Goal: Contribute content: Contribute content

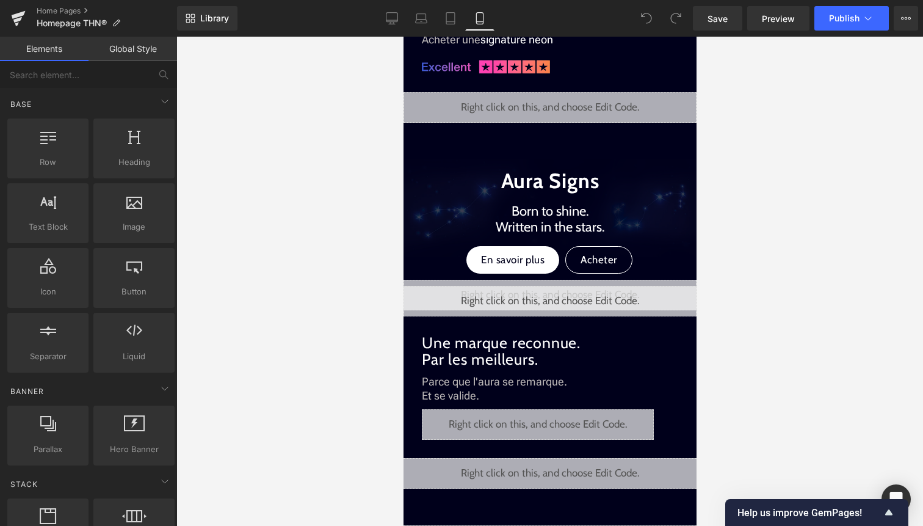
scroll to position [991, 0]
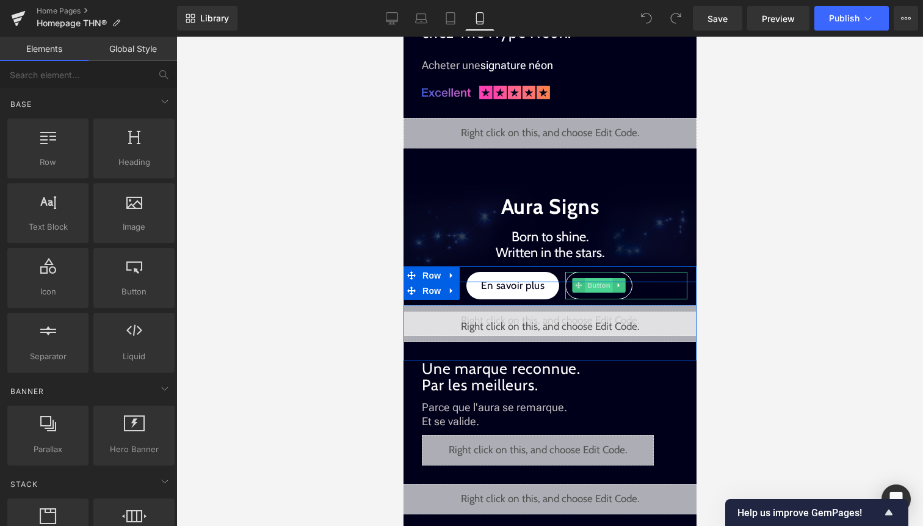
click at [592, 288] on span "Button" at bounding box center [598, 285] width 28 height 15
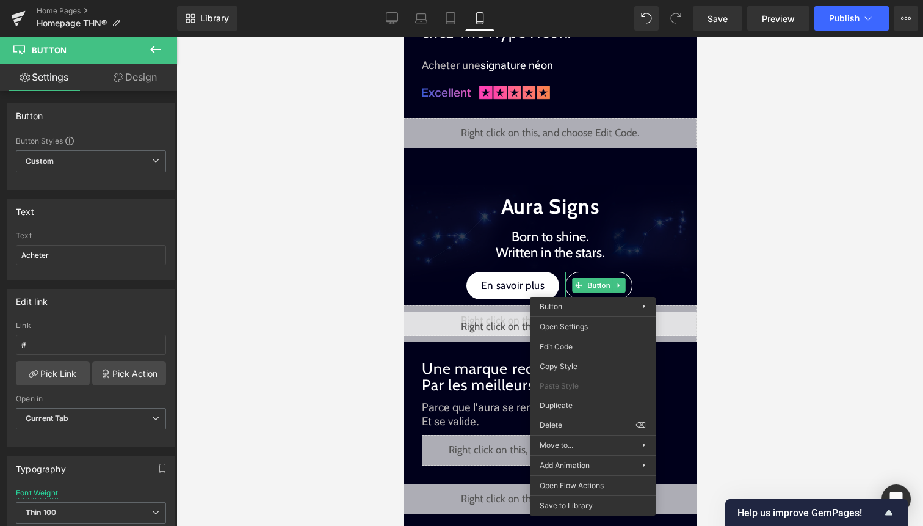
click at [750, 261] on div at bounding box center [549, 281] width 747 height 489
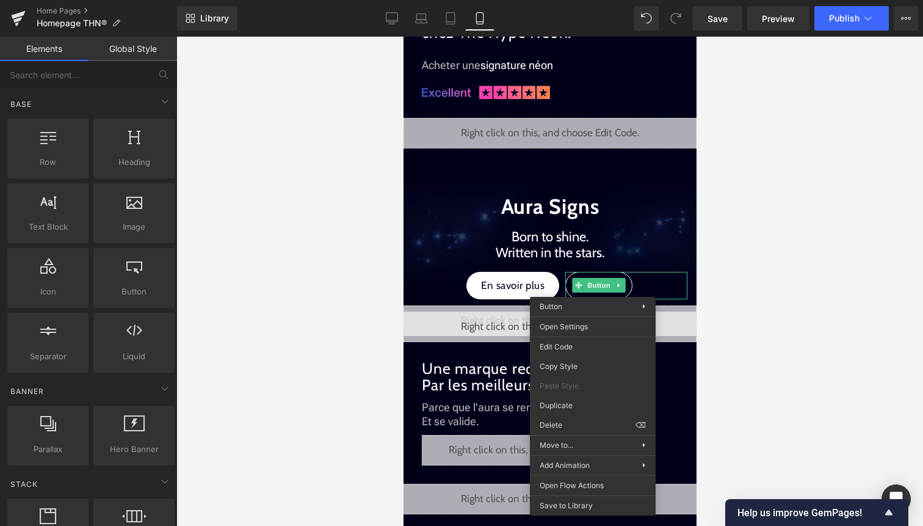
click at [725, 256] on div at bounding box center [549, 281] width 747 height 489
click at [728, 255] on div at bounding box center [549, 281] width 747 height 489
click at [739, 311] on div at bounding box center [549, 281] width 747 height 489
click at [362, 305] on div at bounding box center [549, 281] width 747 height 489
click at [837, 206] on div at bounding box center [549, 281] width 747 height 489
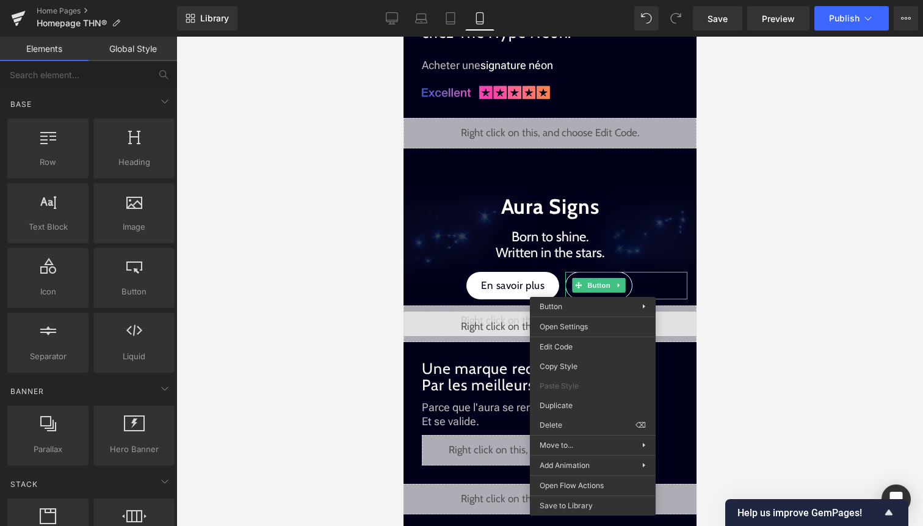
click at [778, 318] on div at bounding box center [549, 281] width 747 height 489
click at [801, 306] on div at bounding box center [549, 281] width 747 height 489
click at [763, 248] on div at bounding box center [549, 281] width 747 height 489
click at [341, 315] on div at bounding box center [549, 281] width 747 height 489
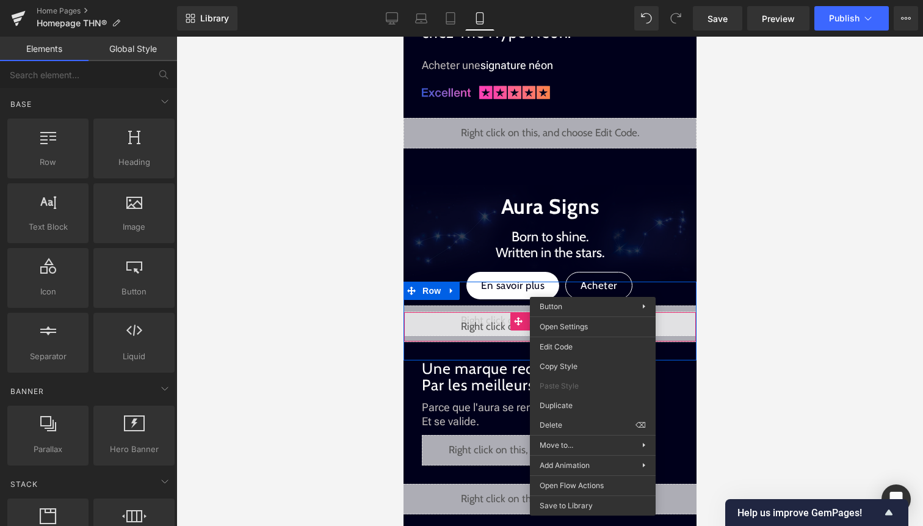
click at [490, 322] on div "Liquid" at bounding box center [549, 326] width 293 height 31
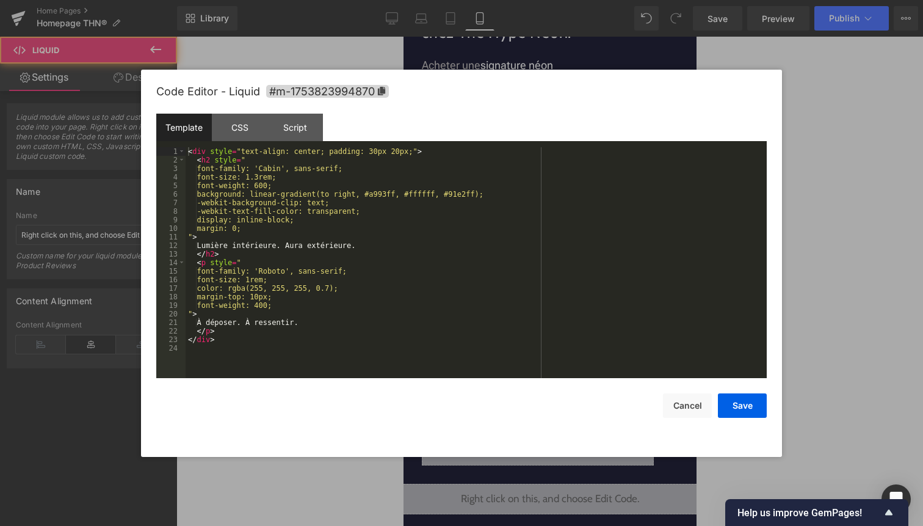
click at [565, 325] on div "Liquid" at bounding box center [549, 326] width 293 height 31
click at [413, 322] on div "< div style = "text-align: center; padding: 30px 20px;" > < h2 style = " font-f…" at bounding box center [476, 271] width 581 height 248
click at [666, 402] on button "Cancel" at bounding box center [687, 405] width 49 height 24
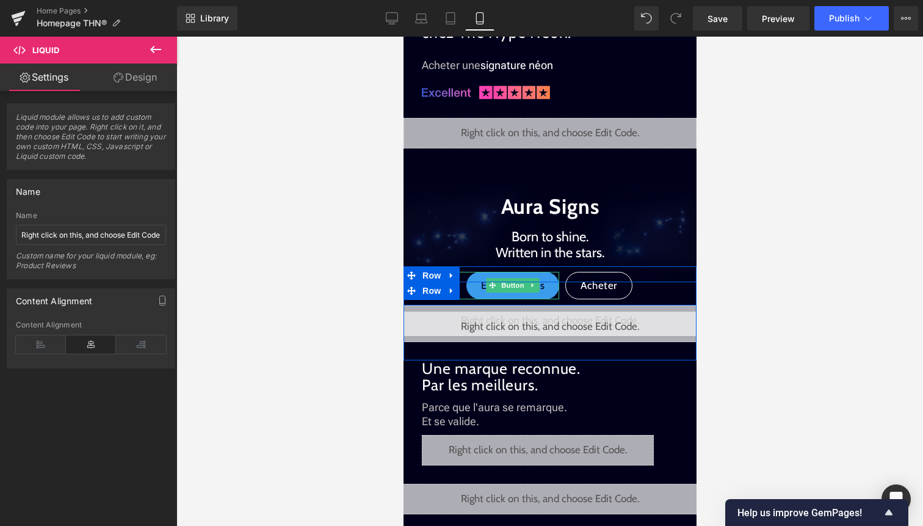
click at [527, 292] on span "En savoir plus" at bounding box center [511, 286] width 63 height 16
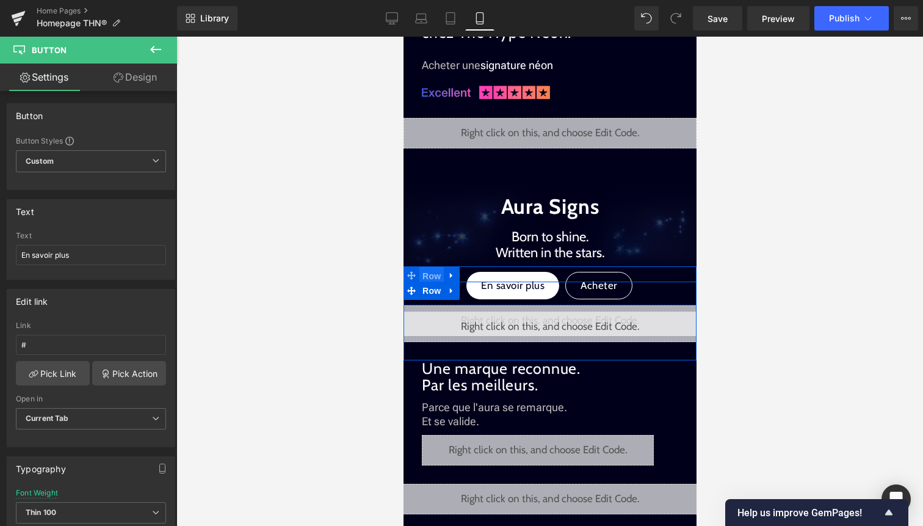
click at [436, 270] on span "Row" at bounding box center [431, 276] width 24 height 18
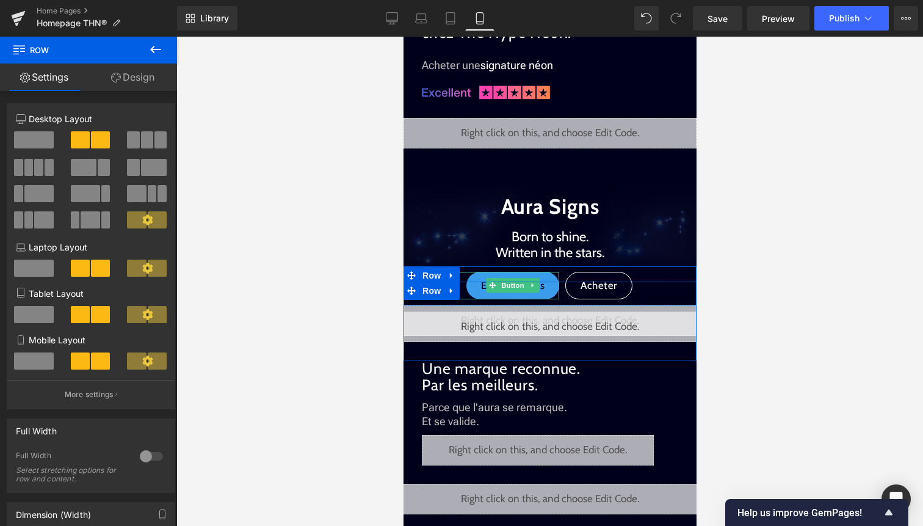
click at [542, 274] on link "En savoir plus" at bounding box center [512, 285] width 93 height 27
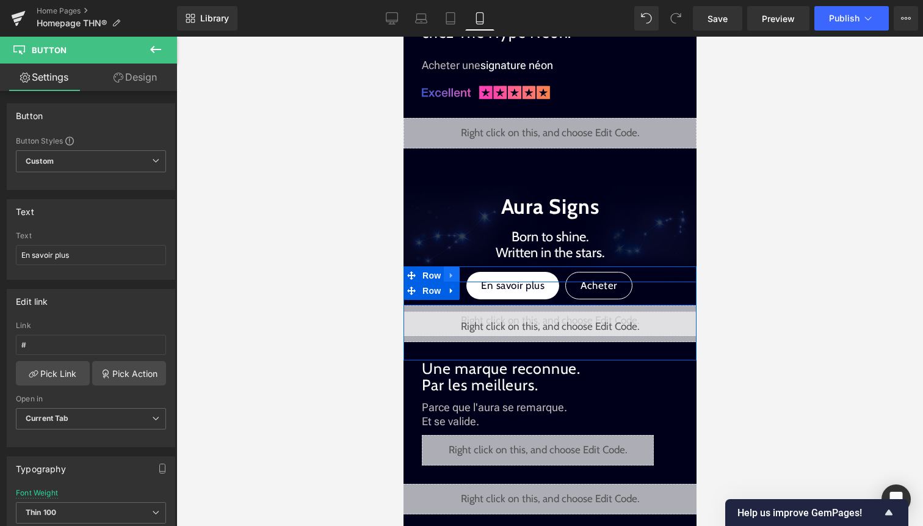
click at [443, 272] on link at bounding box center [451, 275] width 16 height 18
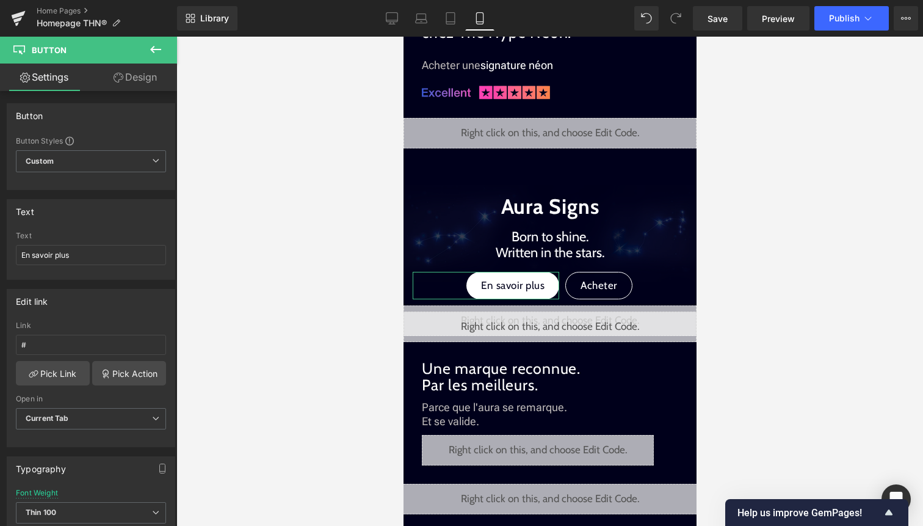
click at [144, 85] on link "Design" at bounding box center [135, 76] width 89 height 27
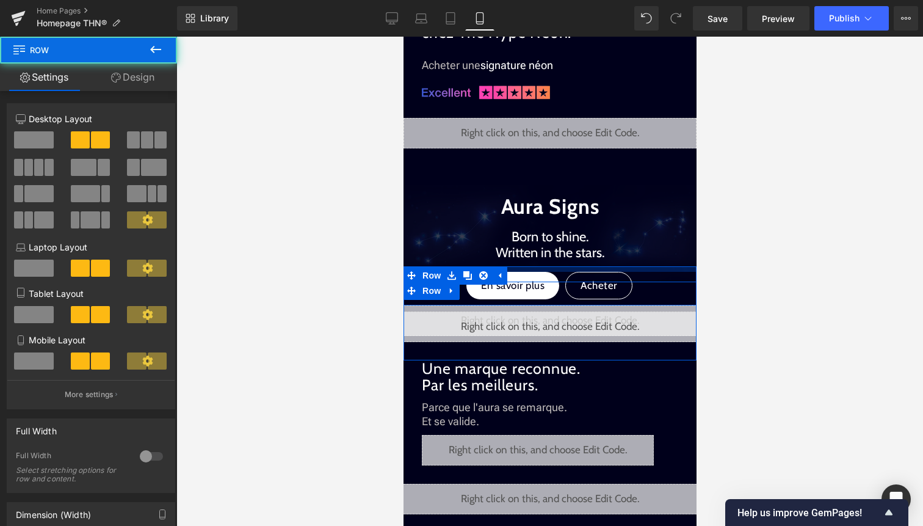
click at [560, 270] on div at bounding box center [549, 268] width 293 height 5
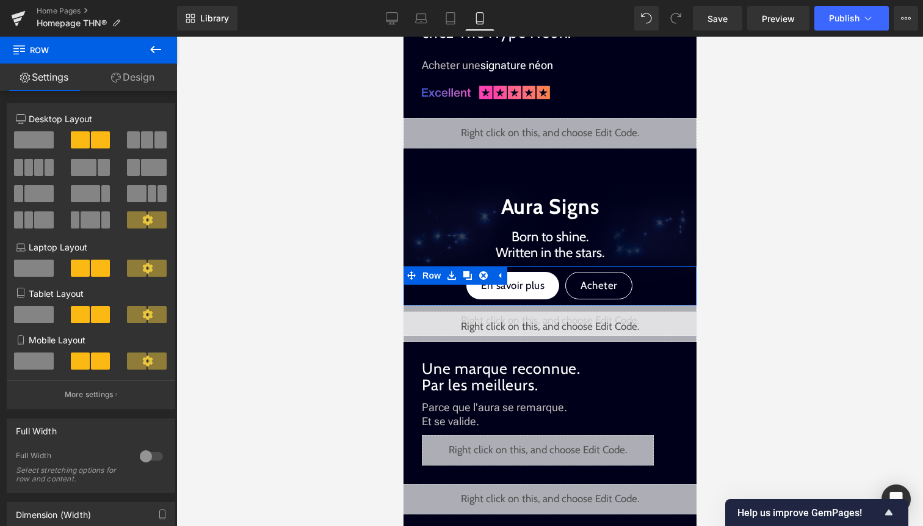
click at [35, 147] on span at bounding box center [34, 139] width 40 height 17
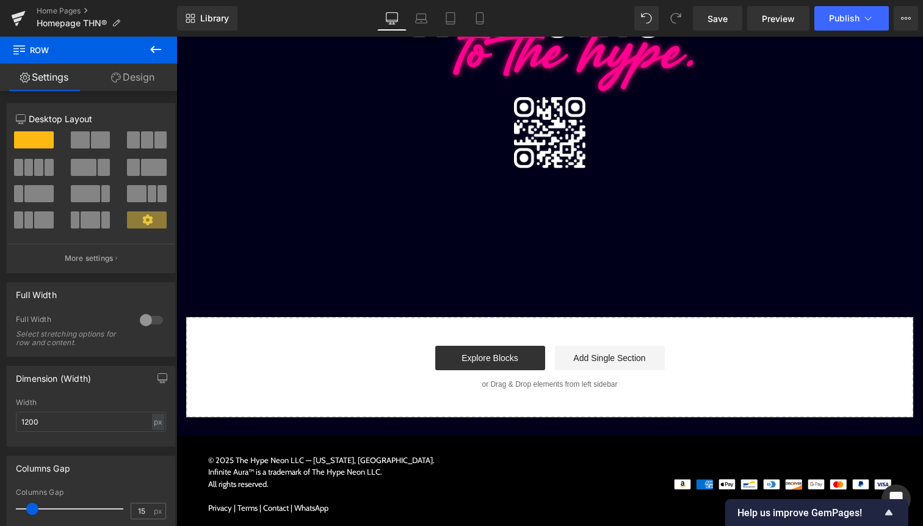
scroll to position [0, 0]
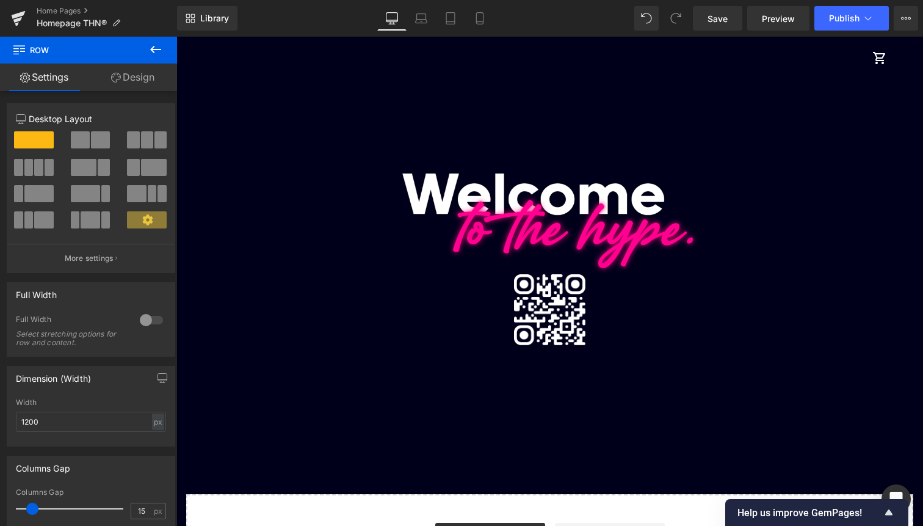
click at [86, 146] on span at bounding box center [80, 139] width 19 height 17
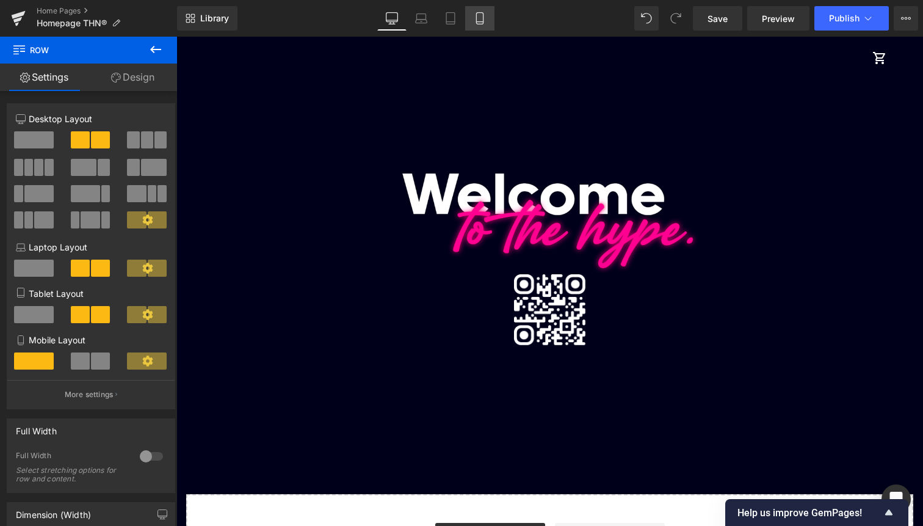
click at [479, 23] on icon at bounding box center [480, 18] width 12 height 12
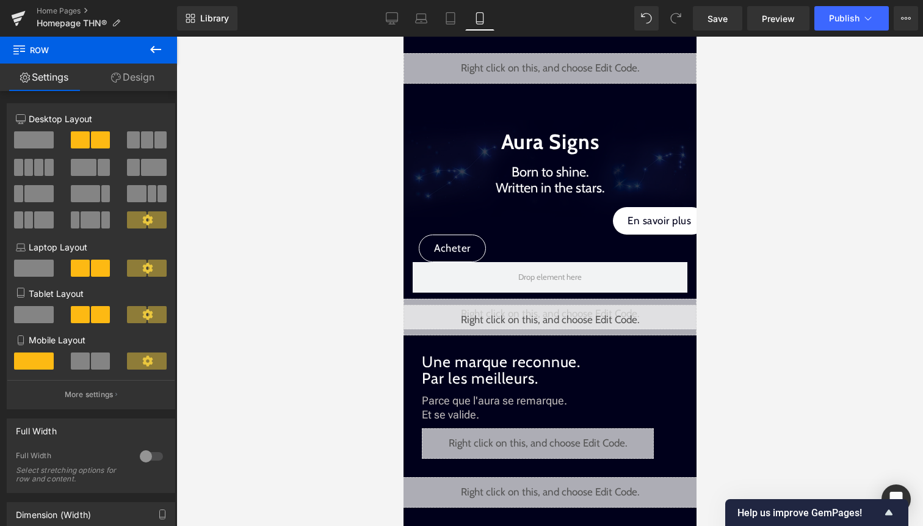
scroll to position [1055, 0]
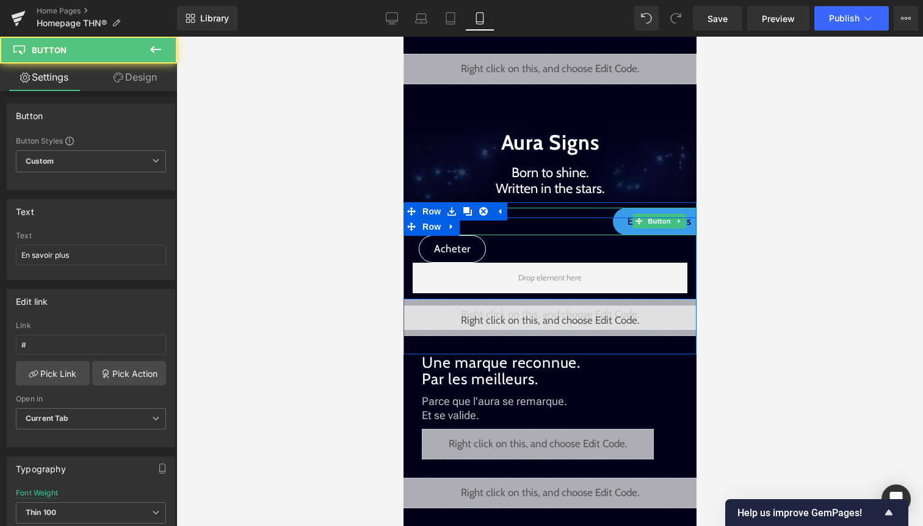
click at [634, 214] on span "En savoir plus" at bounding box center [658, 222] width 63 height 16
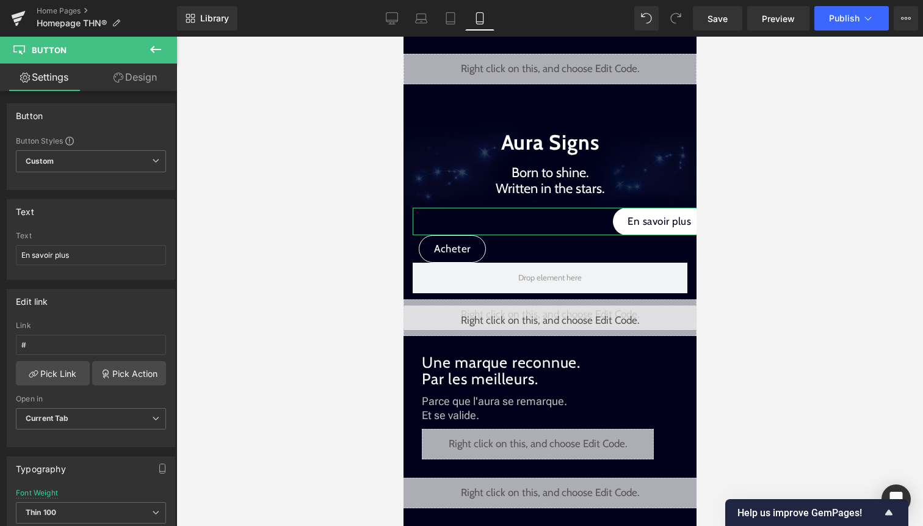
click at [146, 78] on link "Design" at bounding box center [135, 76] width 89 height 27
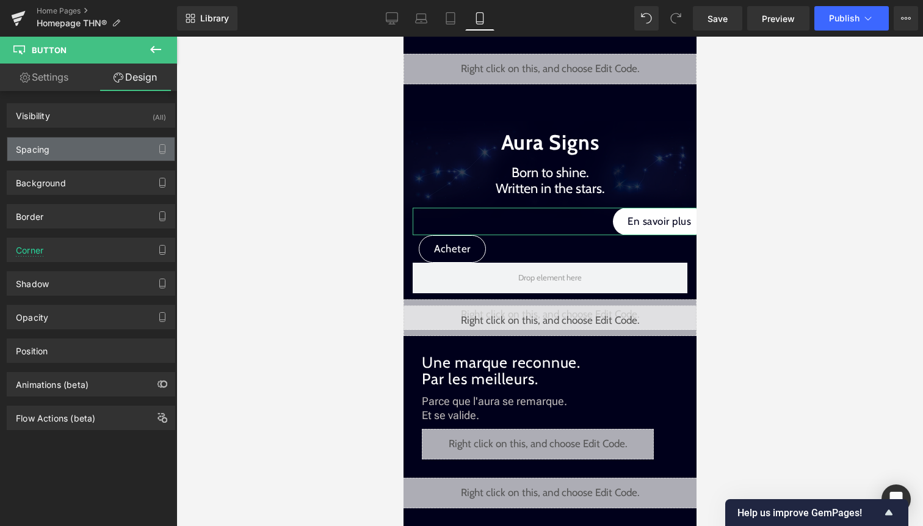
click at [96, 150] on div "Spacing" at bounding box center [90, 148] width 167 height 23
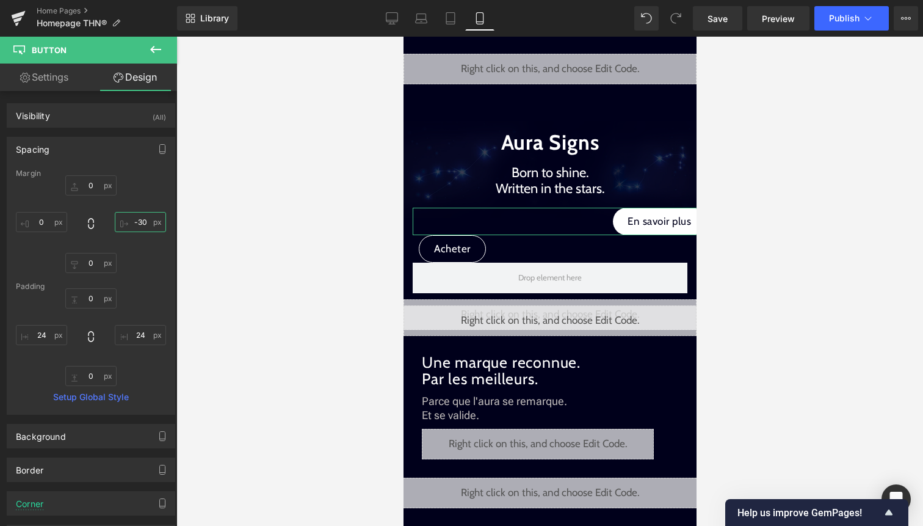
click at [144, 225] on input "-30" at bounding box center [140, 222] width 51 height 20
click at [62, 84] on link "Settings" at bounding box center [44, 76] width 89 height 27
type input "100"
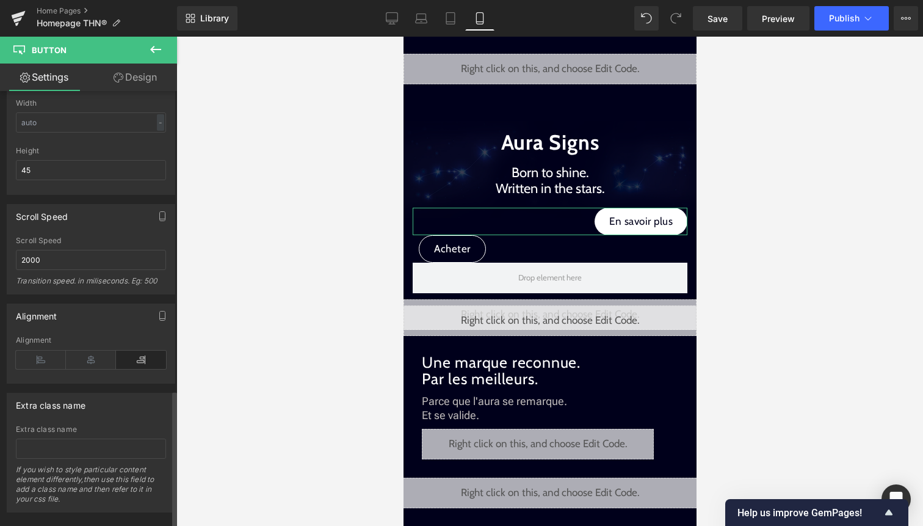
scroll to position [944, 0]
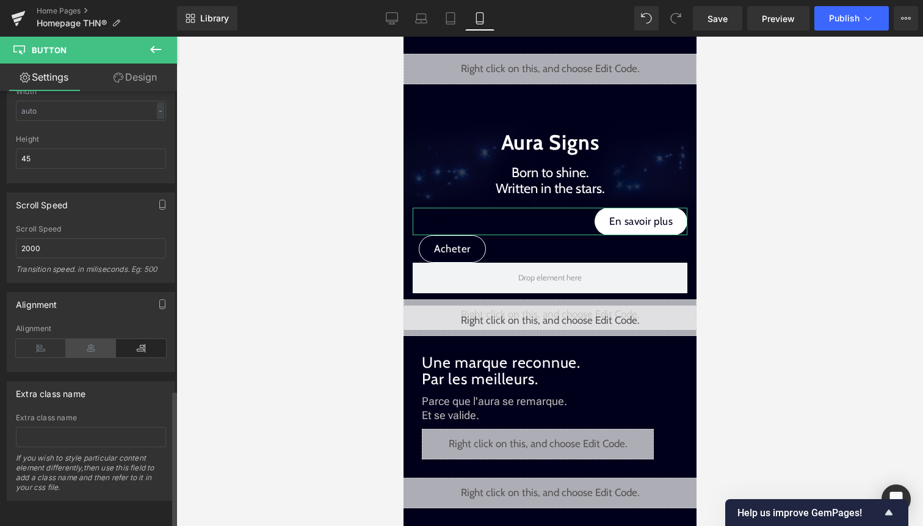
click at [84, 339] on icon at bounding box center [91, 348] width 50 height 18
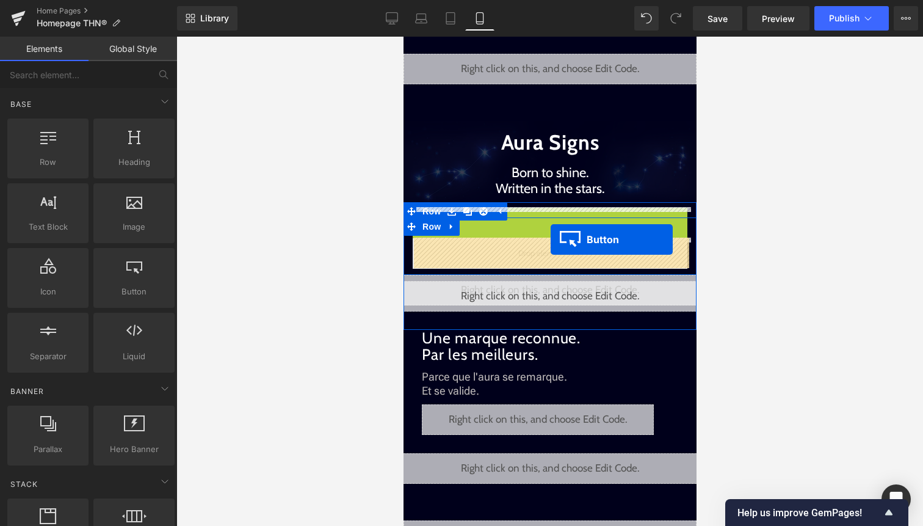
drag, startPoint x: 551, startPoint y: 213, endPoint x: 550, endPoint y: 241, distance: 27.5
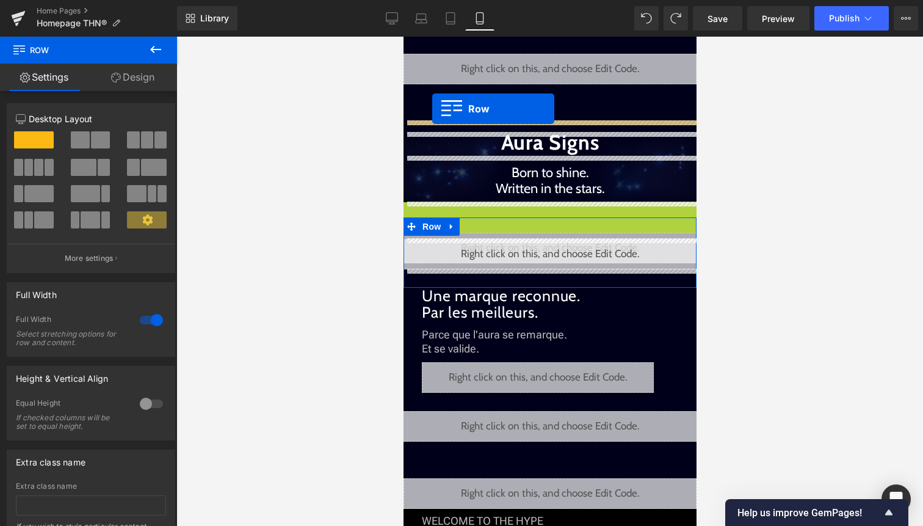
drag, startPoint x: 433, startPoint y: 207, endPoint x: 432, endPoint y: 109, distance: 98.3
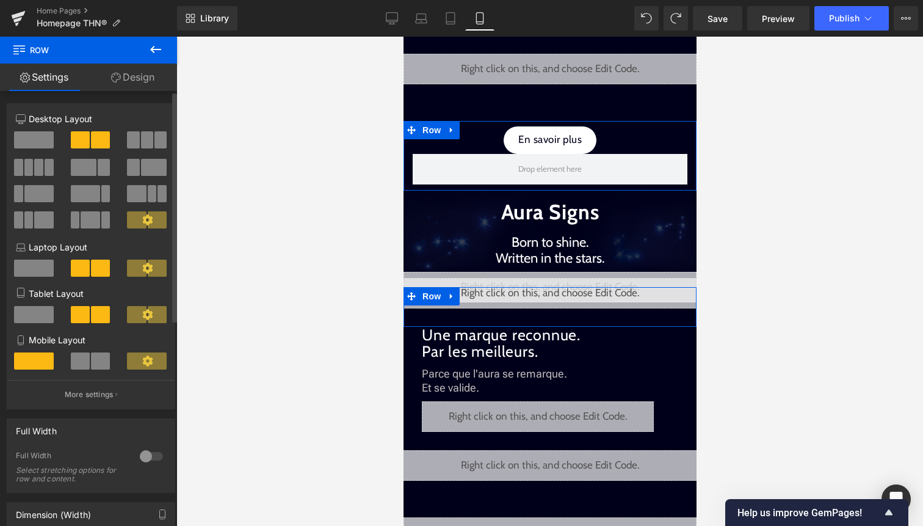
click at [35, 133] on span at bounding box center [34, 139] width 40 height 17
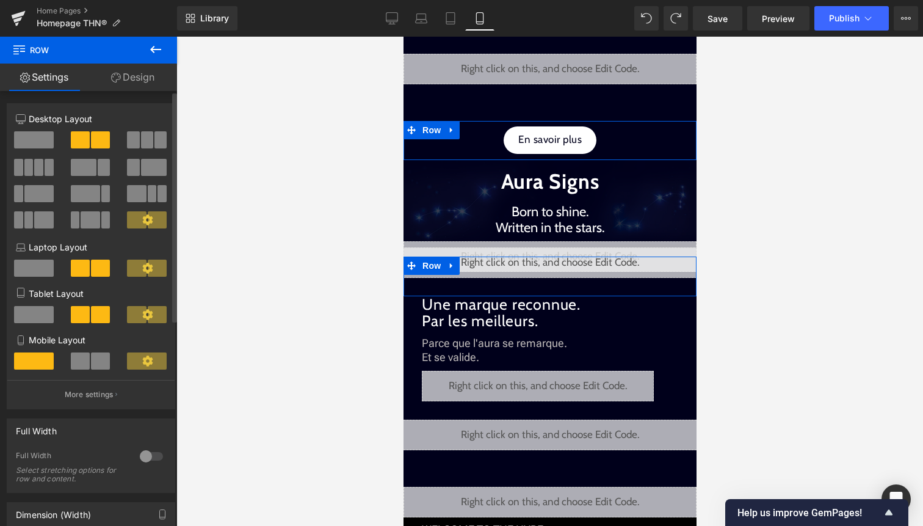
scroll to position [0, 0]
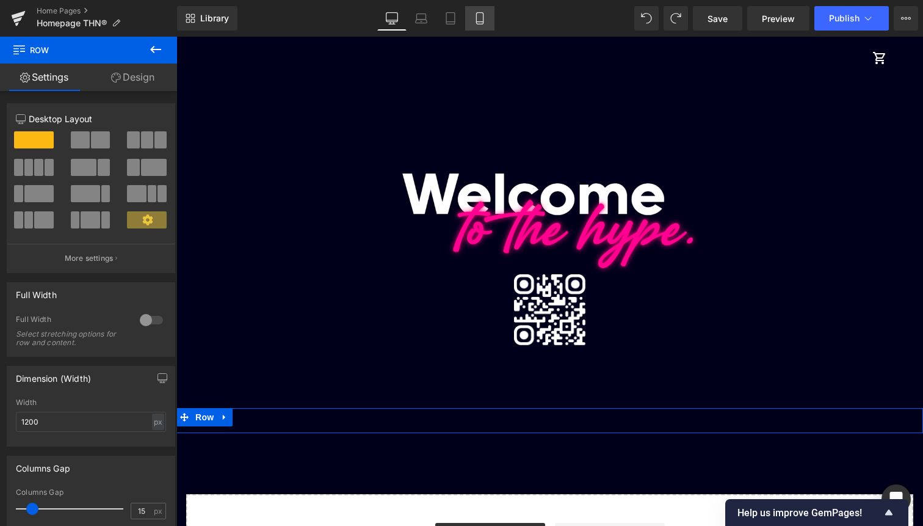
click at [476, 27] on link "Mobile" at bounding box center [479, 18] width 29 height 24
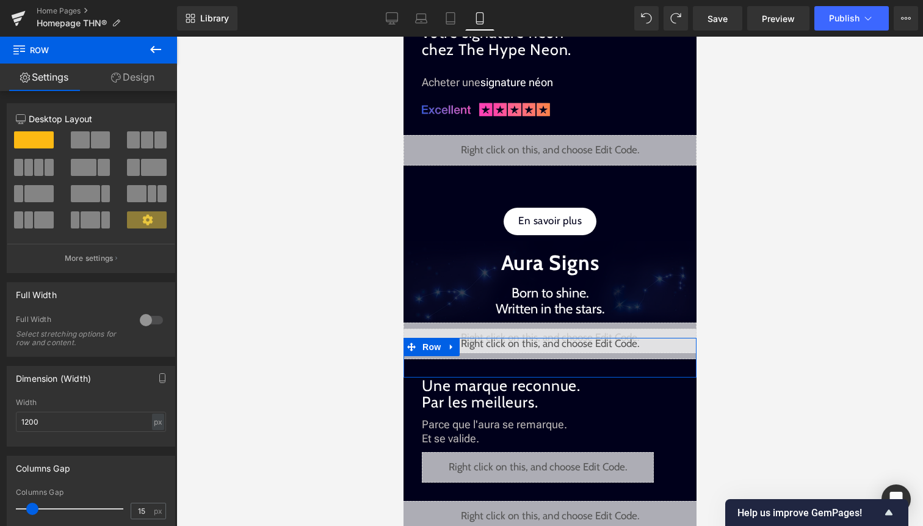
scroll to position [974, 0]
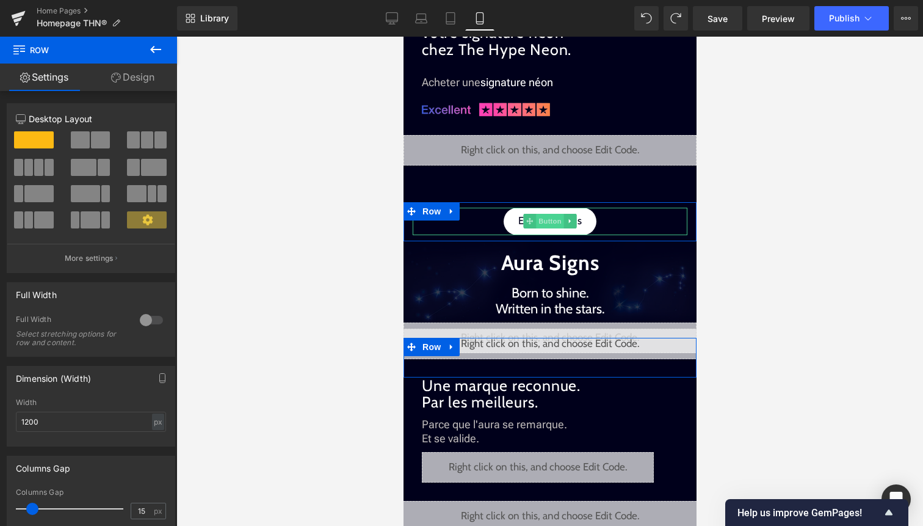
click at [545, 221] on span "Button" at bounding box center [549, 221] width 28 height 15
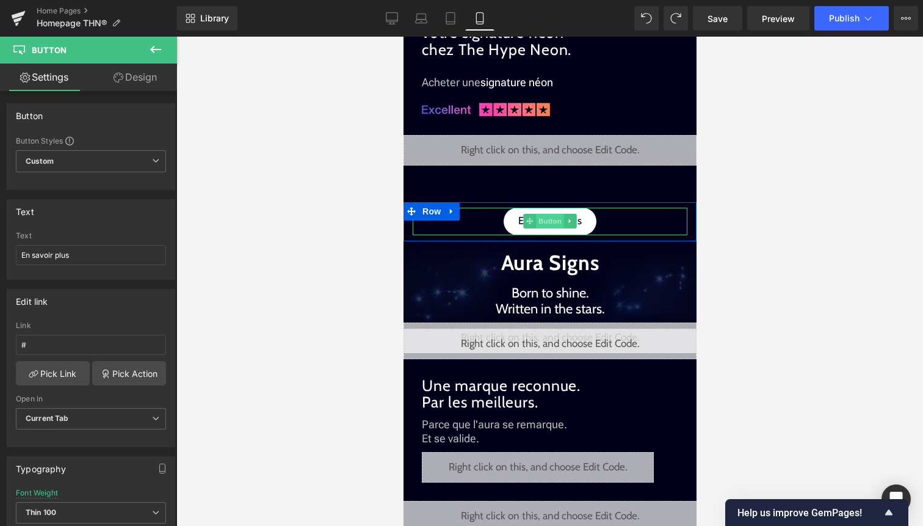
click at [552, 219] on span "Button" at bounding box center [549, 221] width 28 height 15
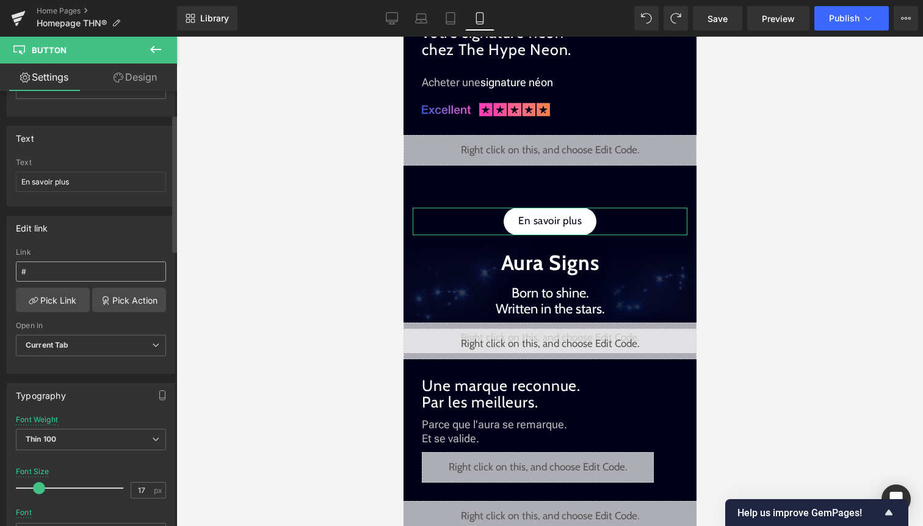
scroll to position [0, 0]
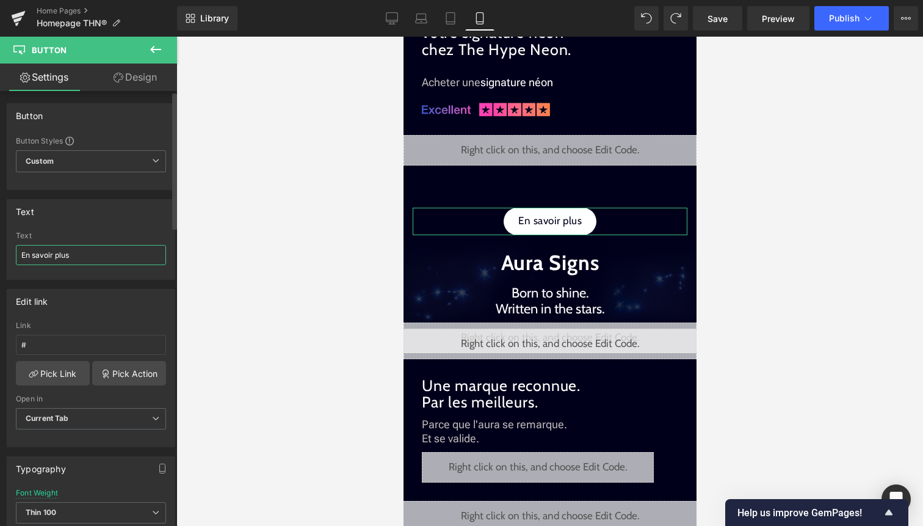
drag, startPoint x: 88, startPoint y: 253, endPoint x: 0, endPoint y: 253, distance: 87.9
click at [0, 253] on div "Text En savoir plus Text En savoir plus" at bounding box center [91, 235] width 183 height 90
type input "Prochainement"
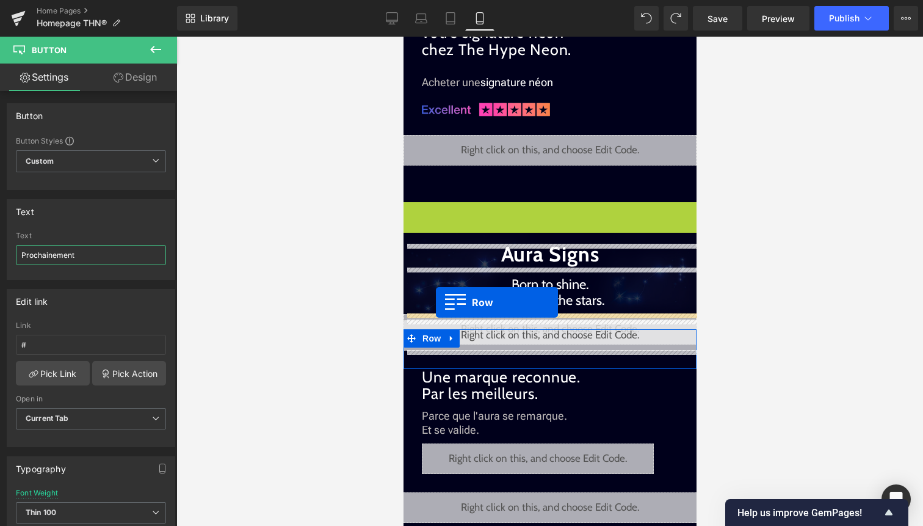
drag, startPoint x: 428, startPoint y: 209, endPoint x: 435, endPoint y: 302, distance: 93.1
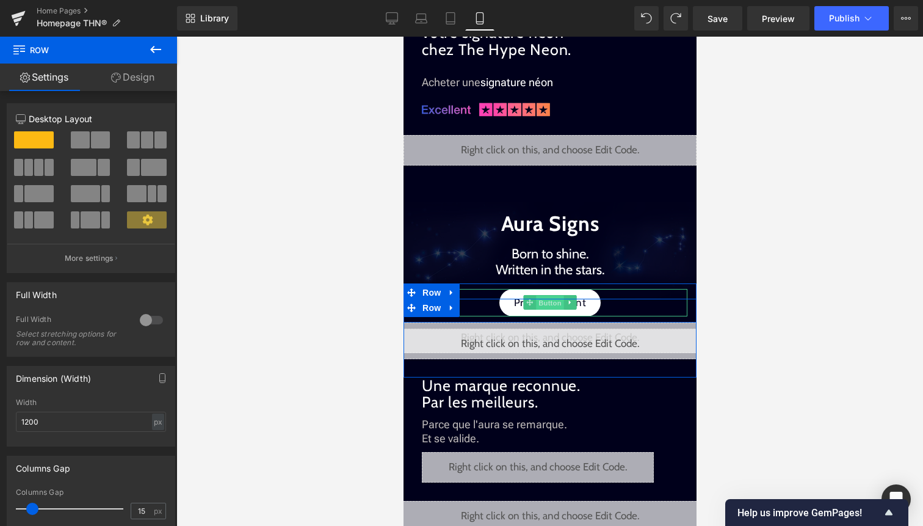
click at [546, 306] on span "Button" at bounding box center [549, 302] width 28 height 15
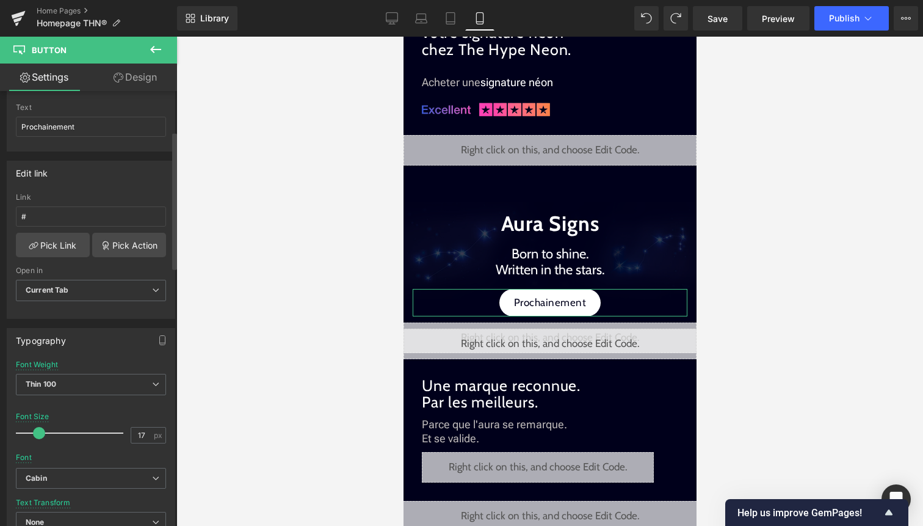
scroll to position [129, 0]
click at [114, 249] on link "Pick Action" at bounding box center [129, 244] width 74 height 24
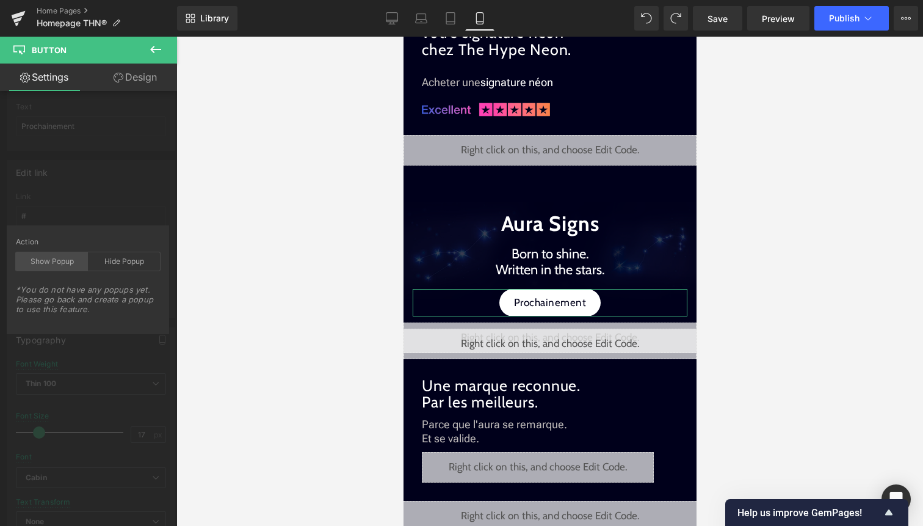
click at [63, 264] on div "Show Popup" at bounding box center [52, 261] width 72 height 18
click at [128, 268] on div "Hide Popup" at bounding box center [124, 261] width 72 height 18
click at [66, 259] on div "Show Popup" at bounding box center [52, 261] width 72 height 18
click at [98, 198] on div "Edit link # Link # Pick Link Pick Action Current Tab New Tab Open in Current Ta…" at bounding box center [91, 234] width 183 height 167
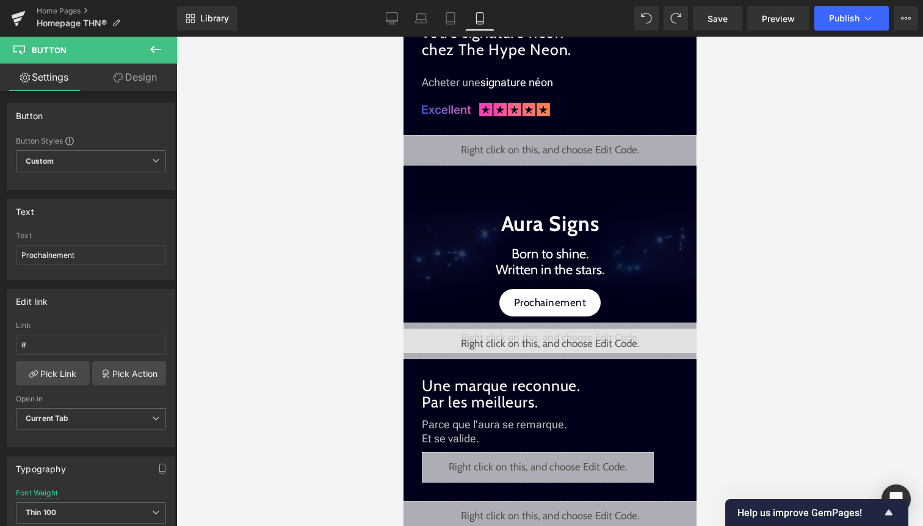
click at [152, 54] on icon at bounding box center [155, 49] width 15 height 15
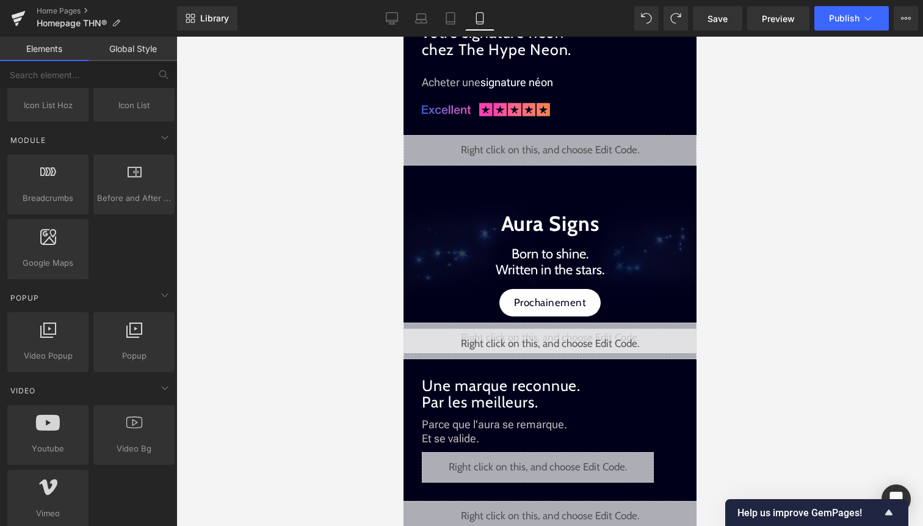
scroll to position [605, 0]
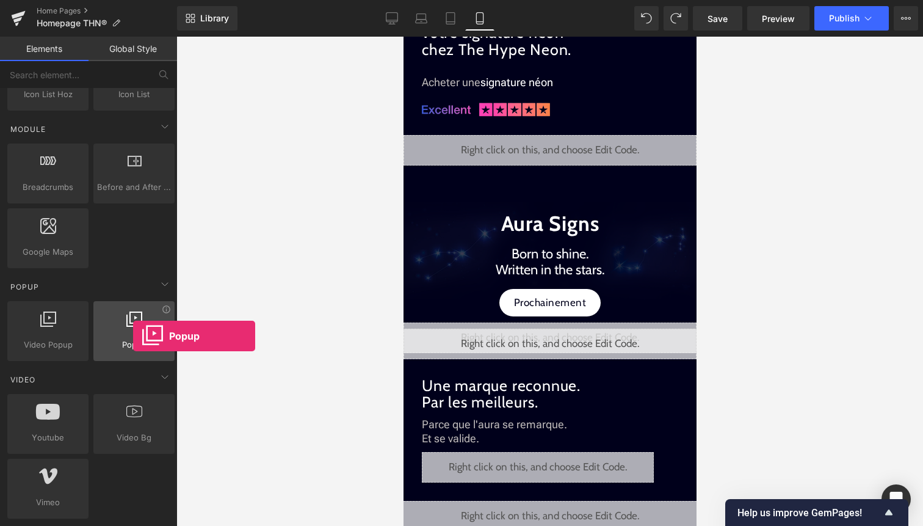
click at [133, 336] on div at bounding box center [134, 324] width 74 height 27
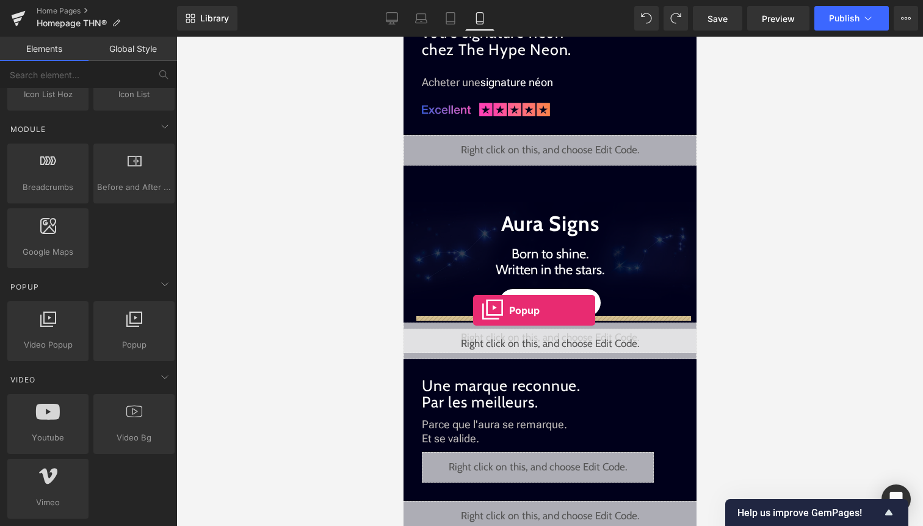
drag, startPoint x: 536, startPoint y: 372, endPoint x: 472, endPoint y: 310, distance: 88.9
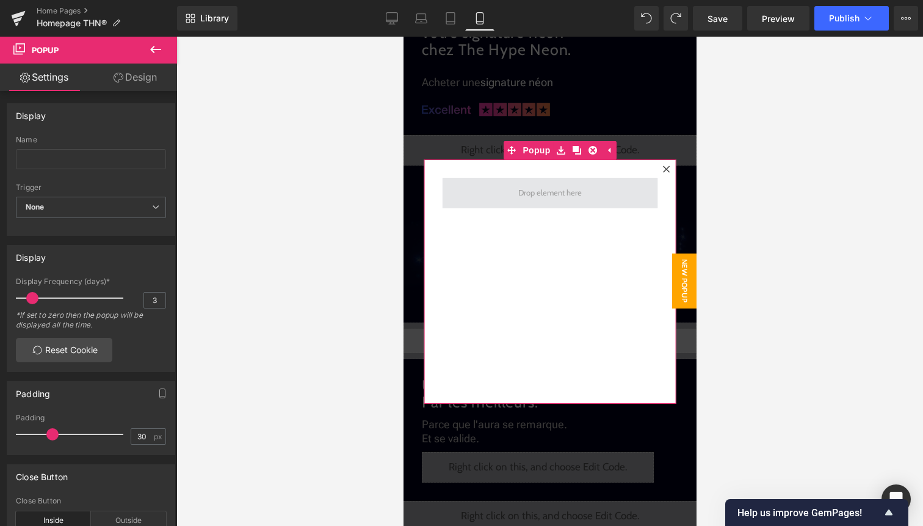
click at [550, 195] on span at bounding box center [549, 193] width 72 height 18
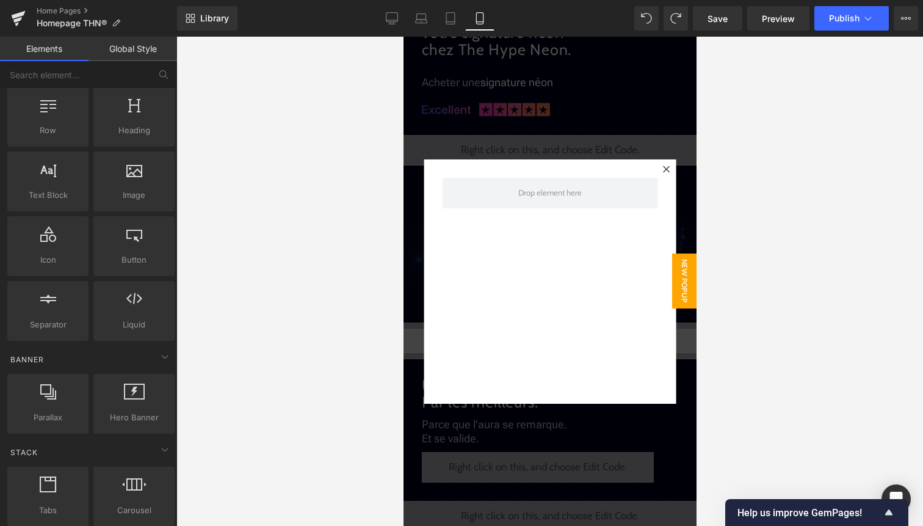
scroll to position [0, 0]
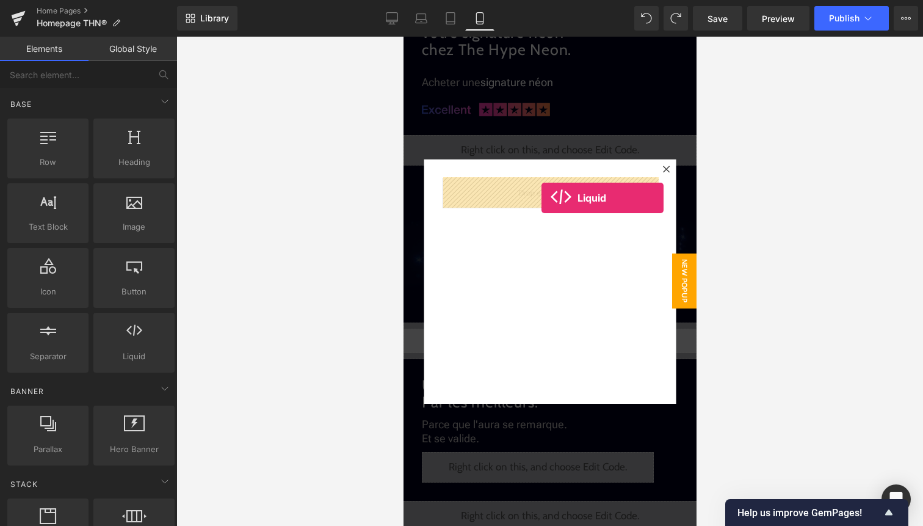
drag, startPoint x: 535, startPoint y: 383, endPoint x: 541, endPoint y: 197, distance: 186.9
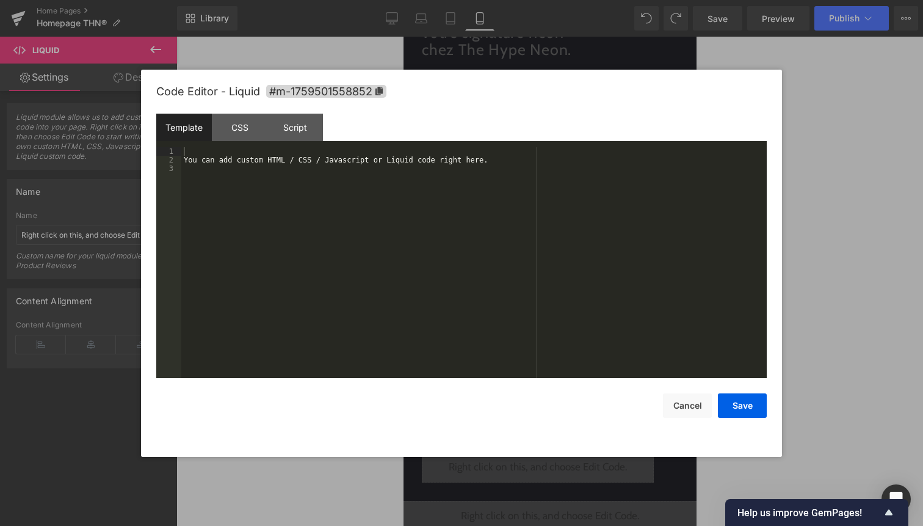
click at [575, 201] on div "Liquid" at bounding box center [549, 193] width 215 height 31
click at [488, 232] on div "You can add custom HTML / CSS / Javascript or Liquid code right here." at bounding box center [473, 271] width 585 height 248
click at [288, 165] on div at bounding box center [473, 271] width 585 height 248
click at [740, 408] on button "Save" at bounding box center [742, 405] width 49 height 24
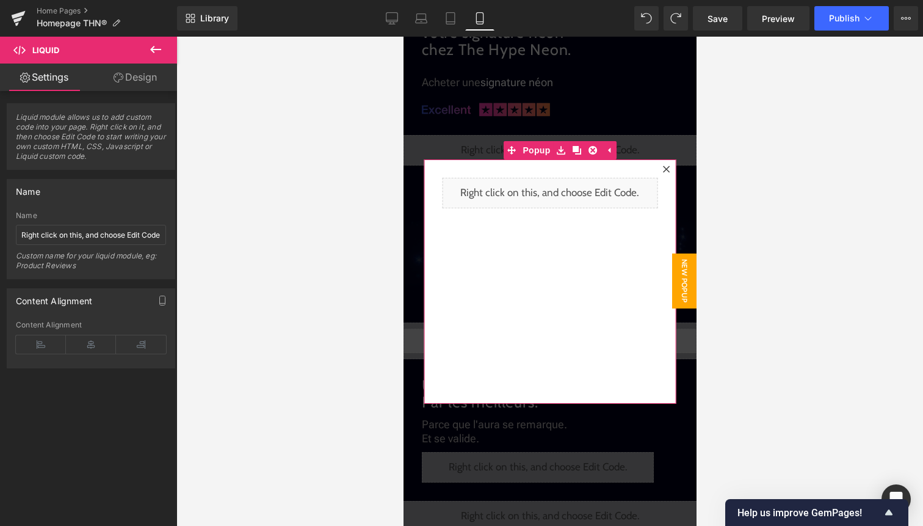
click at [666, 172] on icon at bounding box center [665, 168] width 7 height 7
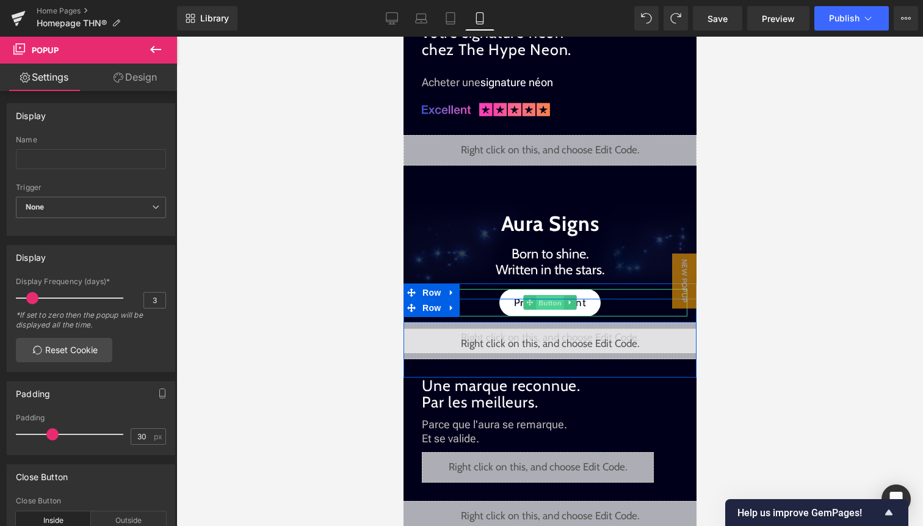
click at [554, 305] on span "Button" at bounding box center [549, 302] width 28 height 15
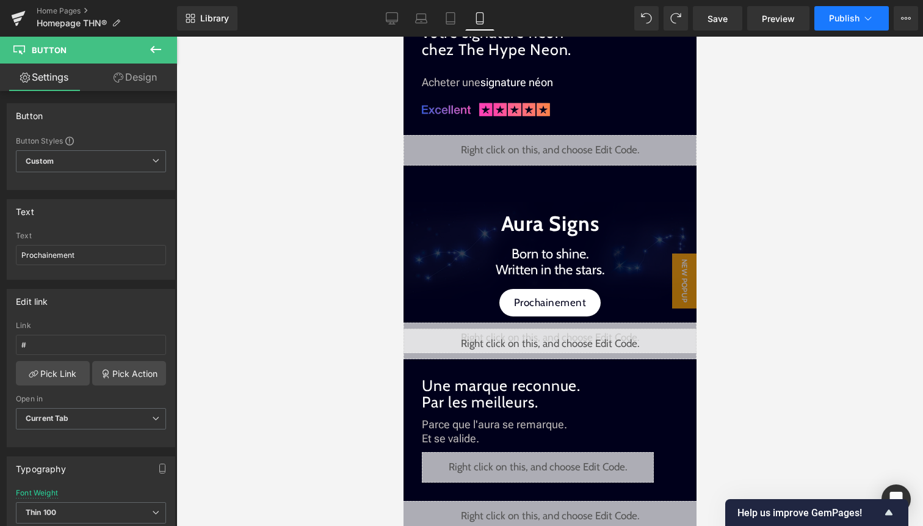
click at [839, 21] on span "Publish" at bounding box center [844, 18] width 31 height 10
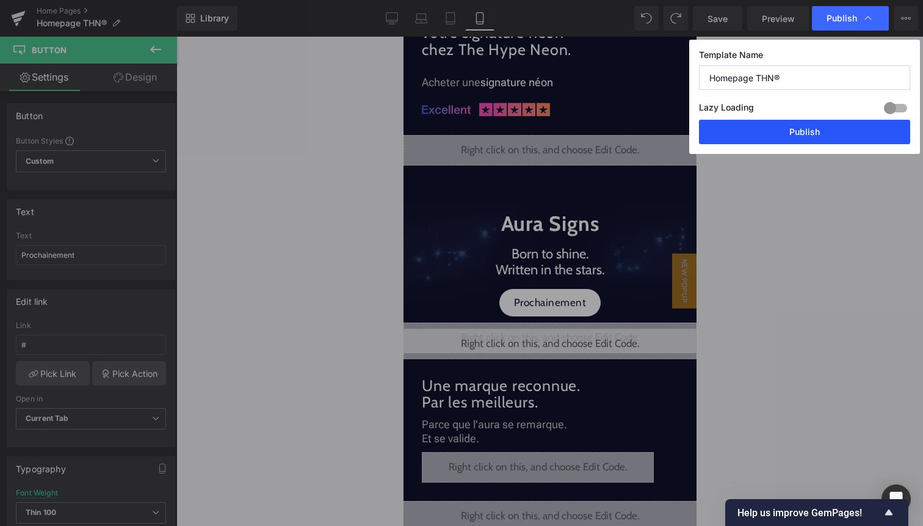
click at [833, 131] on button "Publish" at bounding box center [804, 132] width 211 height 24
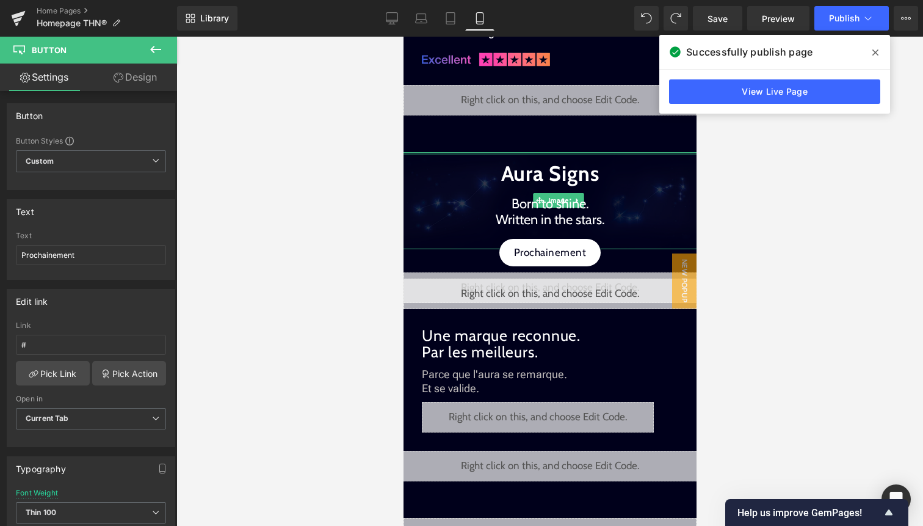
scroll to position [1029, 0]
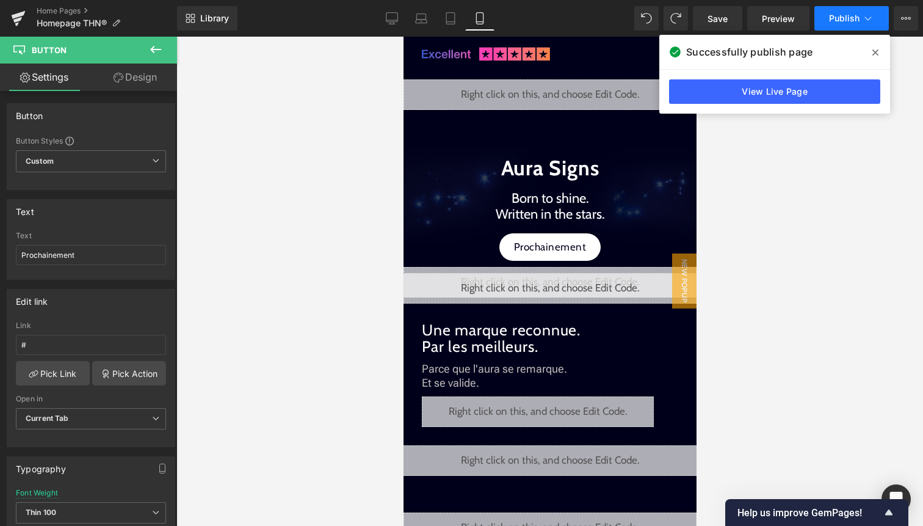
click at [863, 22] on icon at bounding box center [868, 18] width 12 height 12
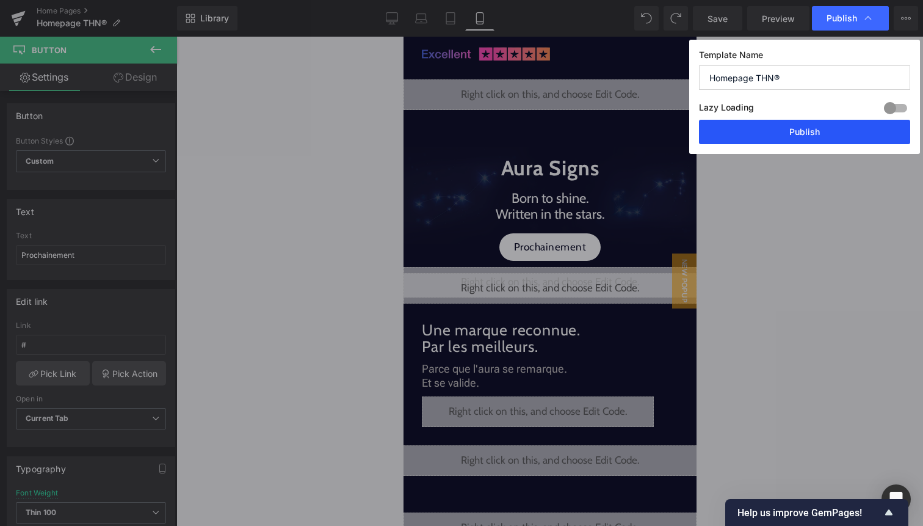
click at [834, 132] on button "Publish" at bounding box center [804, 132] width 211 height 24
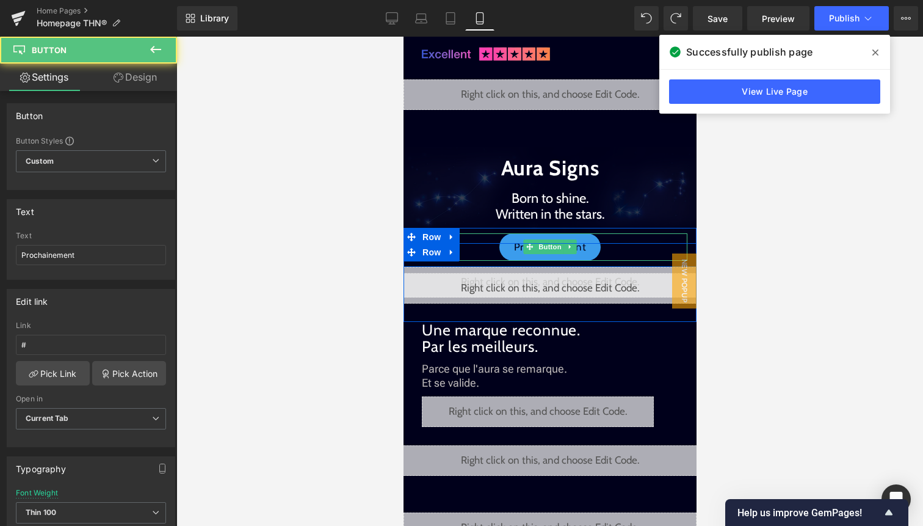
click at [550, 237] on link "Prochainement" at bounding box center [550, 246] width 102 height 27
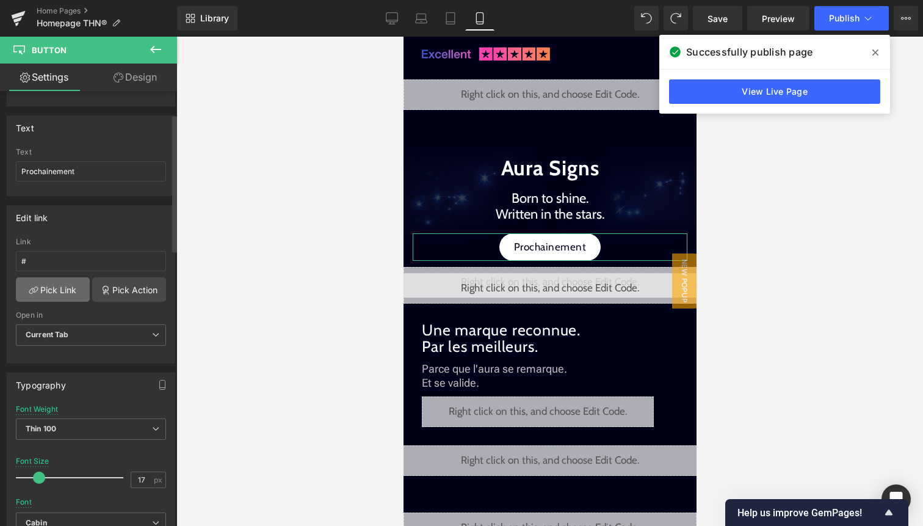
scroll to position [95, 0]
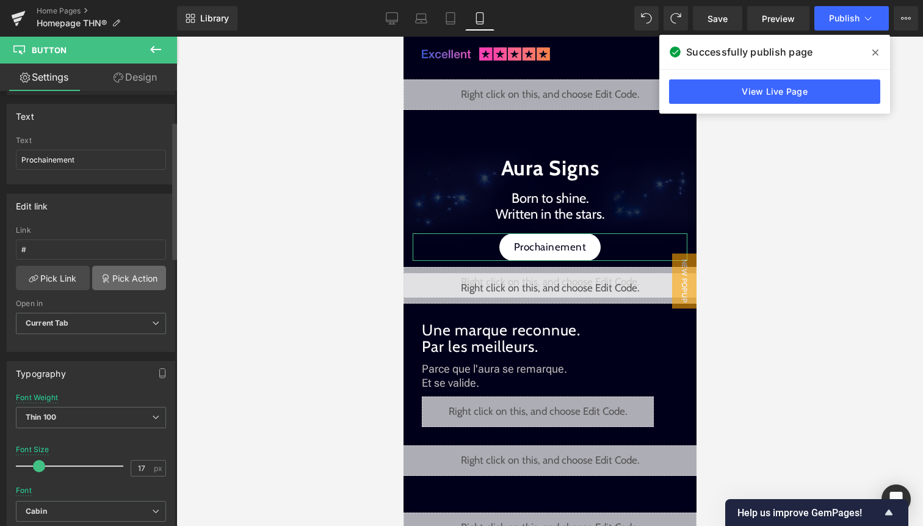
click at [130, 281] on link "Pick Action" at bounding box center [129, 278] width 74 height 24
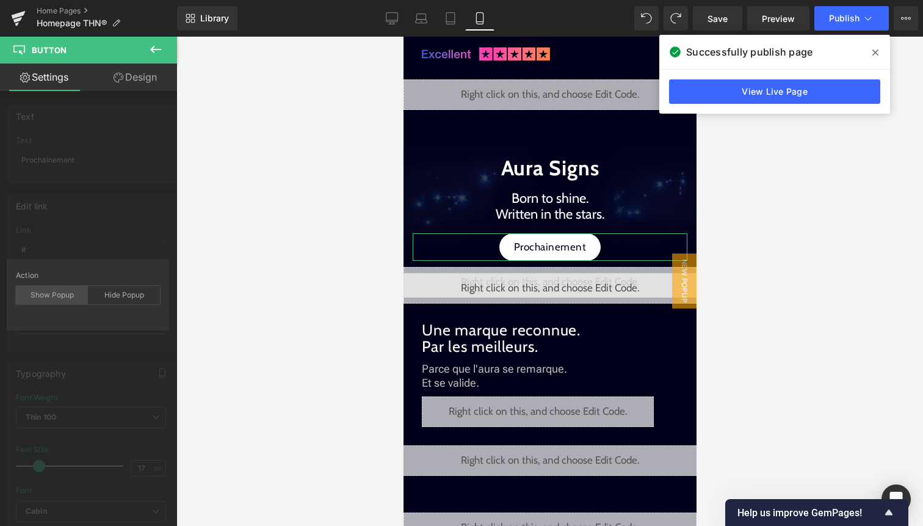
click at [63, 294] on div "Show Popup" at bounding box center [52, 295] width 72 height 18
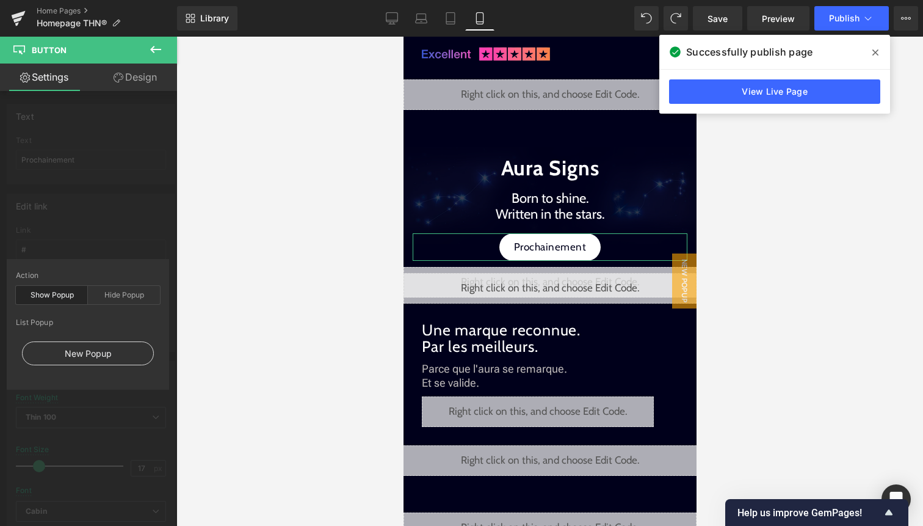
click at [115, 357] on div "New Popup" at bounding box center [88, 353] width 132 height 24
click at [89, 351] on div "New Popup" at bounding box center [88, 353] width 132 height 24
click at [121, 305] on div "Action Show Popup Hide Popup" at bounding box center [88, 294] width 144 height 47
click at [847, 18] on span "Publish" at bounding box center [844, 18] width 31 height 10
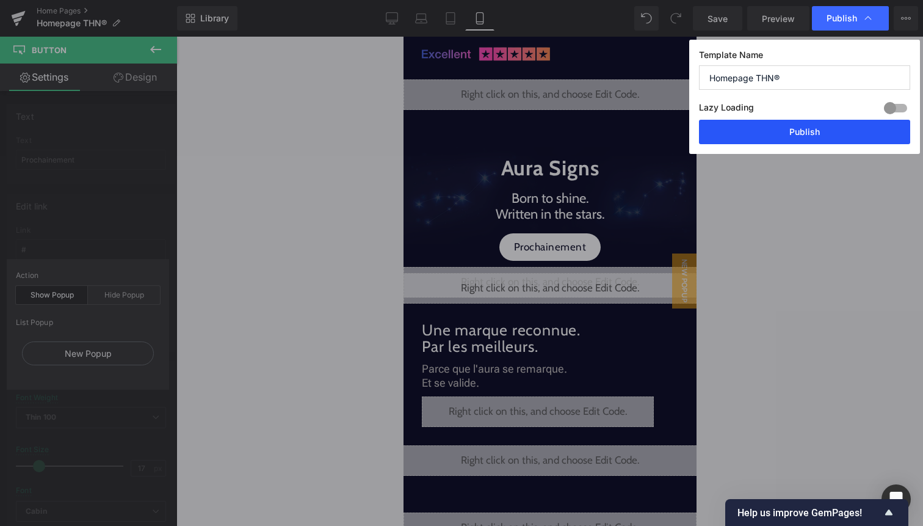
click at [805, 127] on button "Publish" at bounding box center [804, 132] width 211 height 24
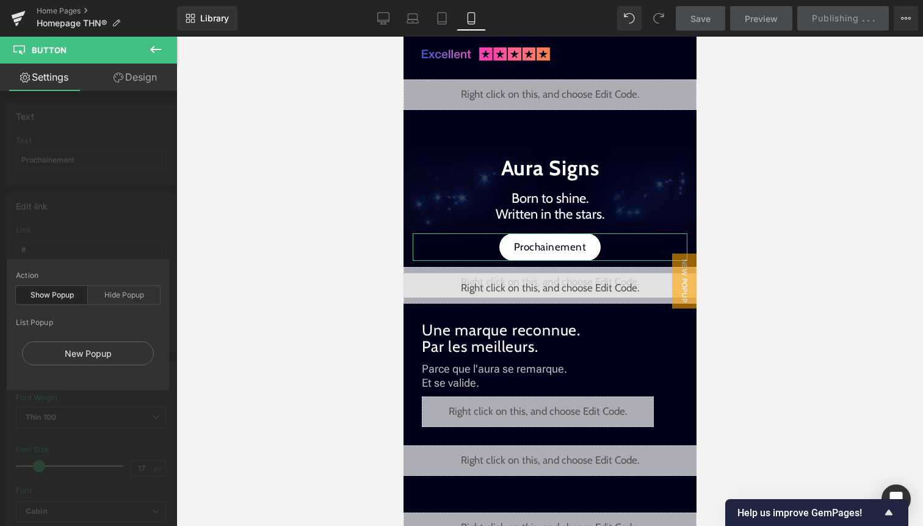
click at [118, 282] on div "Action Show Popup Hide Popup" at bounding box center [88, 294] width 144 height 47
click at [118, 289] on div "Hide Popup" at bounding box center [124, 295] width 72 height 18
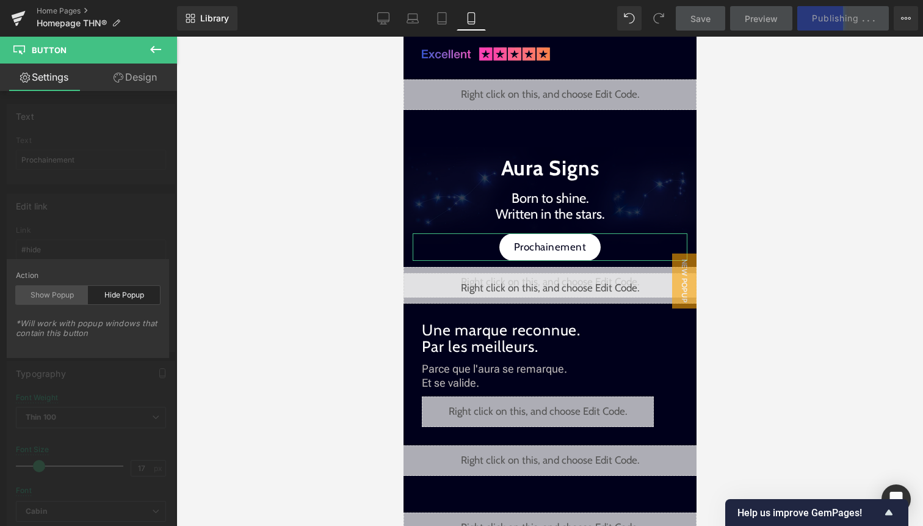
click at [66, 296] on div "Show Popup" at bounding box center [52, 295] width 72 height 18
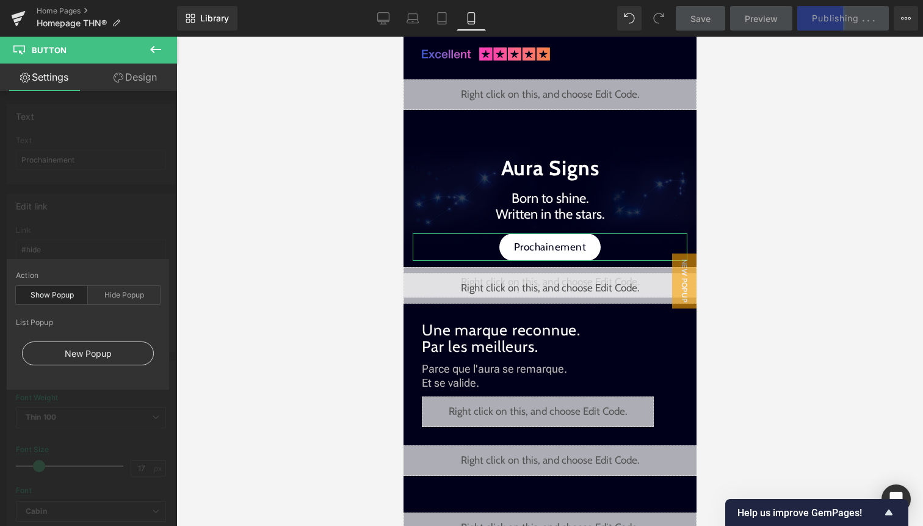
click at [82, 356] on div "New Popup" at bounding box center [88, 353] width 132 height 24
type input "#show-m-1759501529713"
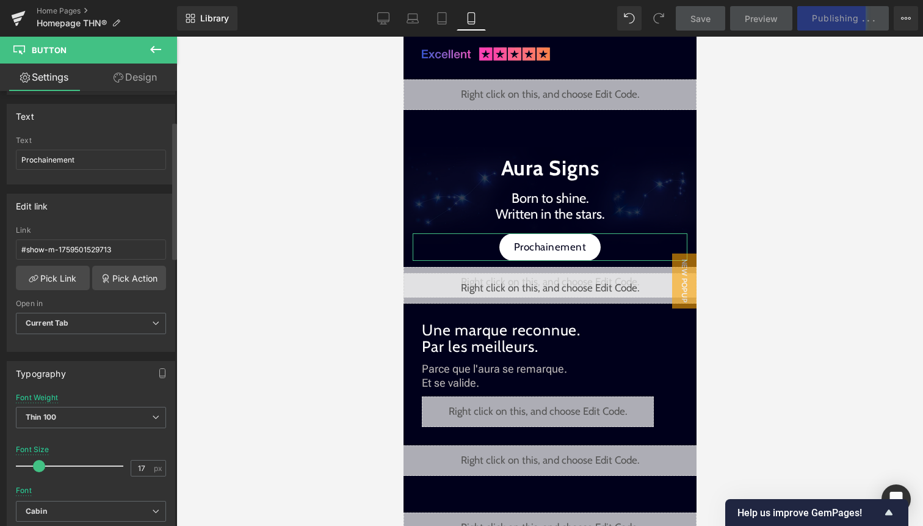
click at [100, 229] on div "Edit link #show-m-1759501529713 Link #show-m-1759501529713 Pick Link Pick Actio…" at bounding box center [91, 267] width 183 height 167
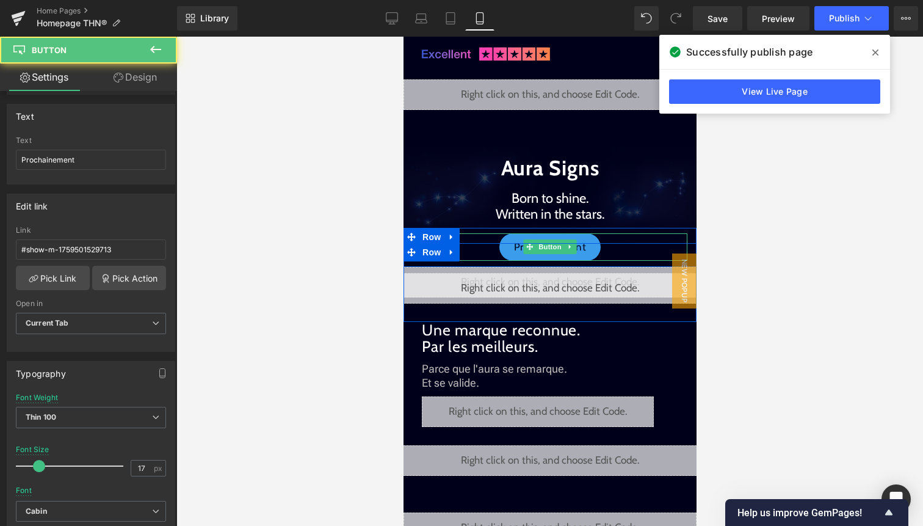
click at [535, 239] on span "Prochainement" at bounding box center [549, 247] width 73 height 16
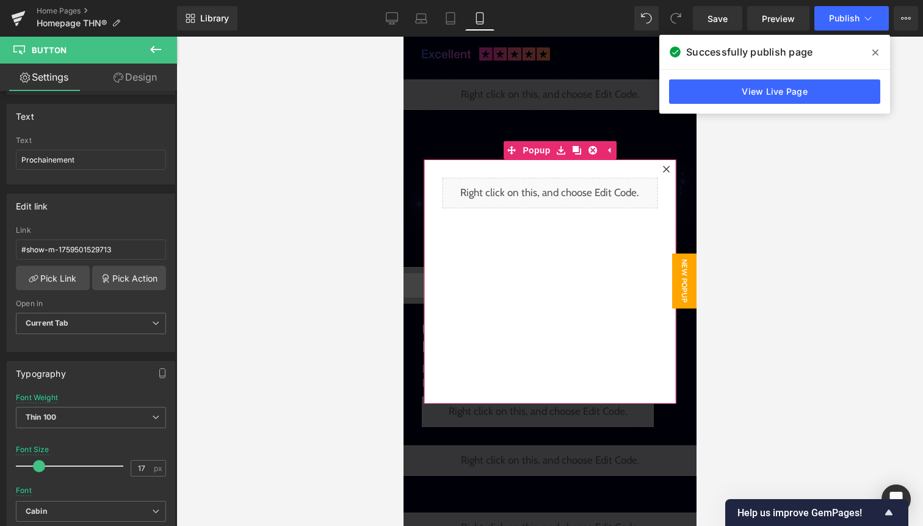
click at [665, 170] on icon at bounding box center [665, 168] width 7 height 7
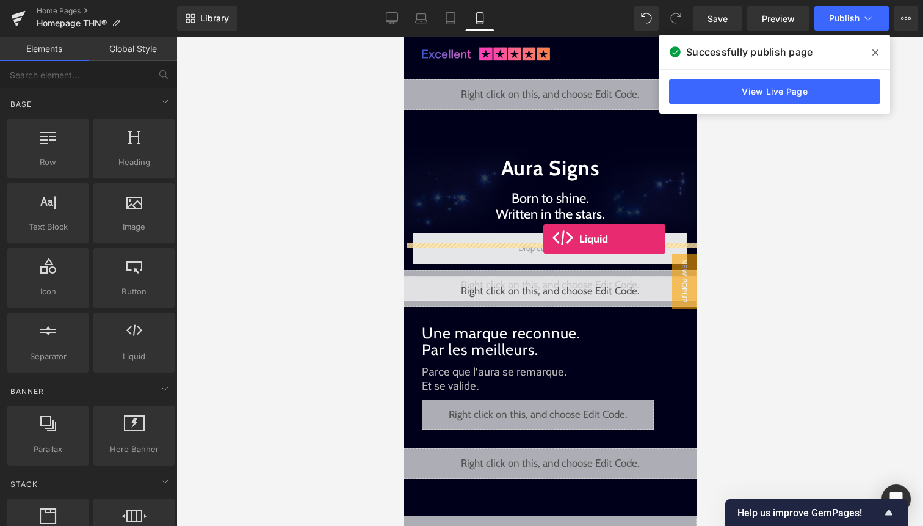
drag, startPoint x: 525, startPoint y: 382, endPoint x: 543, endPoint y: 239, distance: 143.9
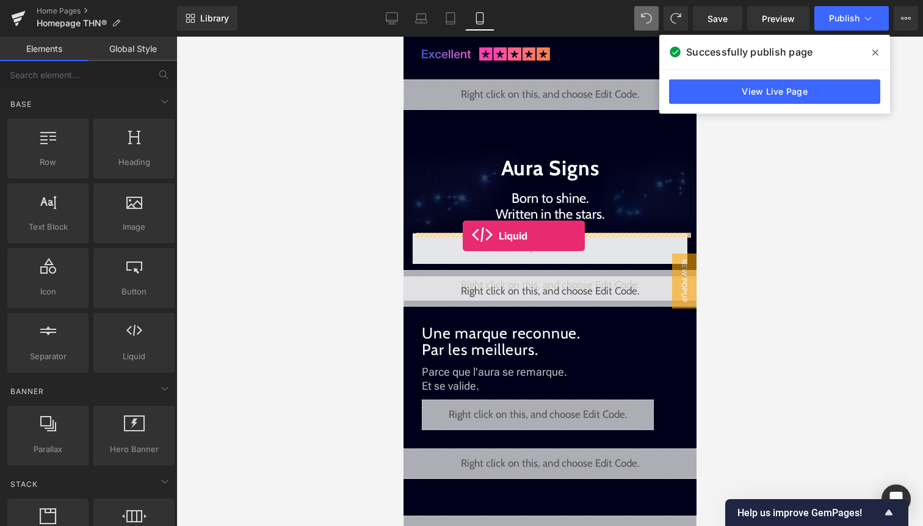
drag, startPoint x: 524, startPoint y: 372, endPoint x: 462, endPoint y: 236, distance: 150.0
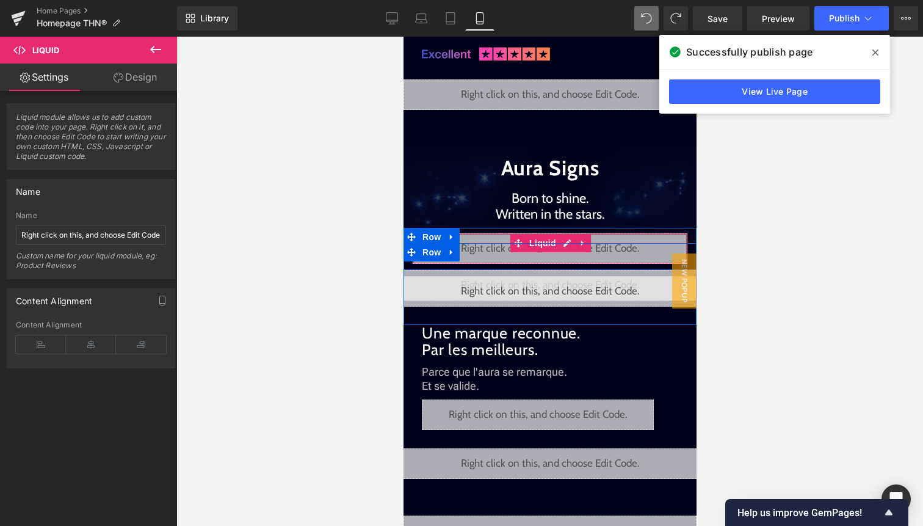
click at [566, 238] on div "Liquid" at bounding box center [549, 248] width 275 height 31
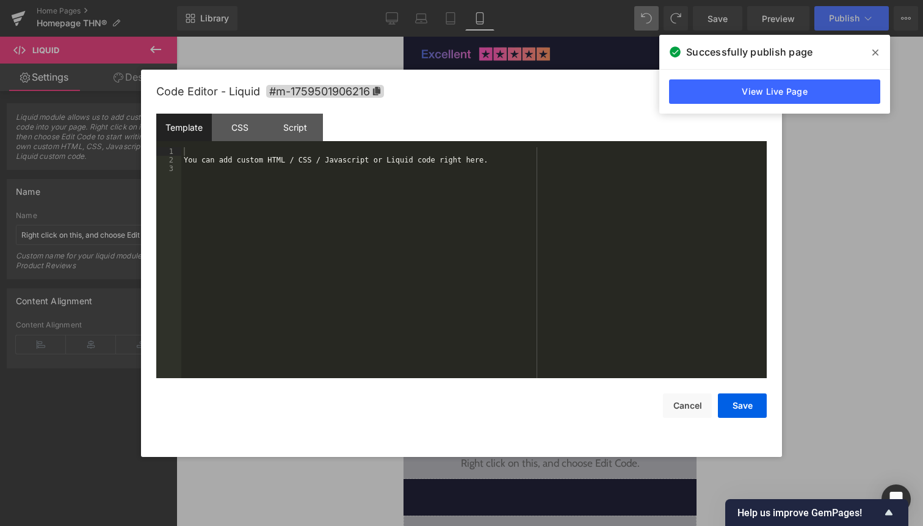
click at [476, 220] on div "You can add custom HTML / CSS / Javascript or Liquid code right here." at bounding box center [473, 271] width 585 height 248
click at [745, 404] on button "Save" at bounding box center [742, 405] width 49 height 24
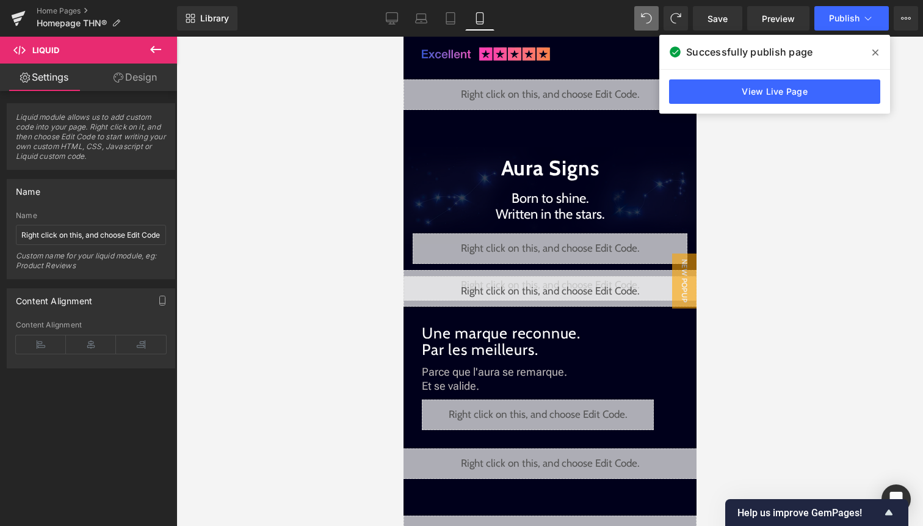
click at [855, 31] on div "Library Mobile Desktop Laptop Tablet Mobile Save Preview Publish Scheduled View…" at bounding box center [550, 18] width 746 height 37
click at [855, 24] on button "Publish" at bounding box center [851, 18] width 74 height 24
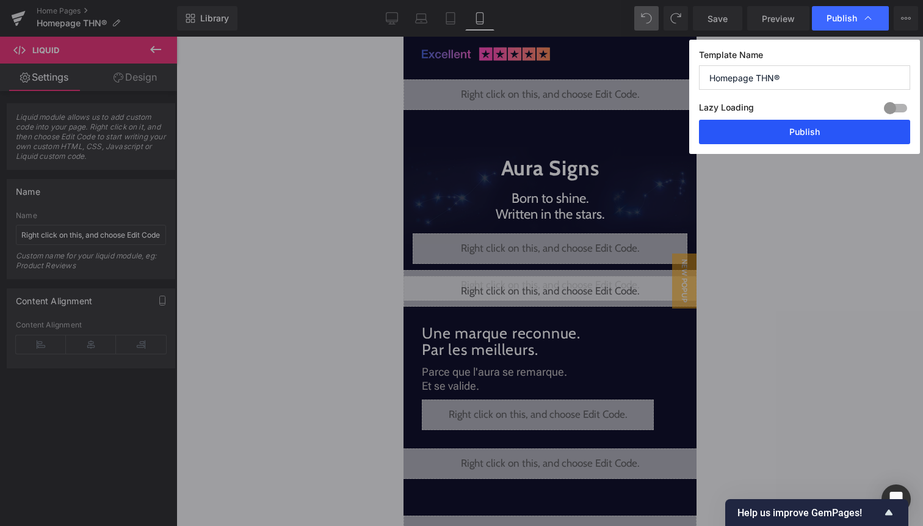
click at [836, 140] on button "Publish" at bounding box center [804, 132] width 211 height 24
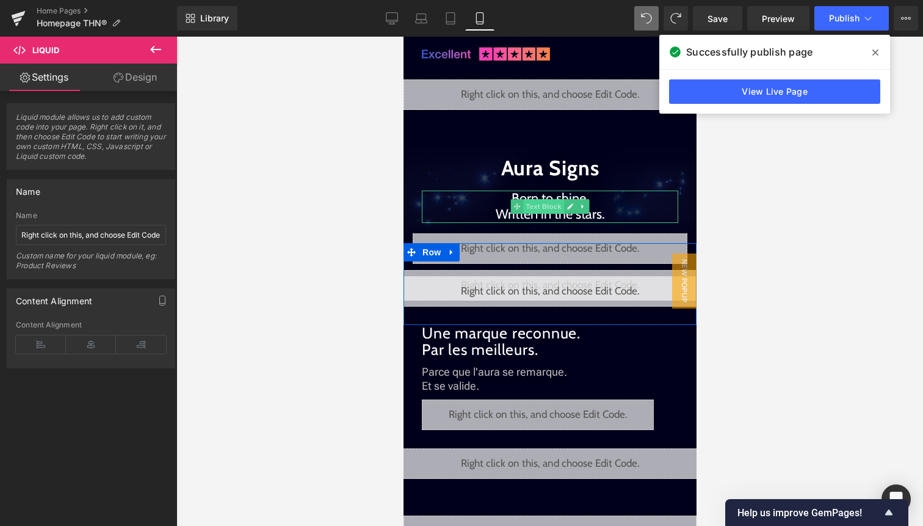
click at [551, 209] on span "Text Block" at bounding box center [543, 206] width 40 height 15
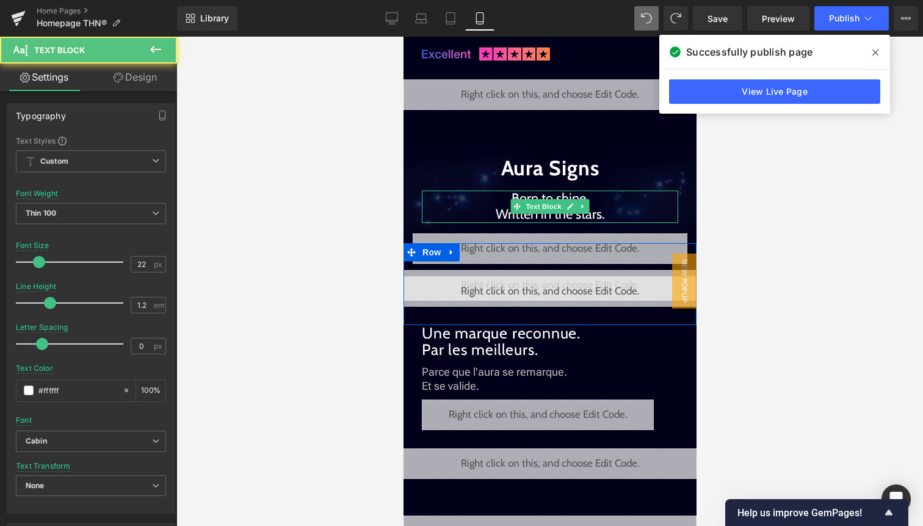
click at [610, 215] on p "Born to shine. Written in the stars." at bounding box center [549, 206] width 256 height 32
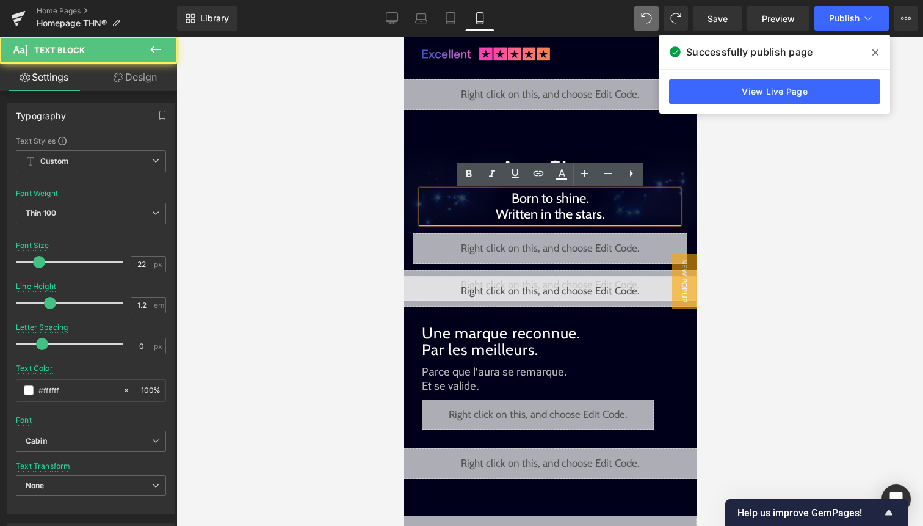
click at [611, 218] on p "Born to shine. Written in the stars." at bounding box center [549, 206] width 256 height 32
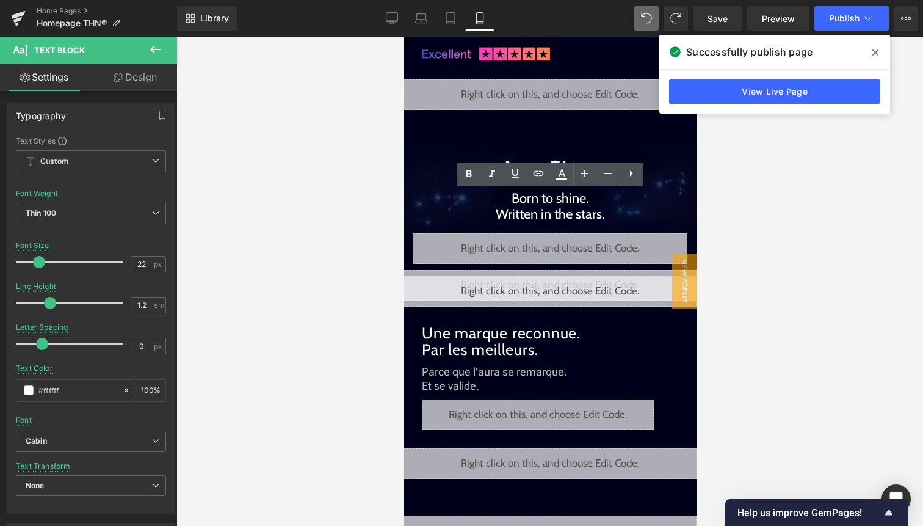
click at [824, 222] on div at bounding box center [549, 281] width 747 height 489
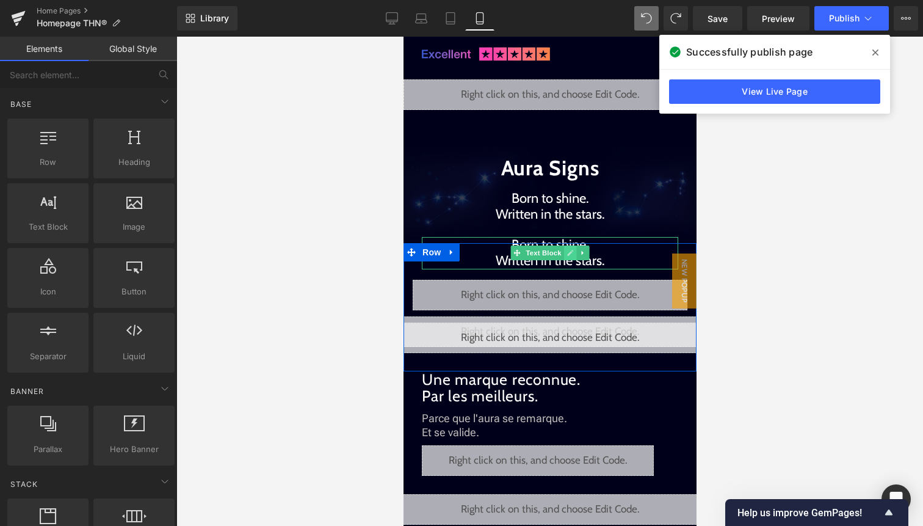
click at [567, 255] on icon at bounding box center [570, 252] width 7 height 7
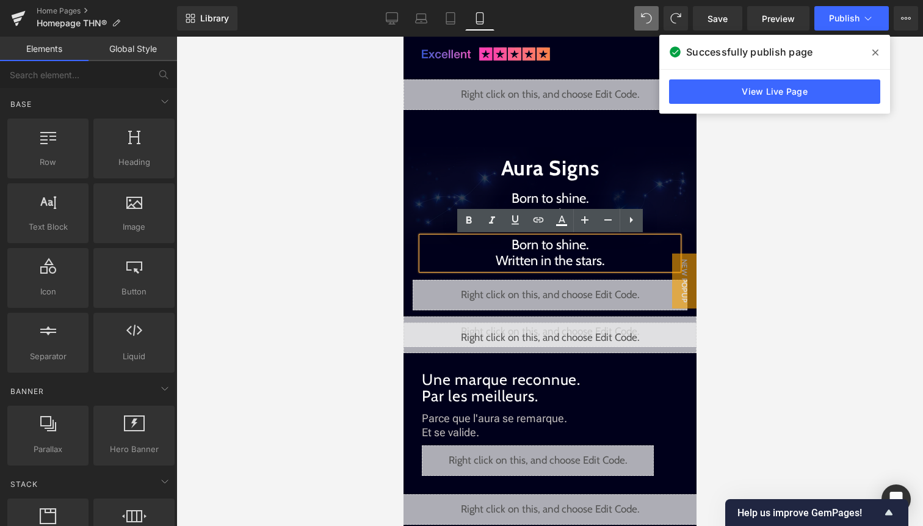
click at [562, 262] on p "Born to shine. Written in the stars." at bounding box center [549, 253] width 256 height 32
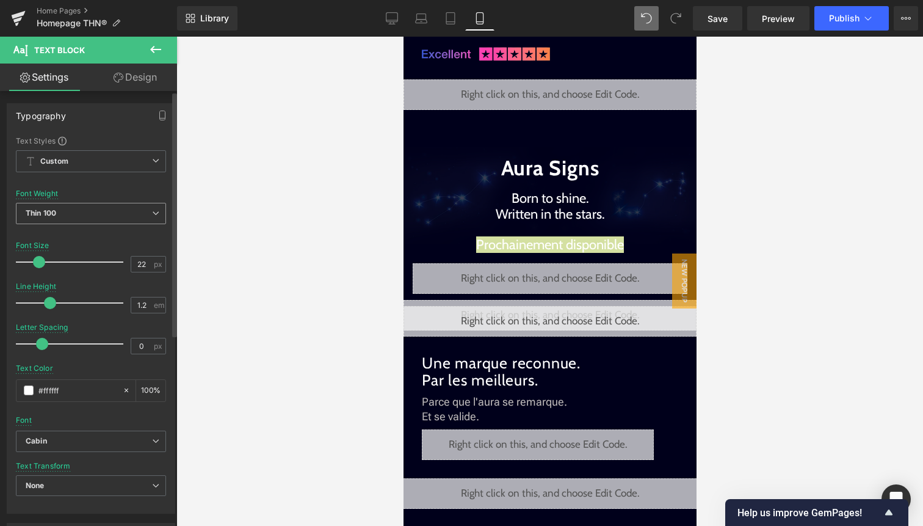
click at [134, 222] on span "Thin 100" at bounding box center [91, 213] width 150 height 21
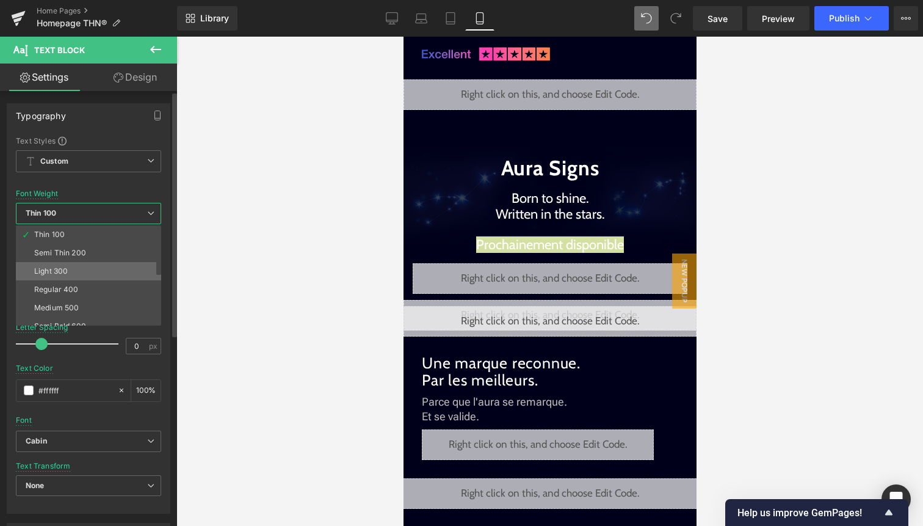
click at [72, 272] on li "Light 300" at bounding box center [91, 271] width 151 height 18
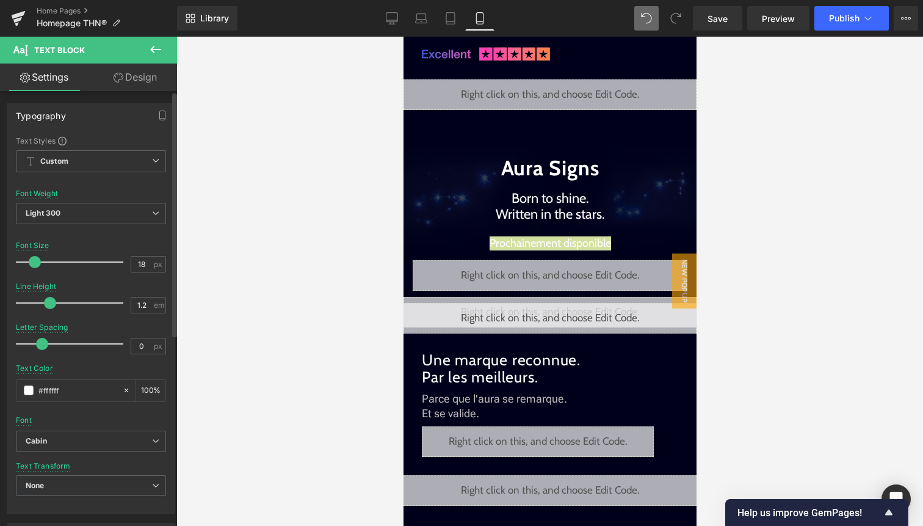
click at [34, 258] on span at bounding box center [35, 262] width 12 height 12
click at [77, 213] on span "Light 300" at bounding box center [91, 213] width 150 height 21
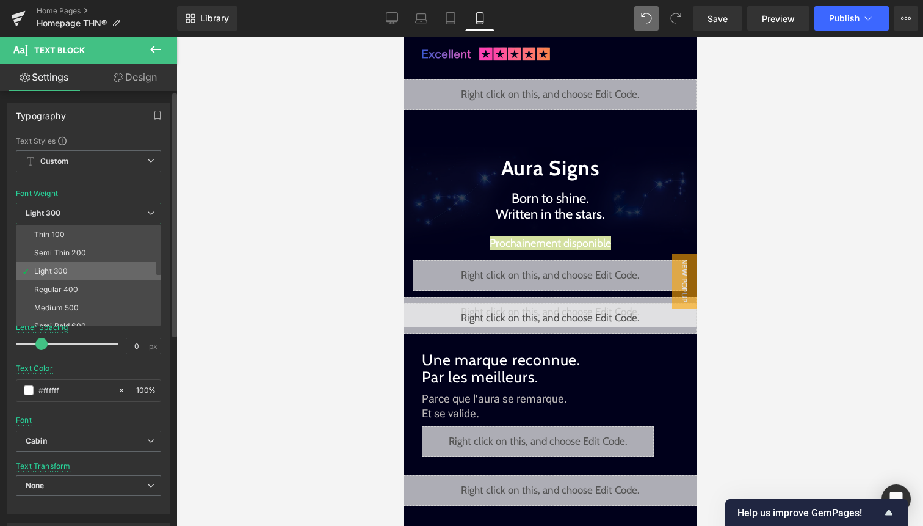
click at [70, 265] on li "Light 300" at bounding box center [91, 271] width 151 height 18
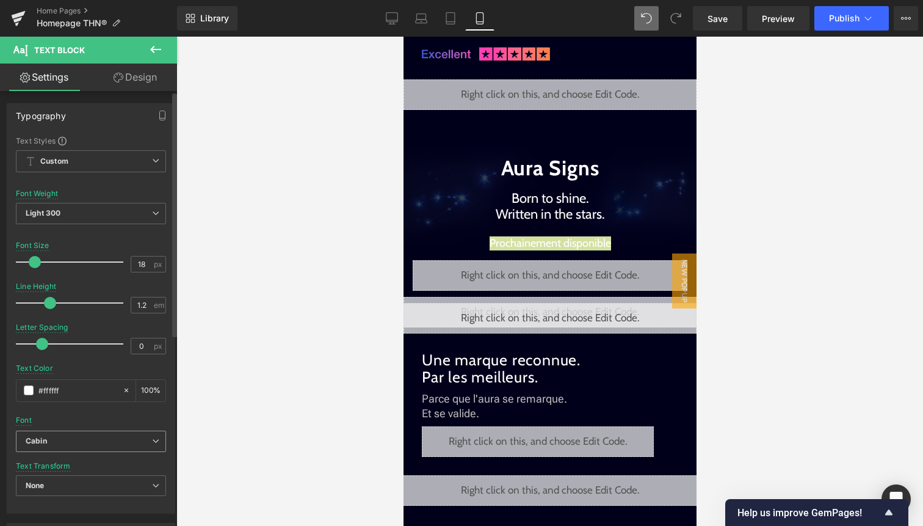
click at [99, 445] on b "Cabin" at bounding box center [89, 441] width 126 height 10
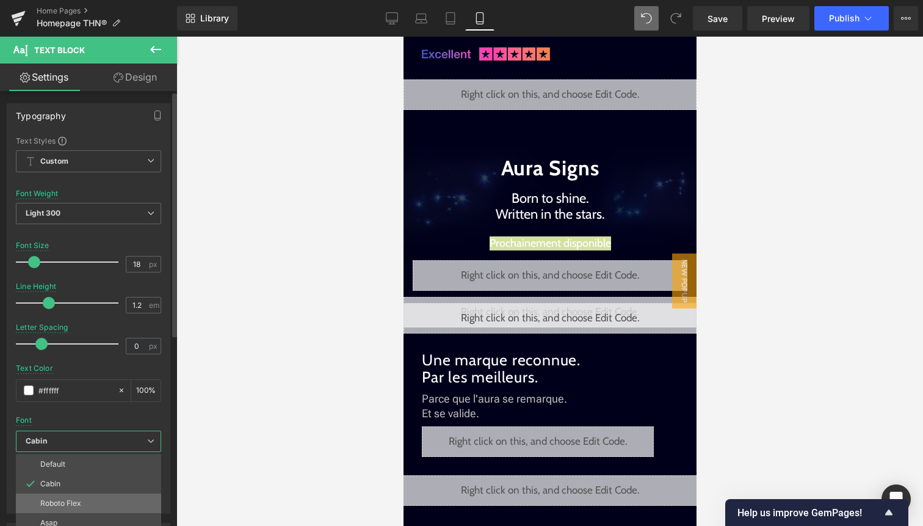
click at [85, 499] on li "Roboto Flex" at bounding box center [88, 503] width 145 height 20
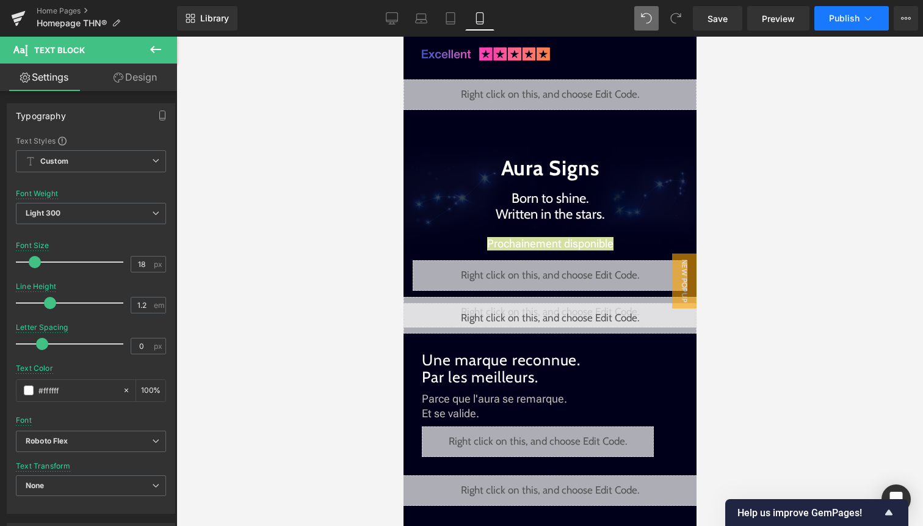
click at [834, 27] on button "Publish" at bounding box center [851, 18] width 74 height 24
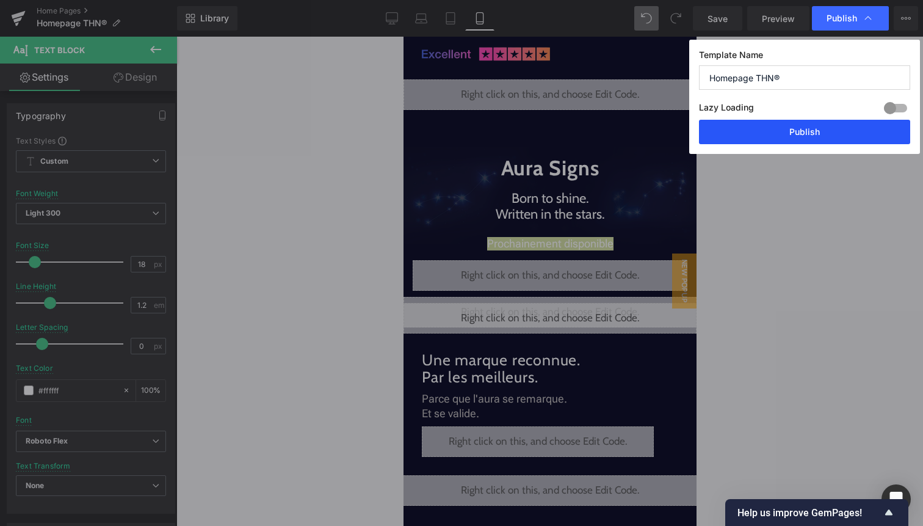
click at [807, 131] on button "Publish" at bounding box center [804, 132] width 211 height 24
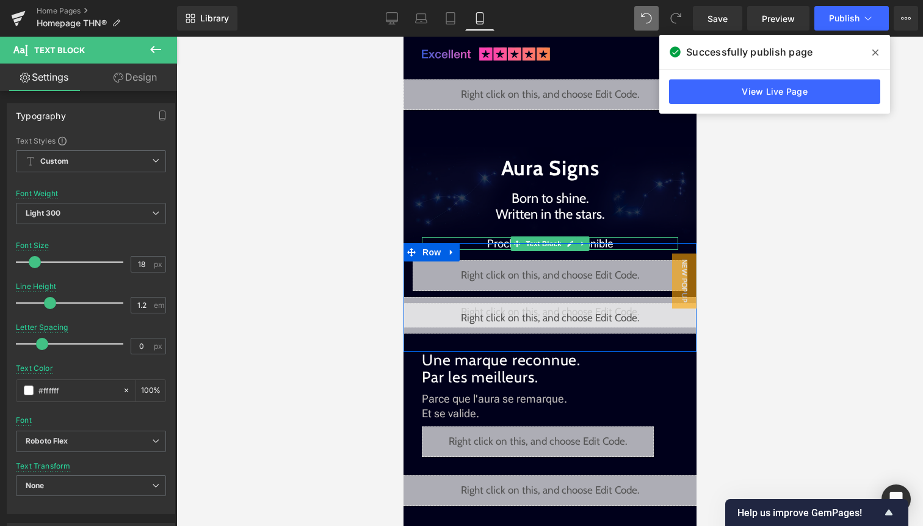
click at [624, 239] on p "Prochainement disponible" at bounding box center [549, 243] width 256 height 13
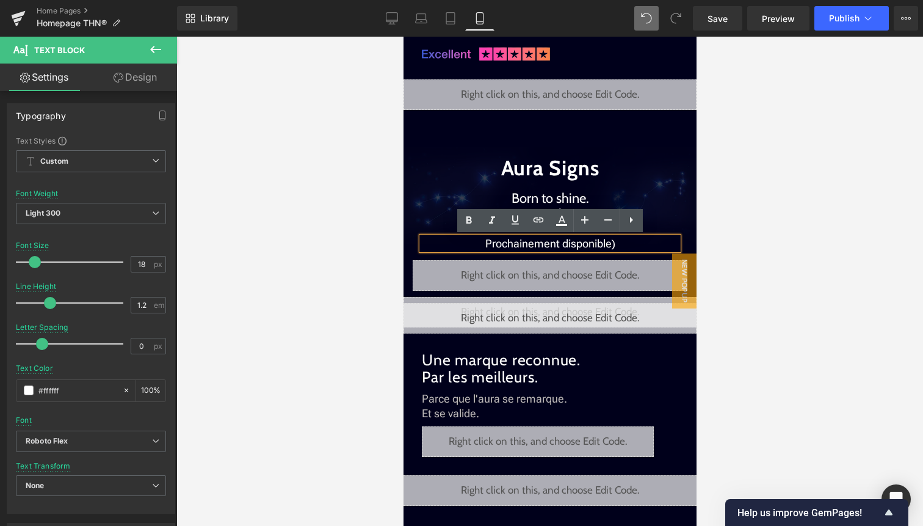
click at [484, 240] on p "Prochainement disponible)" at bounding box center [549, 243] width 256 height 13
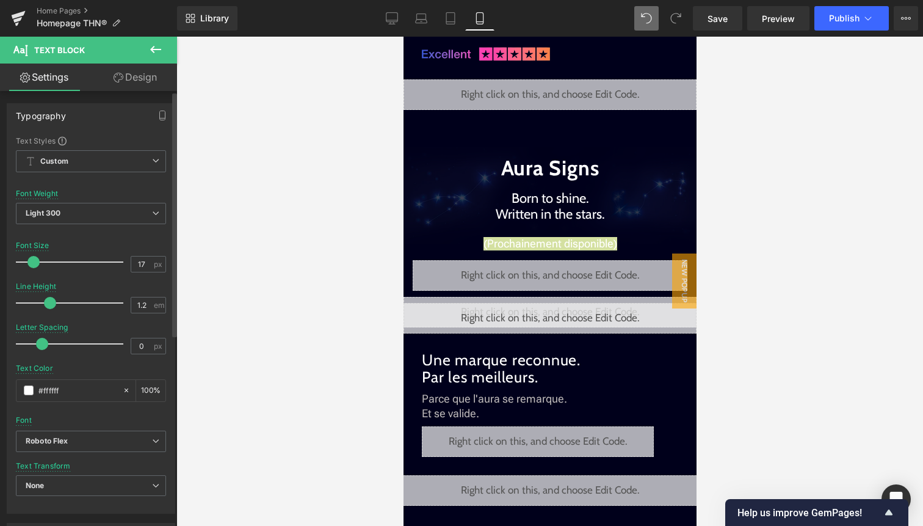
type input "16"
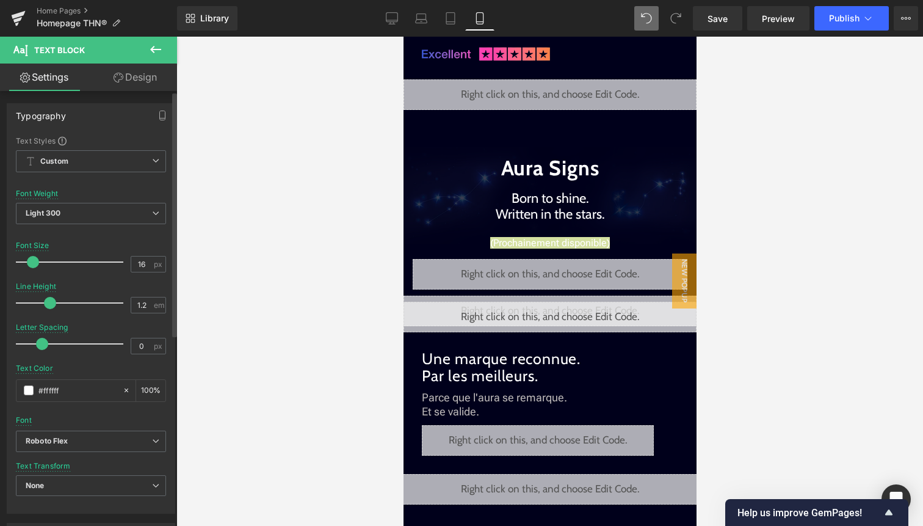
click at [33, 262] on span at bounding box center [33, 262] width 12 height 12
click at [145, 82] on link "Design" at bounding box center [135, 76] width 89 height 27
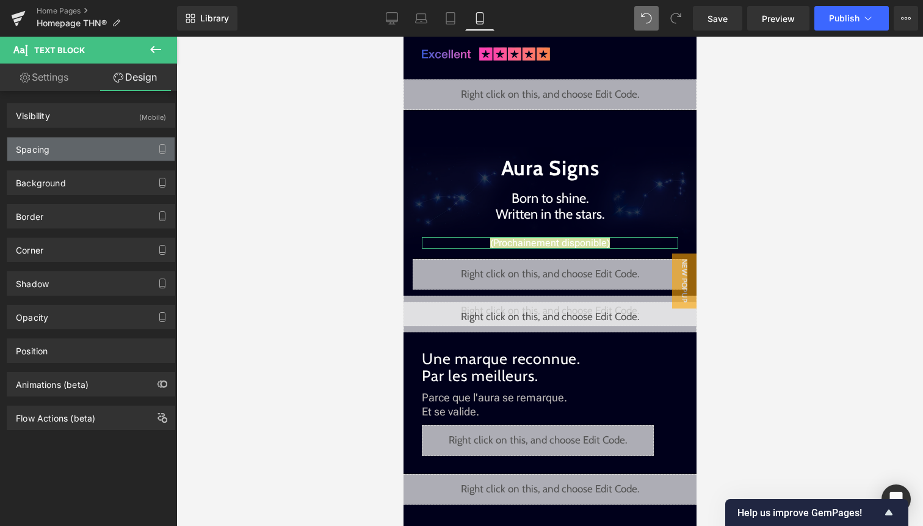
click at [100, 142] on div "Spacing" at bounding box center [90, 148] width 167 height 23
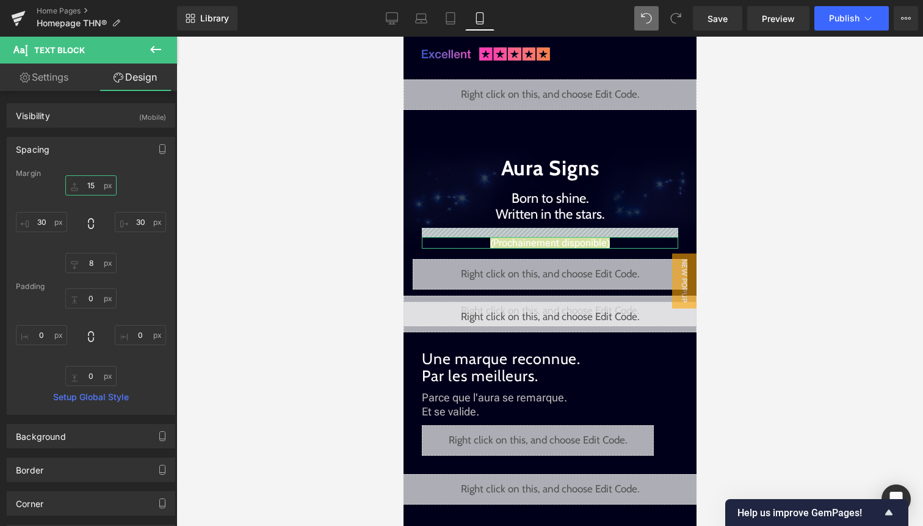
click at [87, 184] on input "15" at bounding box center [90, 185] width 51 height 20
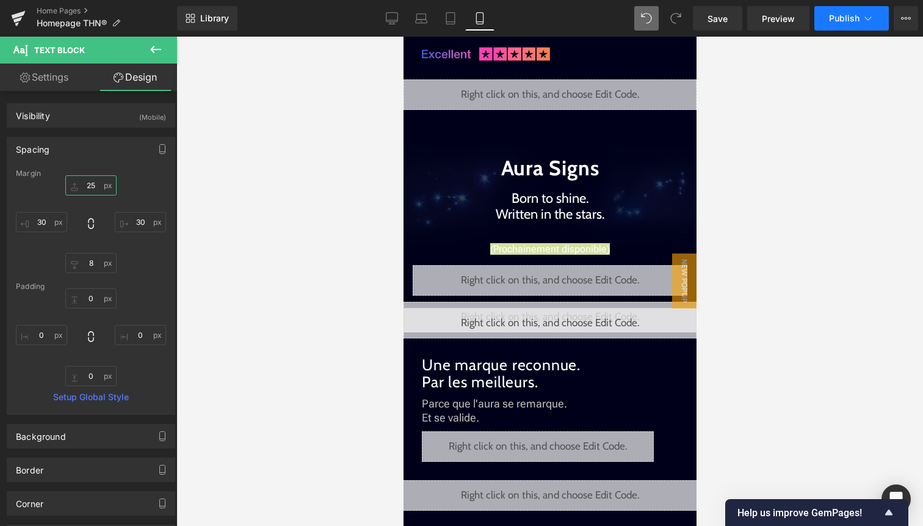
type input "25"
click at [851, 25] on button "Publish" at bounding box center [851, 18] width 74 height 24
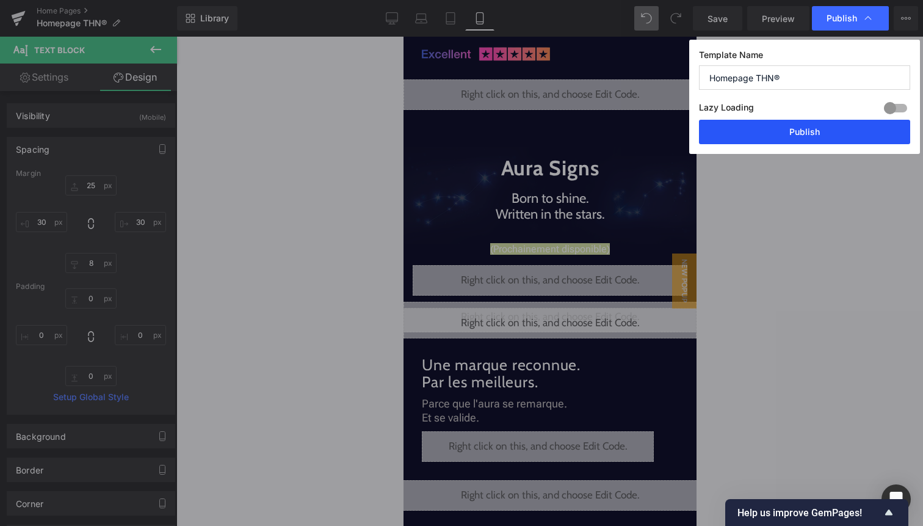
click at [828, 137] on button "Publish" at bounding box center [804, 132] width 211 height 24
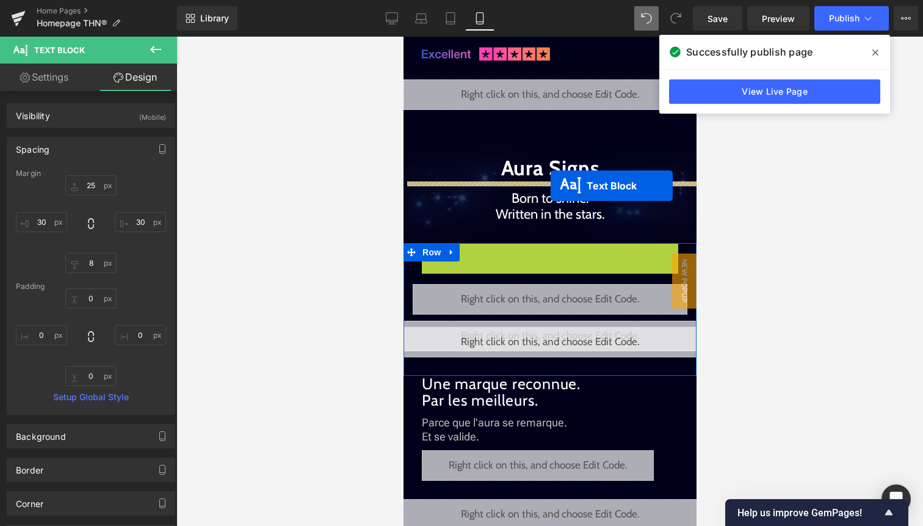
drag, startPoint x: 550, startPoint y: 250, endPoint x: 550, endPoint y: 186, distance: 64.7
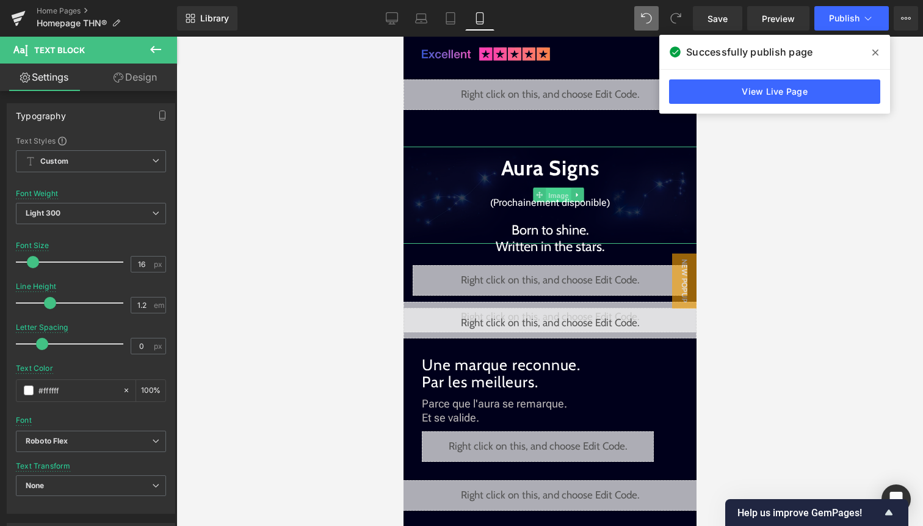
click at [559, 195] on span "Image" at bounding box center [558, 195] width 26 height 15
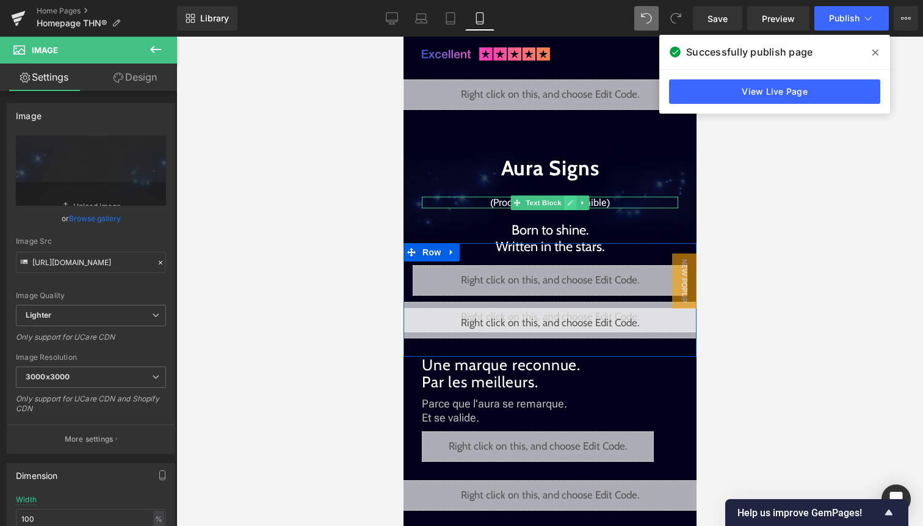
click at [567, 203] on icon at bounding box center [570, 203] width 6 height 6
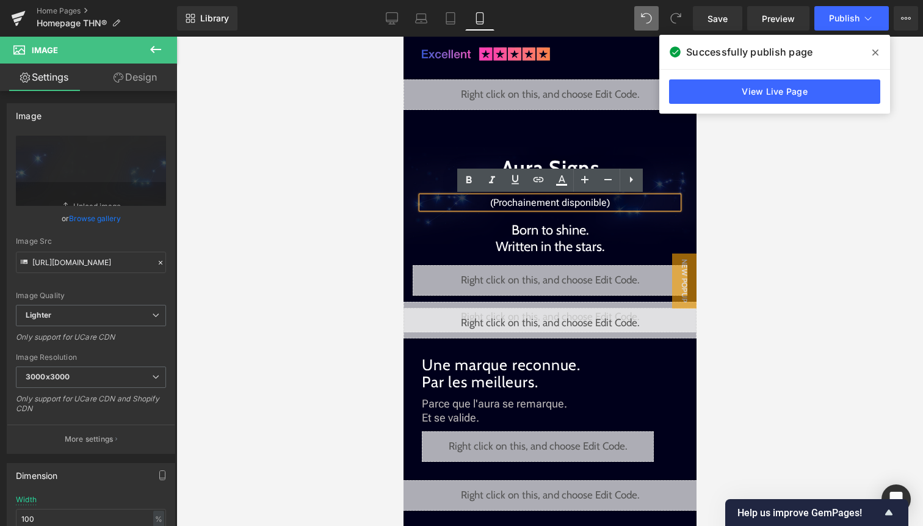
click at [494, 202] on p "(Prochainement disponible)" at bounding box center [549, 203] width 256 height 12
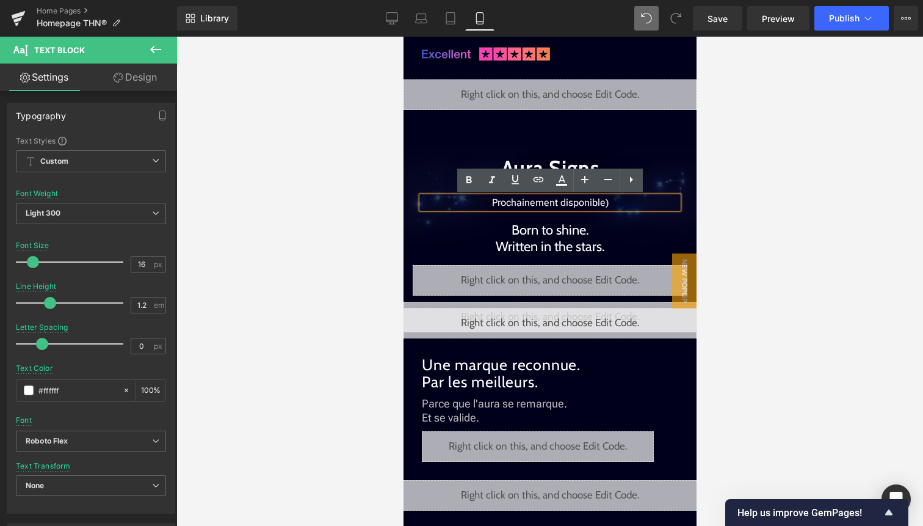
click at [628, 203] on p "Prochainement disponible)" at bounding box center [549, 203] width 256 height 12
click at [482, 202] on p "Prochainement disponible -" at bounding box center [549, 203] width 256 height 12
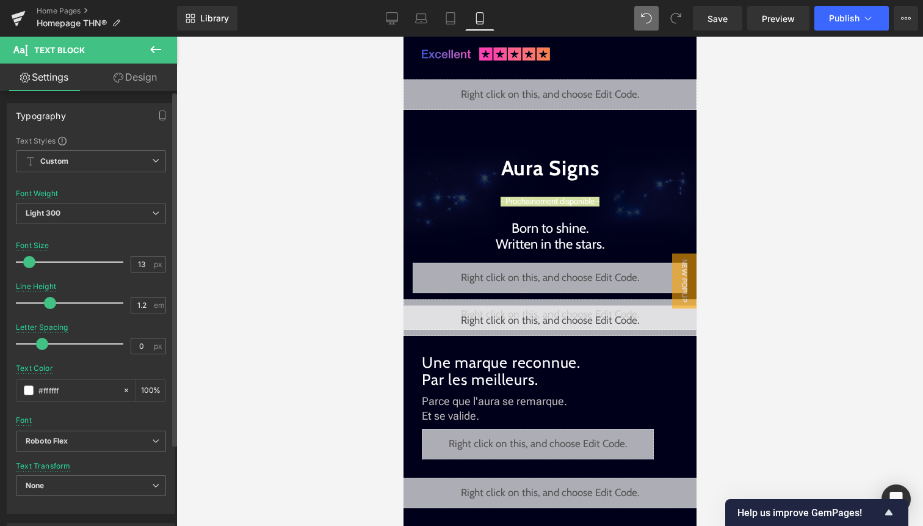
type input "12"
click at [31, 262] on span at bounding box center [29, 262] width 12 height 12
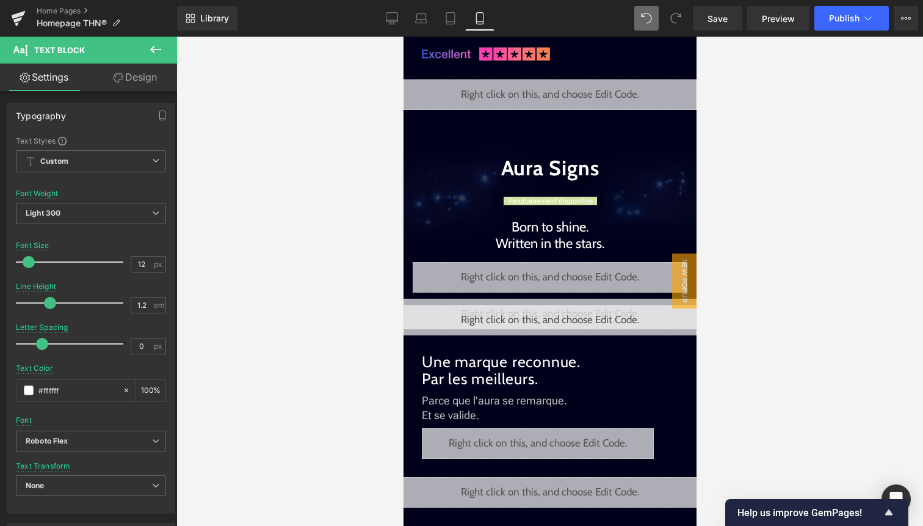
click at [136, 73] on link "Design" at bounding box center [135, 76] width 89 height 27
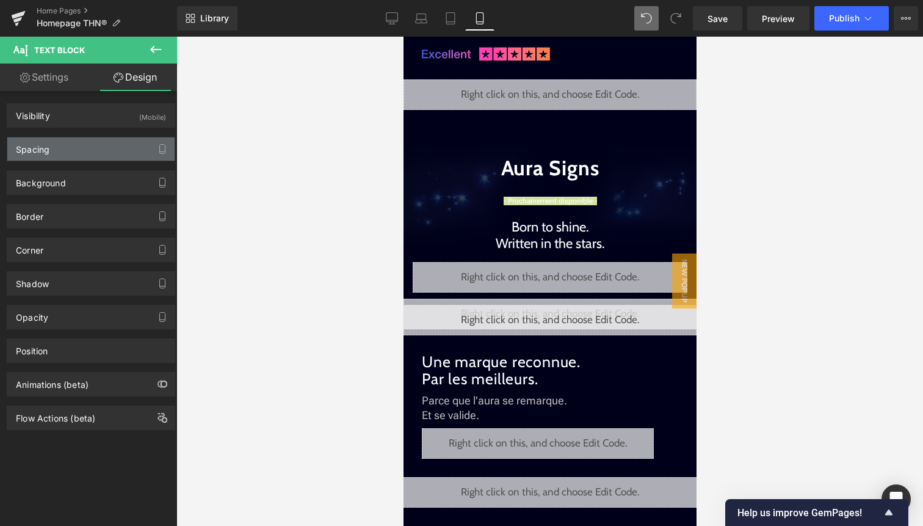
click at [106, 147] on div "Spacing" at bounding box center [90, 148] width 167 height 23
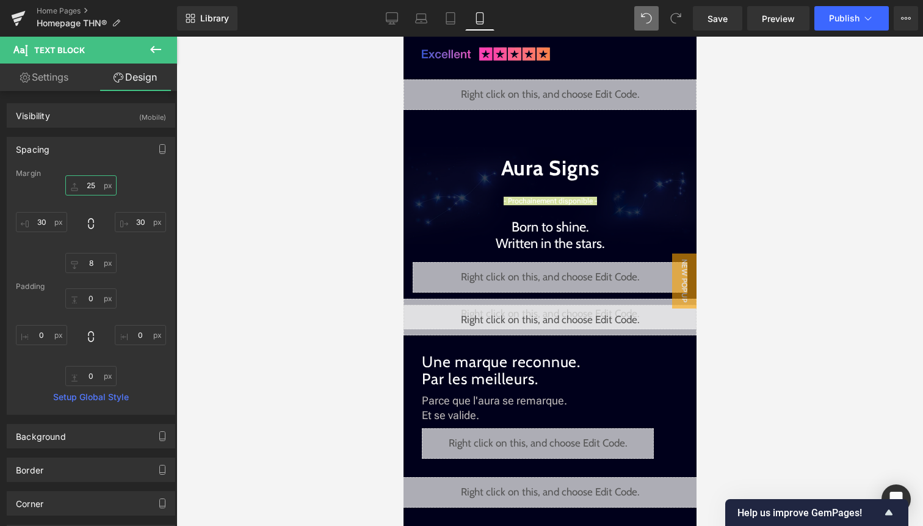
click at [97, 183] on input "25" at bounding box center [90, 185] width 51 height 20
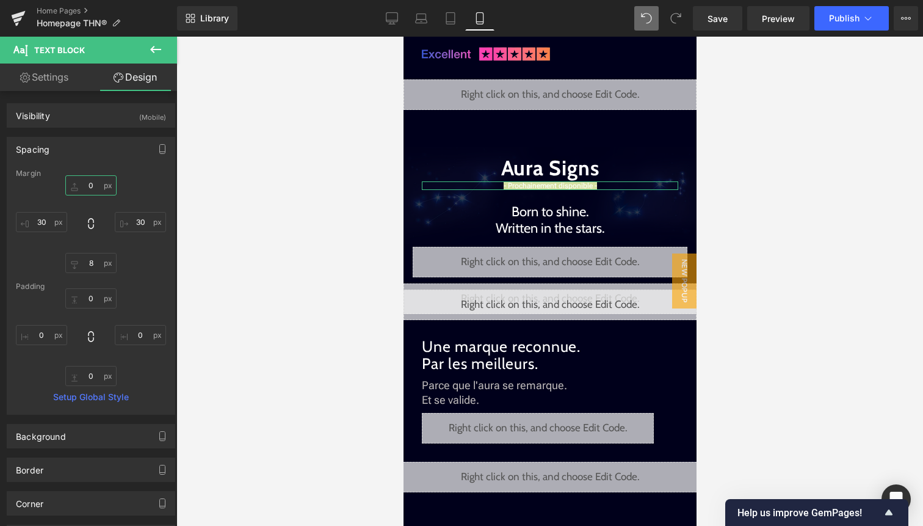
type input "5"
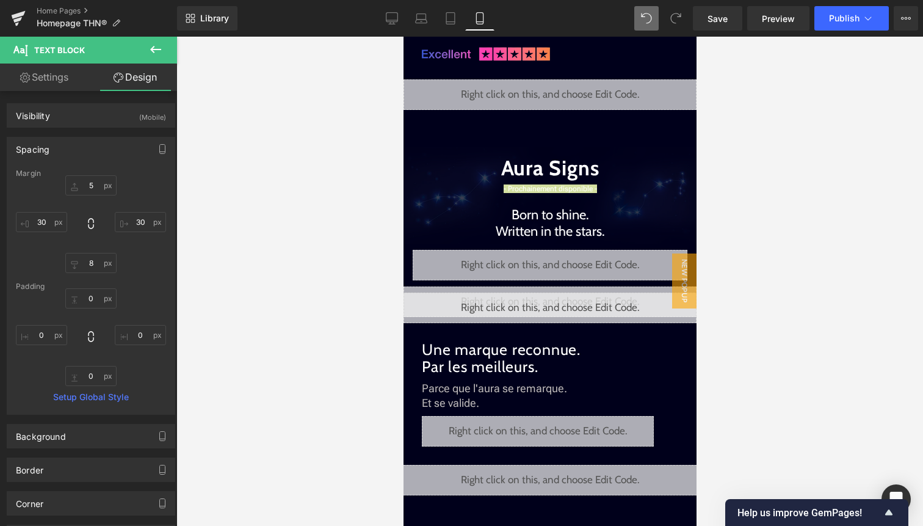
click at [786, 272] on div at bounding box center [549, 281] width 747 height 489
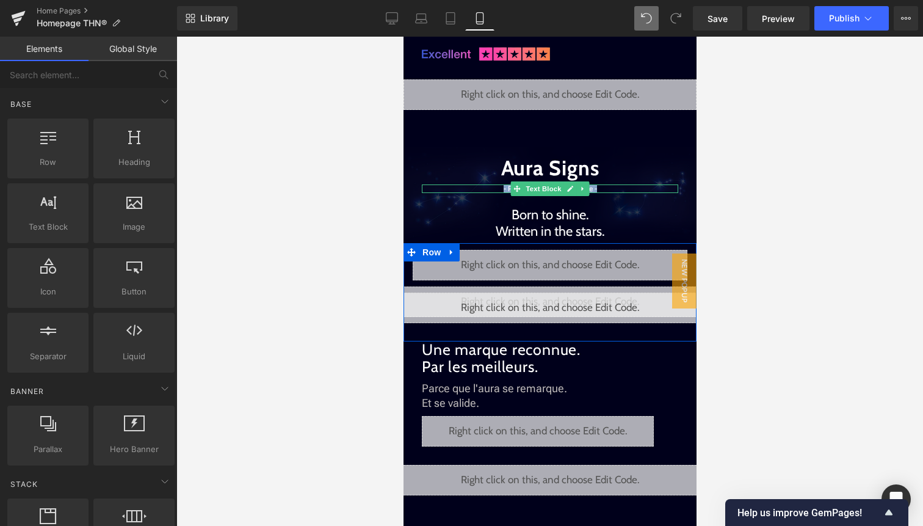
click at [588, 188] on div "- Prochainement disponible - Text Block" at bounding box center [549, 188] width 256 height 9
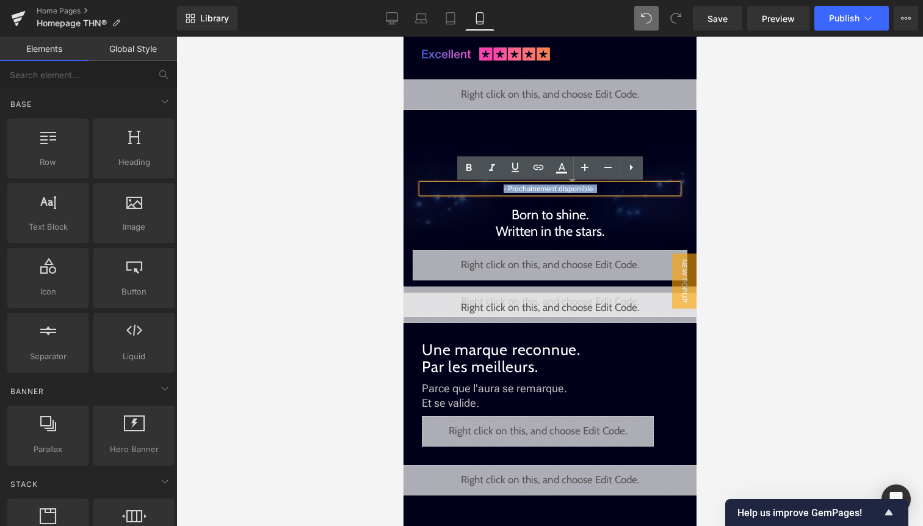
click at [604, 189] on p "- Prochainement disponible -" at bounding box center [549, 188] width 256 height 9
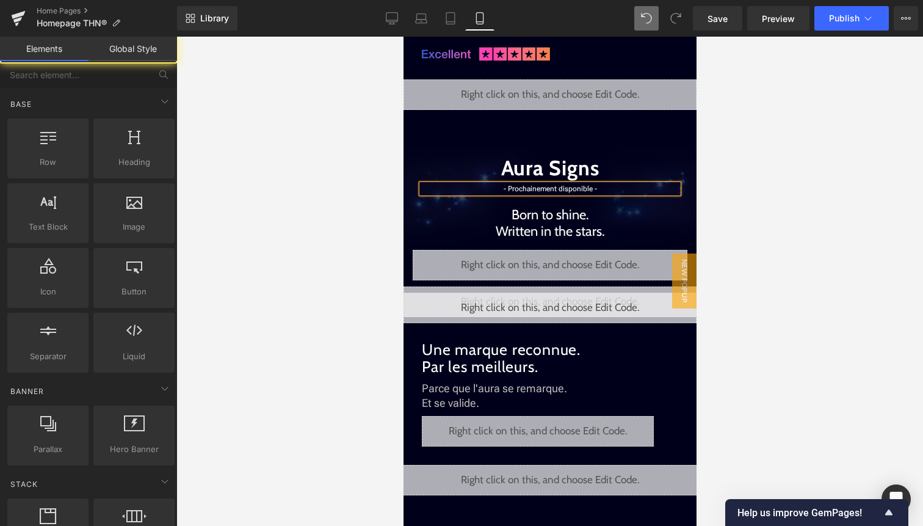
click at [752, 233] on div at bounding box center [549, 281] width 747 height 489
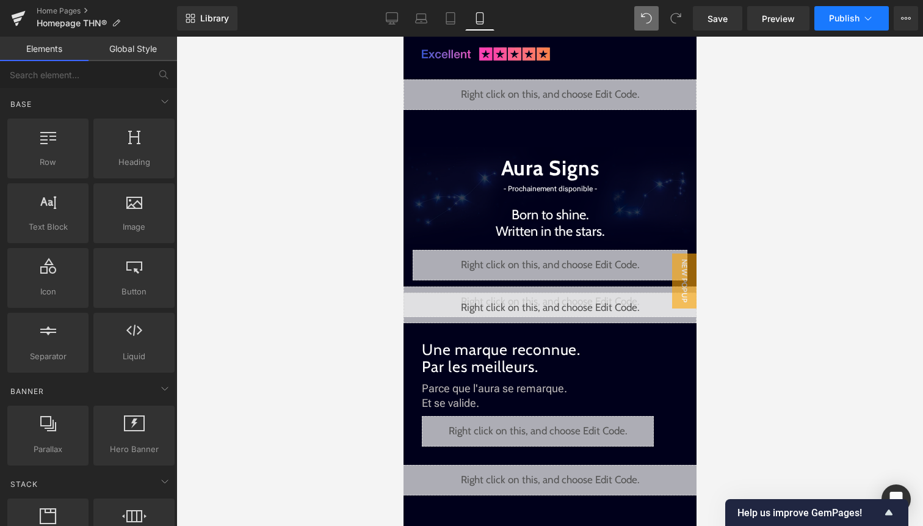
click at [854, 18] on span "Publish" at bounding box center [844, 18] width 31 height 10
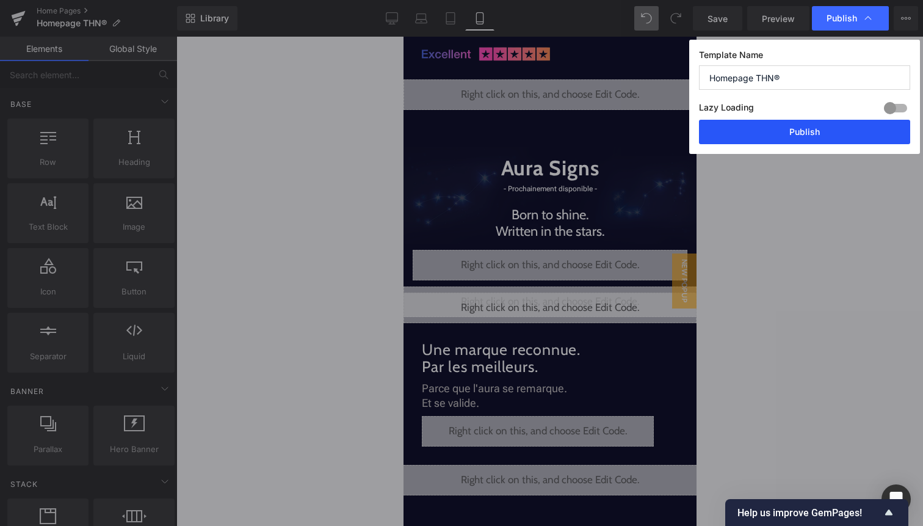
click at [837, 129] on button "Publish" at bounding box center [804, 132] width 211 height 24
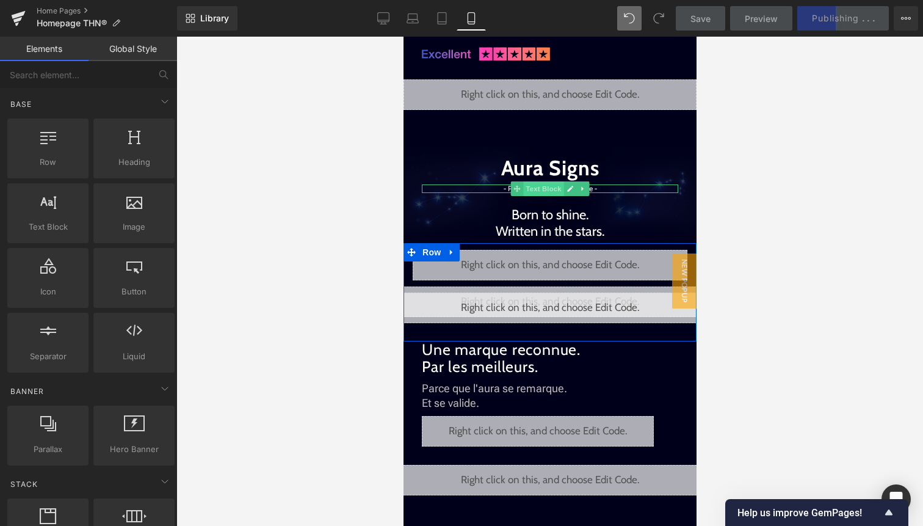
click at [558, 189] on span "Text Block" at bounding box center [543, 188] width 40 height 15
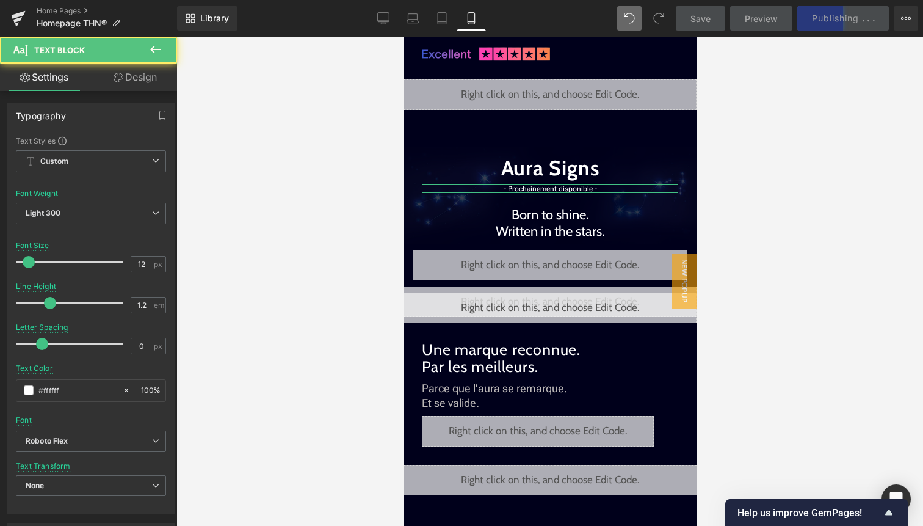
click at [143, 78] on link "Design" at bounding box center [135, 76] width 89 height 27
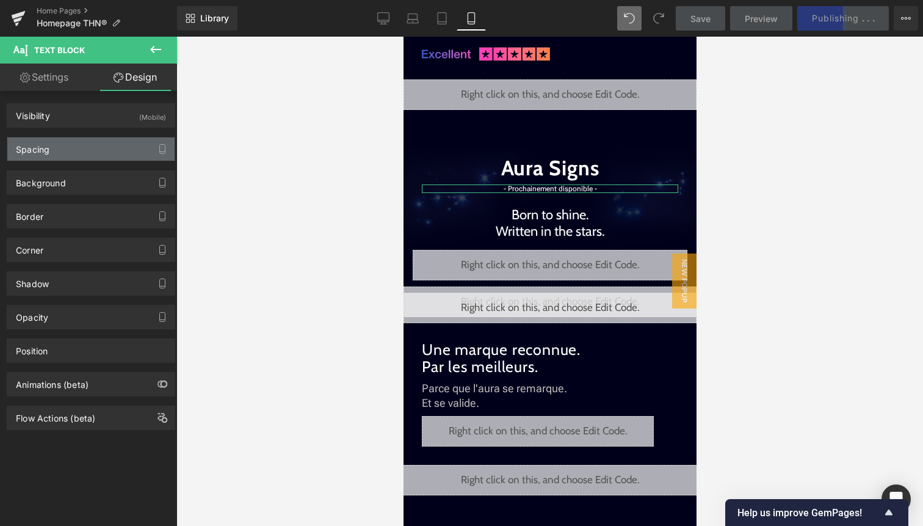
type input "5"
type input "30"
type input "8"
type input "30"
type input "0"
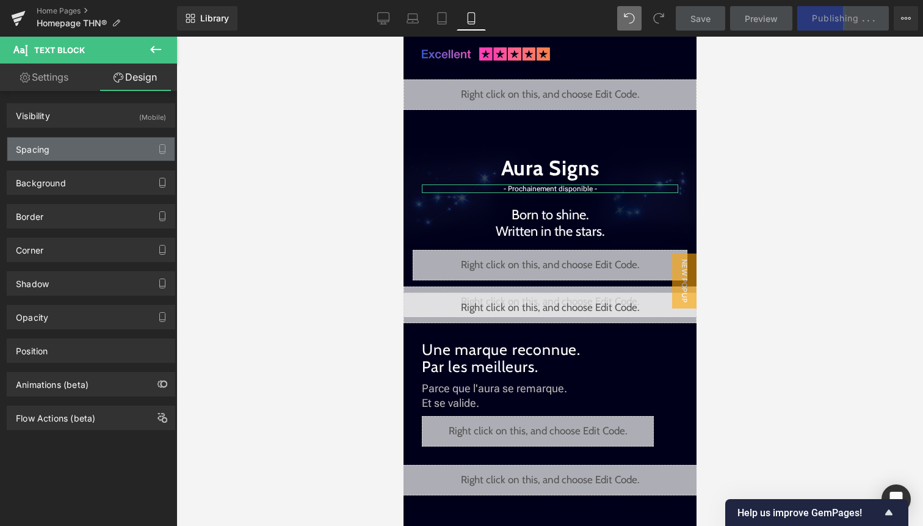
type input "0"
click at [116, 144] on div "Spacing" at bounding box center [90, 148] width 167 height 23
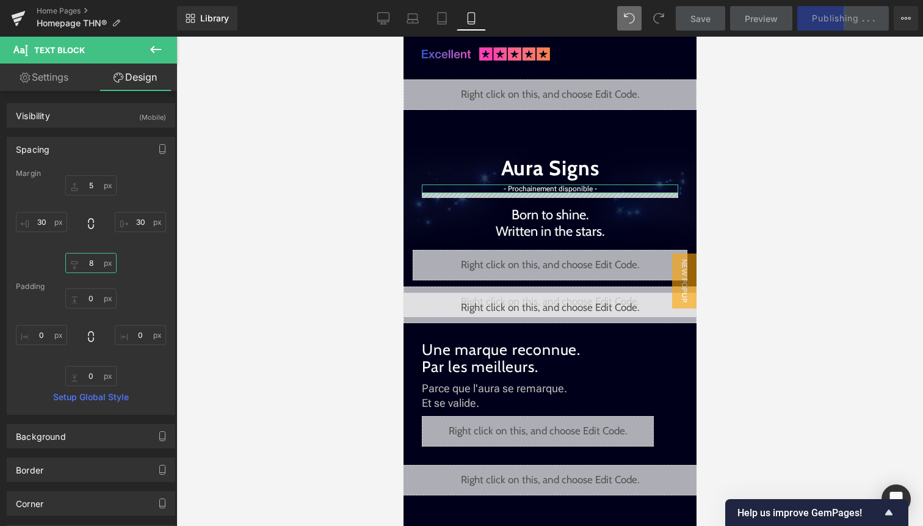
click at [91, 259] on input "8" at bounding box center [90, 263] width 51 height 20
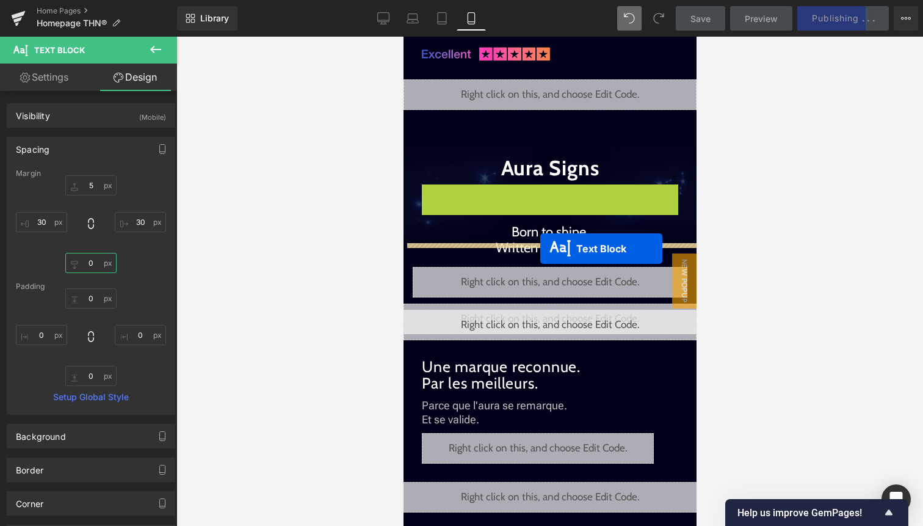
drag, startPoint x: 544, startPoint y: 190, endPoint x: 540, endPoint y: 248, distance: 58.8
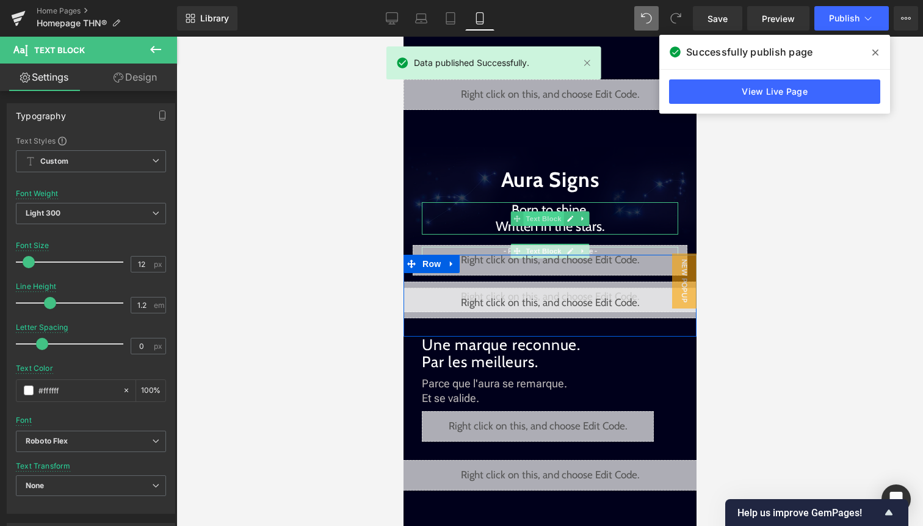
click at [549, 217] on span "Text Block" at bounding box center [543, 218] width 40 height 15
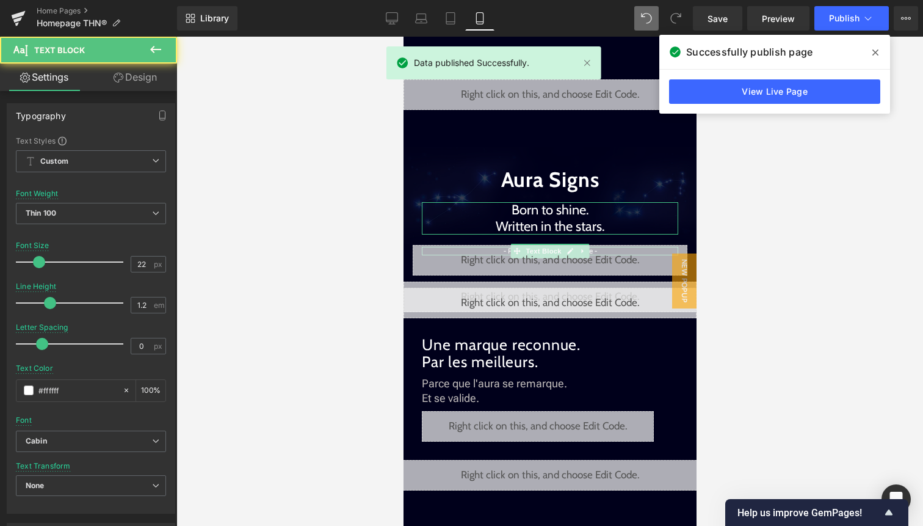
click at [142, 85] on link "Design" at bounding box center [135, 76] width 89 height 27
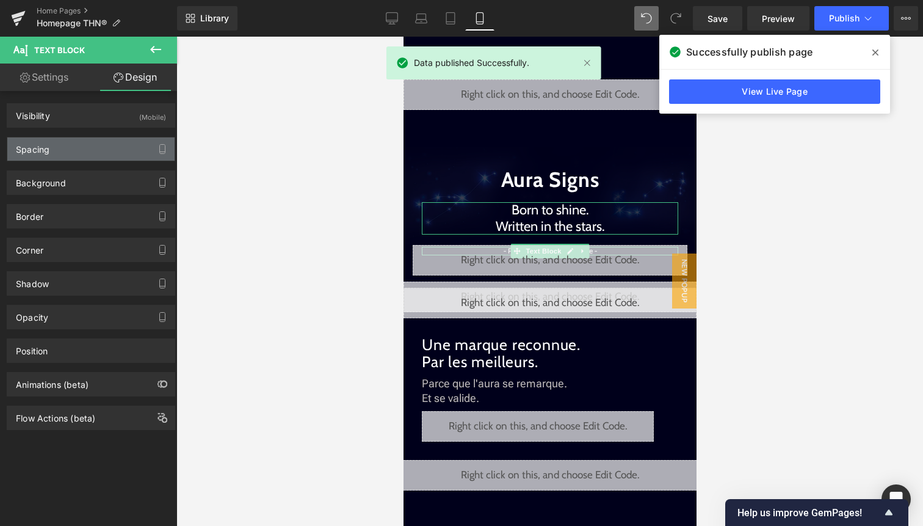
click at [89, 154] on div "Spacing" at bounding box center [90, 148] width 167 height 23
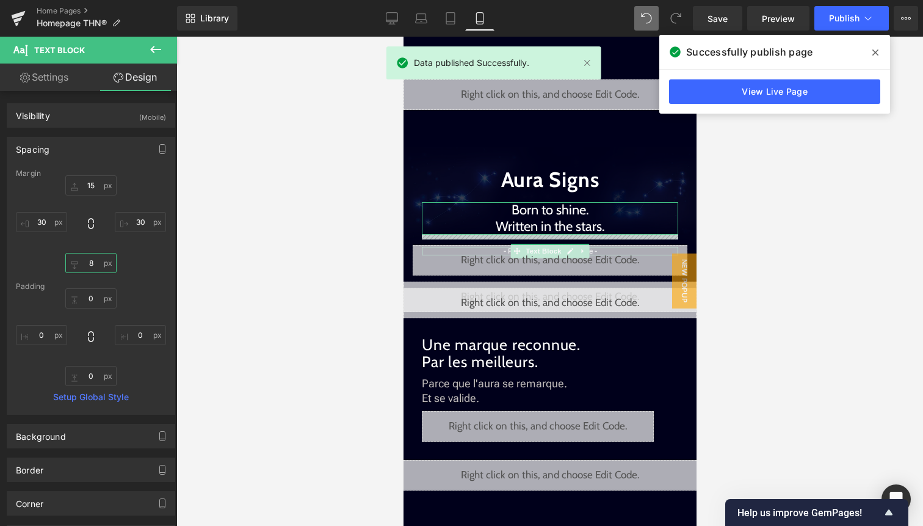
click at [96, 269] on input "8" at bounding box center [90, 263] width 51 height 20
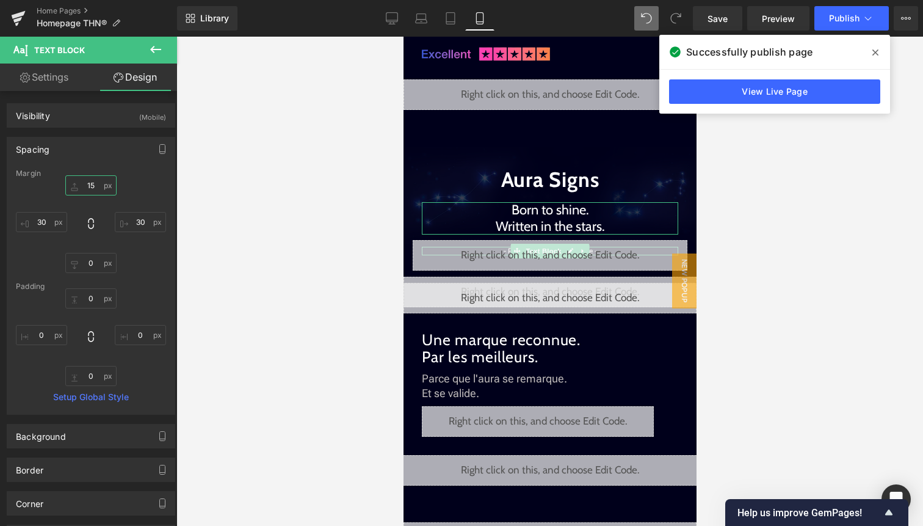
click at [92, 190] on input "15" at bounding box center [90, 185] width 51 height 20
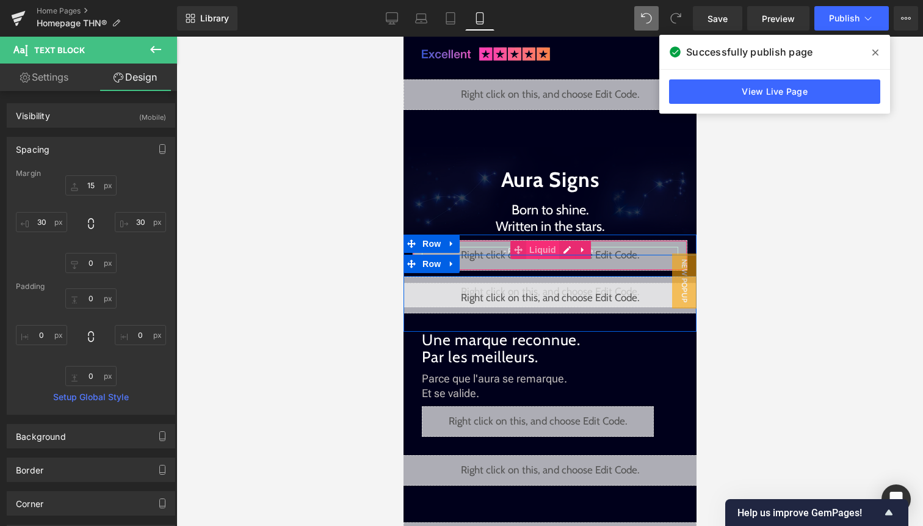
click at [536, 247] on span "Liquid" at bounding box center [542, 250] width 33 height 18
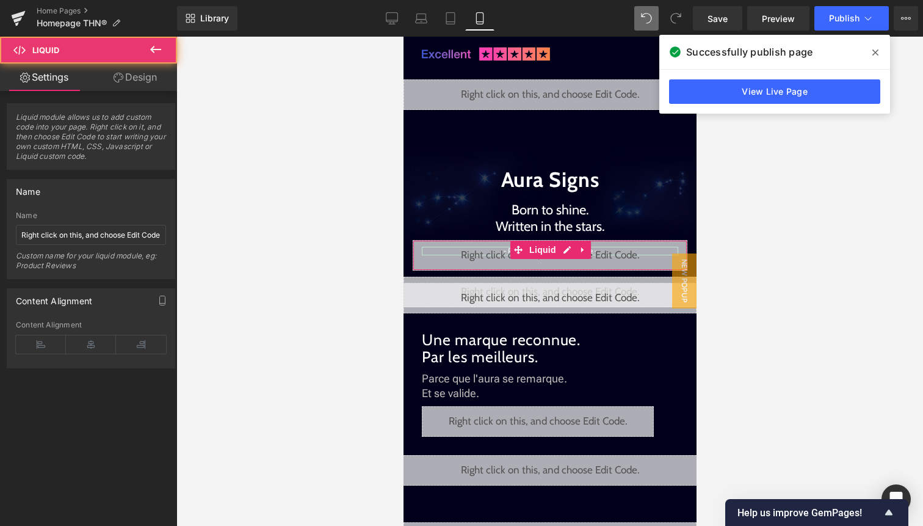
click at [135, 82] on link "Design" at bounding box center [135, 76] width 89 height 27
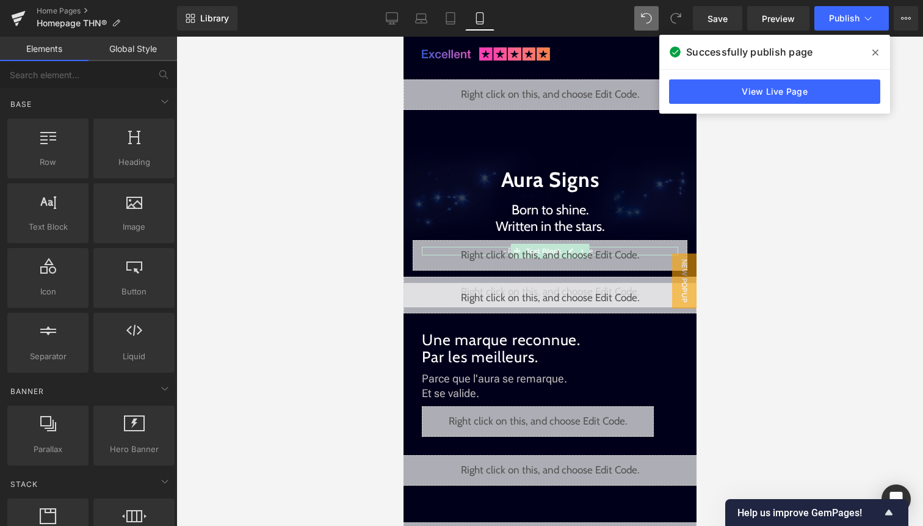
click at [783, 180] on div at bounding box center [549, 281] width 747 height 489
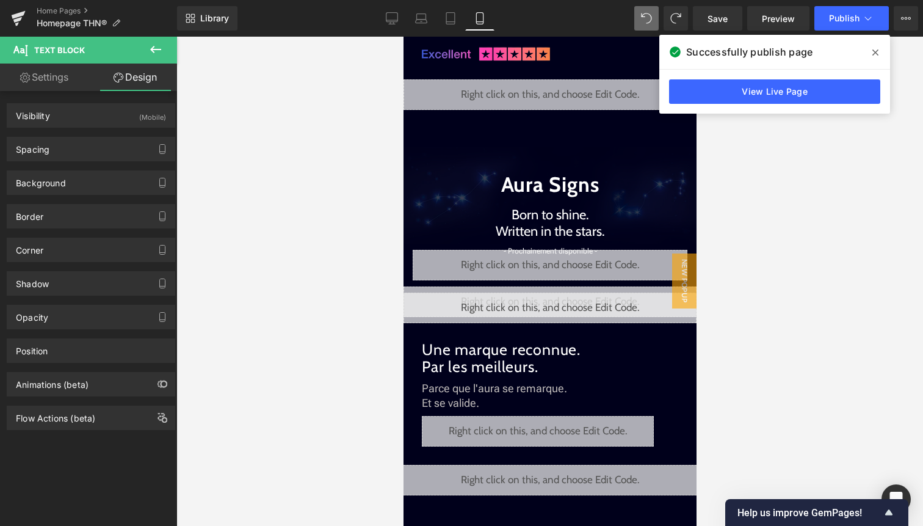
click at [873, 51] on icon at bounding box center [875, 53] width 6 height 10
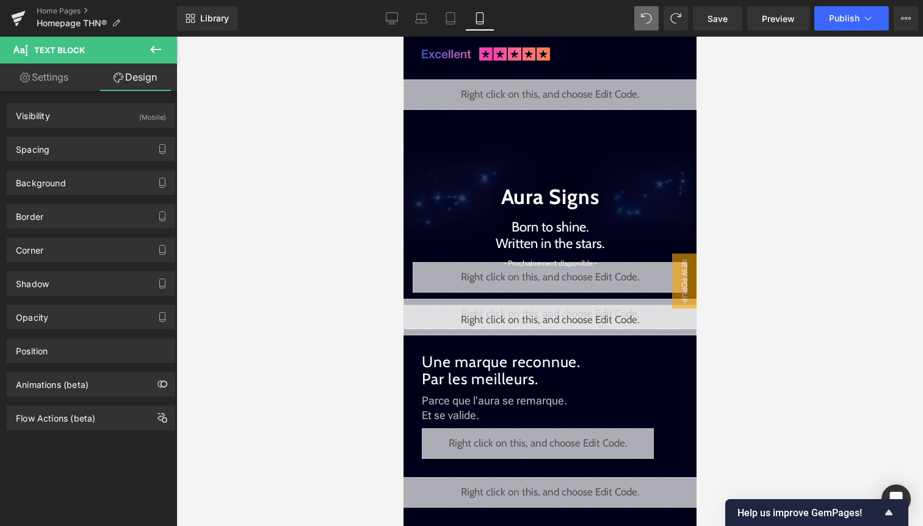
type input "100"
type input "16"
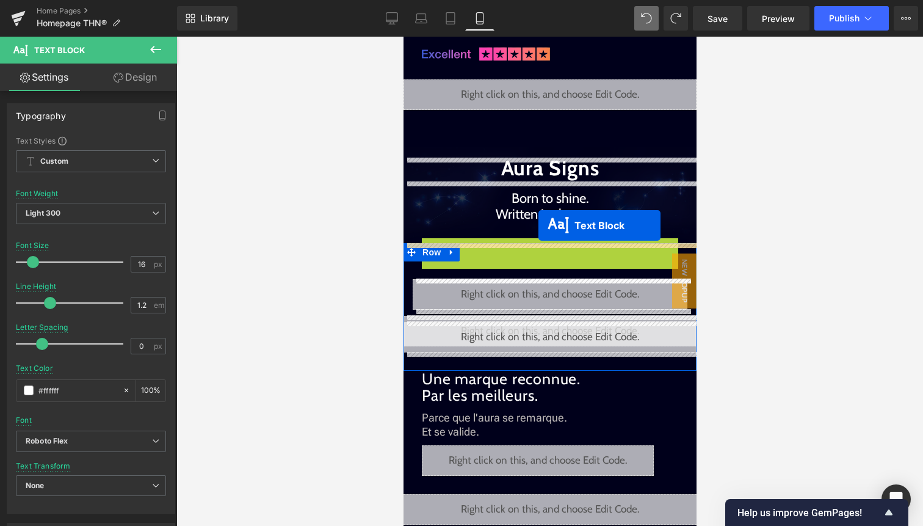
drag, startPoint x: 534, startPoint y: 239, endPoint x: 538, endPoint y: 225, distance: 14.7
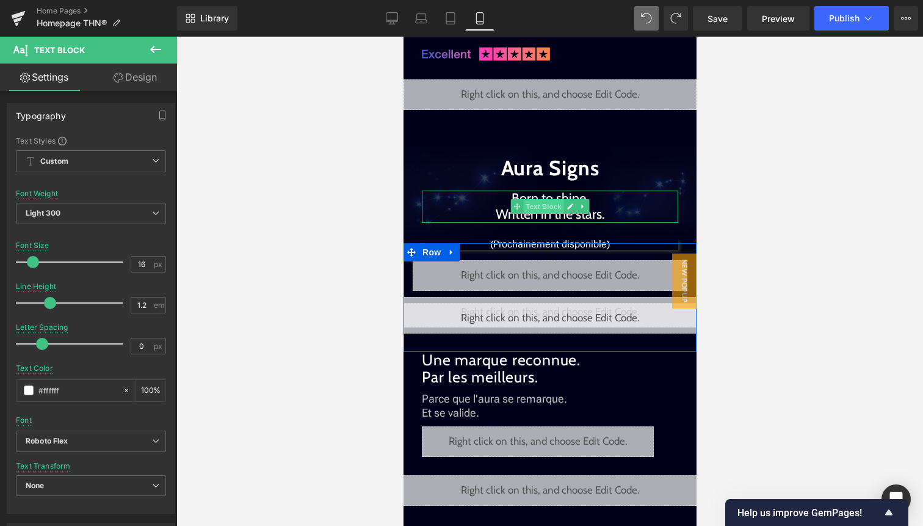
click at [552, 211] on span "Text Block" at bounding box center [543, 206] width 40 height 15
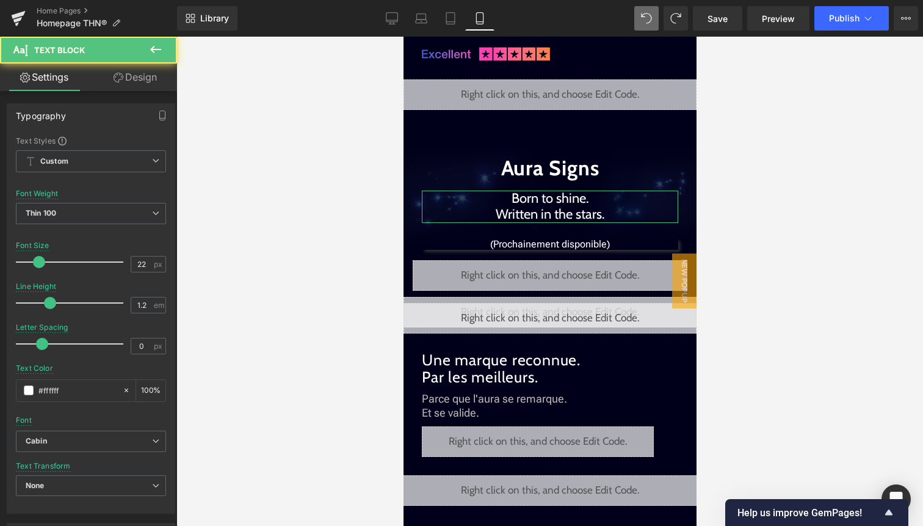
click at [140, 78] on link "Design" at bounding box center [135, 76] width 89 height 27
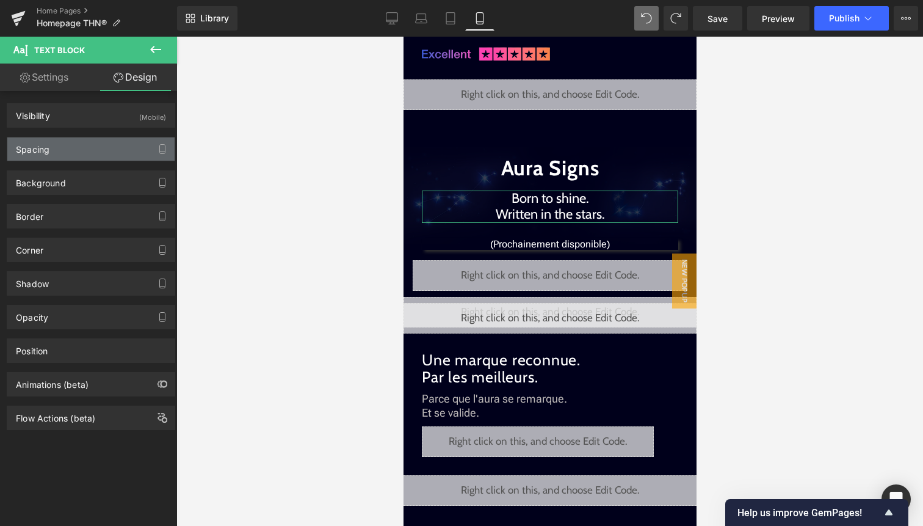
click at [107, 151] on div "Spacing" at bounding box center [90, 148] width 167 height 23
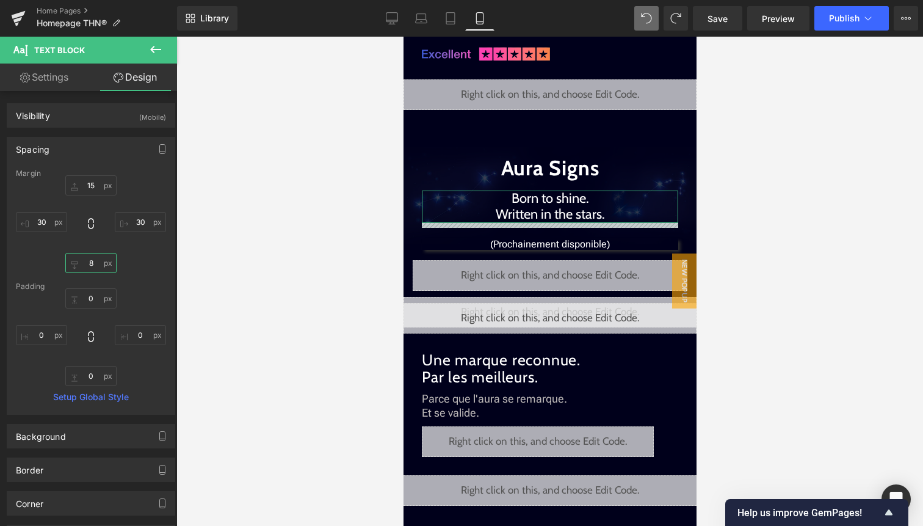
click at [96, 261] on input "8" at bounding box center [90, 263] width 51 height 20
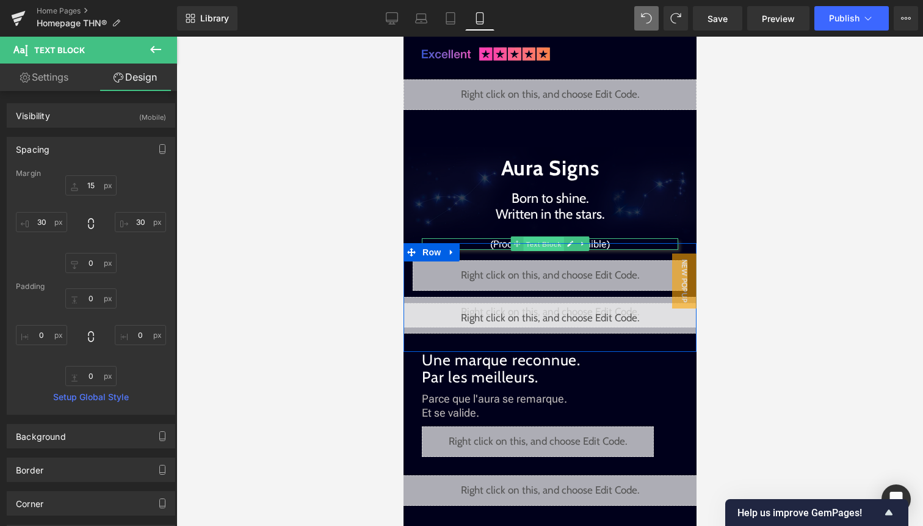
click at [561, 239] on span "Text Block" at bounding box center [543, 244] width 40 height 15
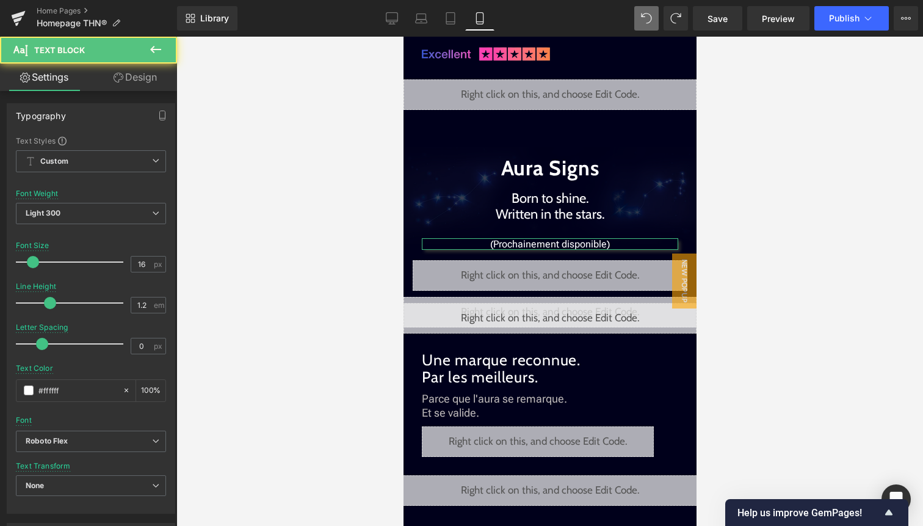
click at [148, 89] on link "Design" at bounding box center [135, 76] width 89 height 27
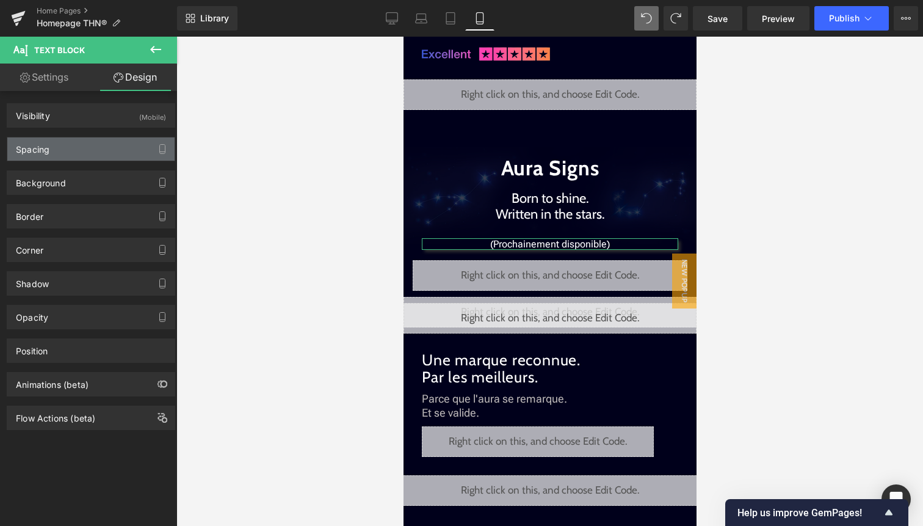
click at [101, 148] on div "Spacing" at bounding box center [90, 148] width 167 height 23
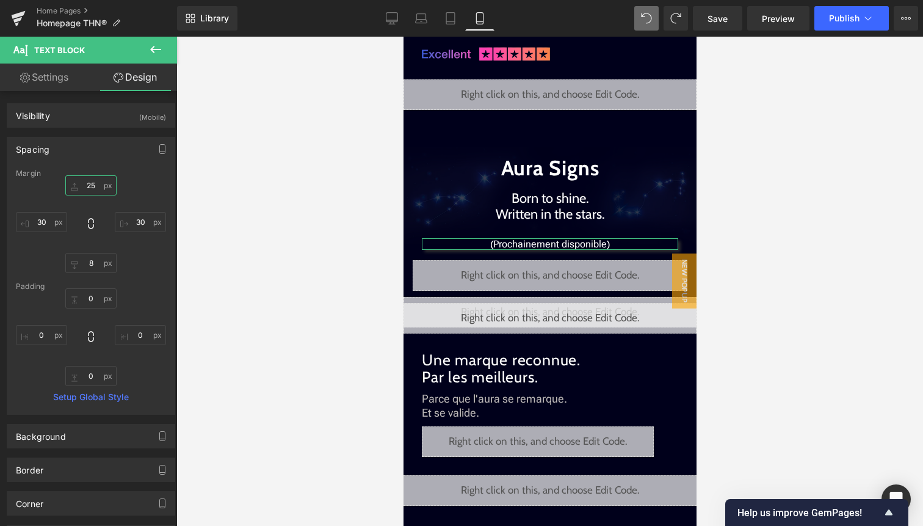
click at [94, 182] on input "25" at bounding box center [90, 185] width 51 height 20
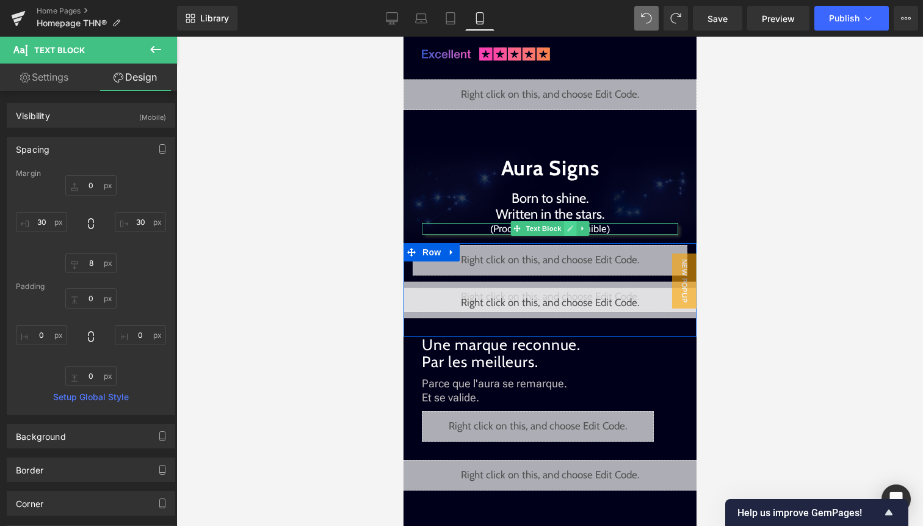
click at [573, 230] on icon at bounding box center [570, 228] width 7 height 7
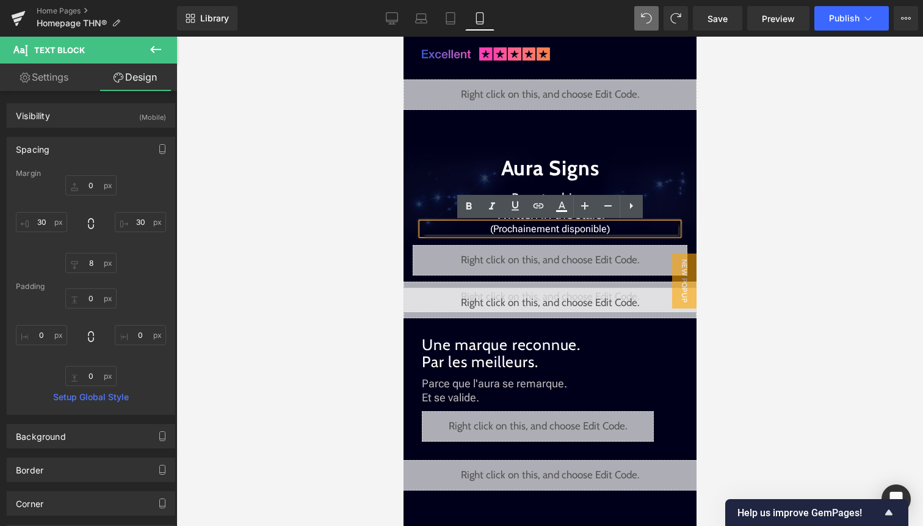
click at [579, 231] on p "(Prochainement disponible)" at bounding box center [549, 229] width 256 height 12
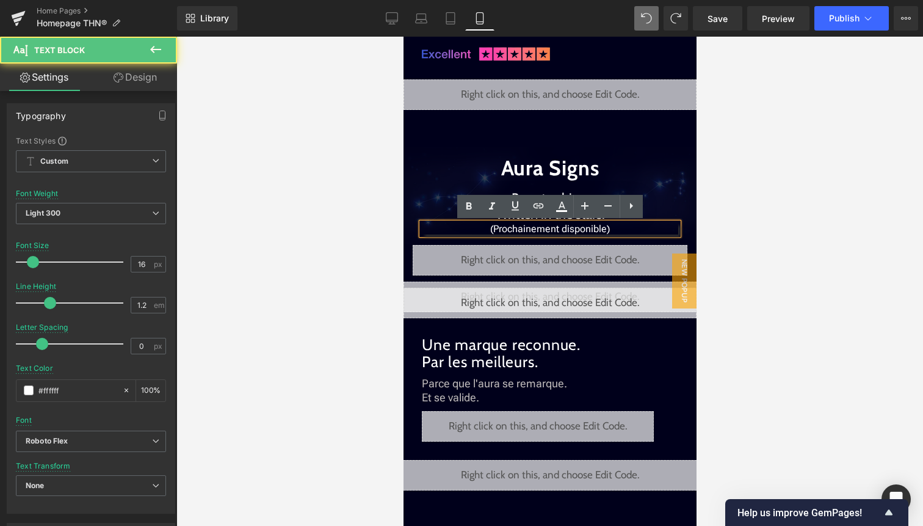
click at [634, 233] on p "(Prochainement disponible)" at bounding box center [549, 229] width 256 height 12
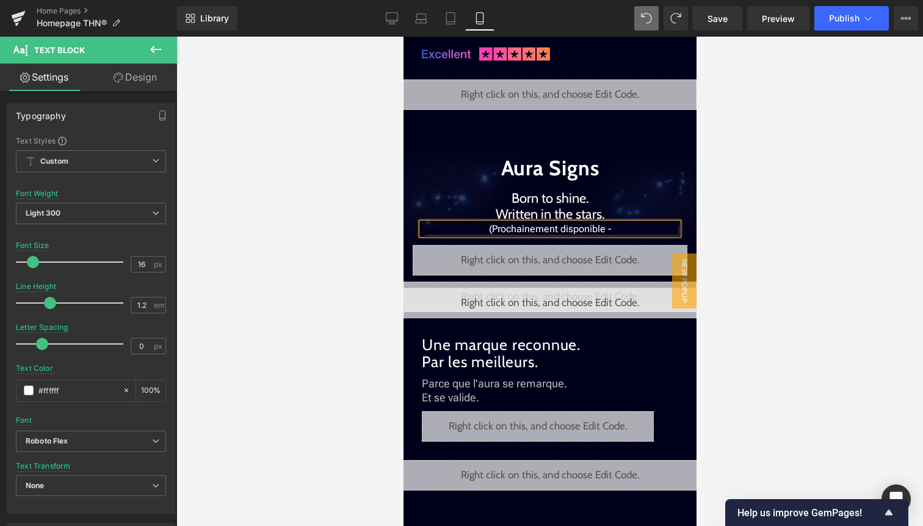
click at [494, 229] on p "(Prochainement disponible -" at bounding box center [549, 229] width 256 height 12
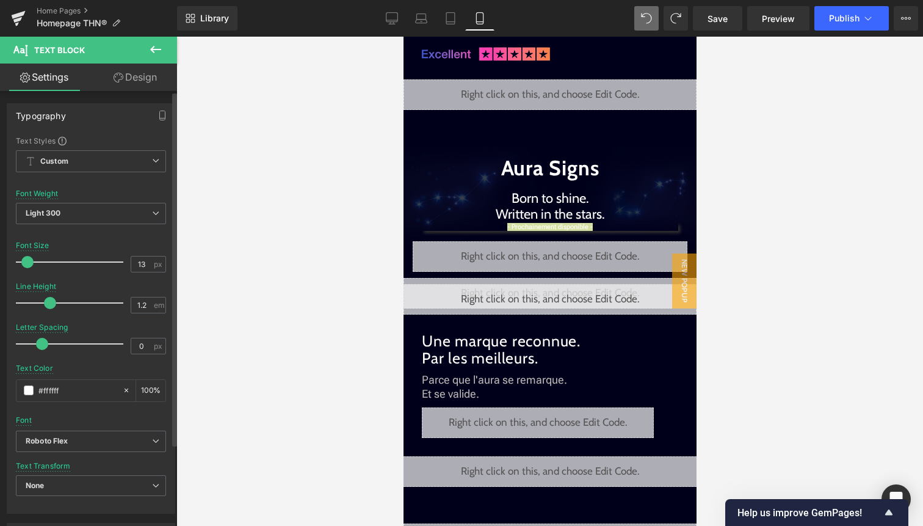
type input "14"
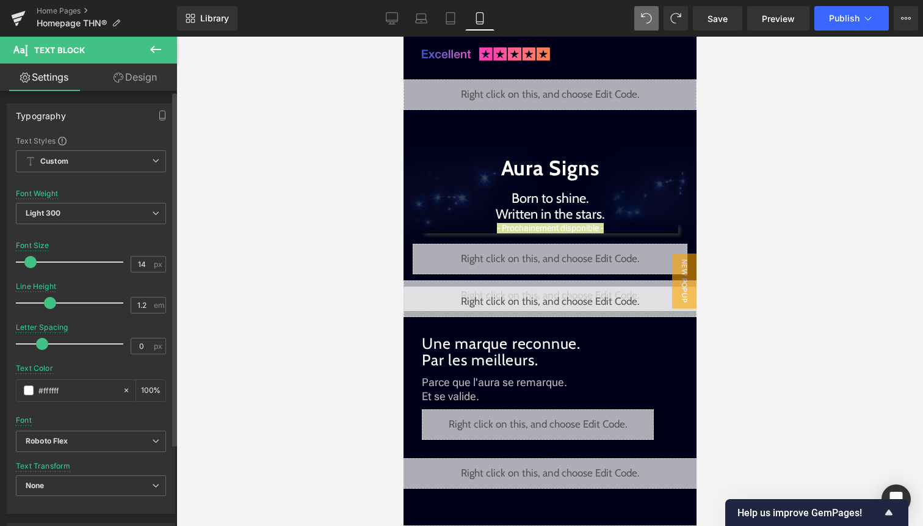
click at [31, 259] on span at bounding box center [30, 262] width 12 height 12
click at [735, 202] on div at bounding box center [549, 281] width 747 height 489
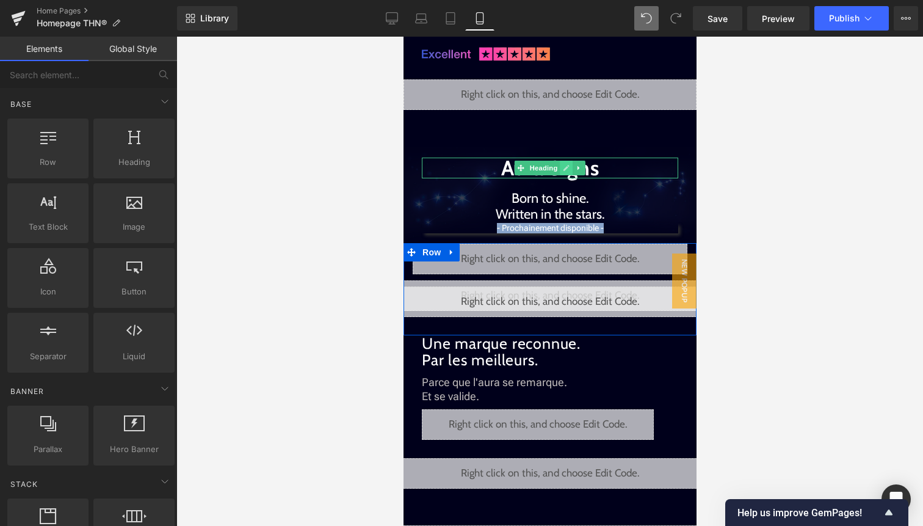
click at [560, 173] on link at bounding box center [566, 168] width 13 height 15
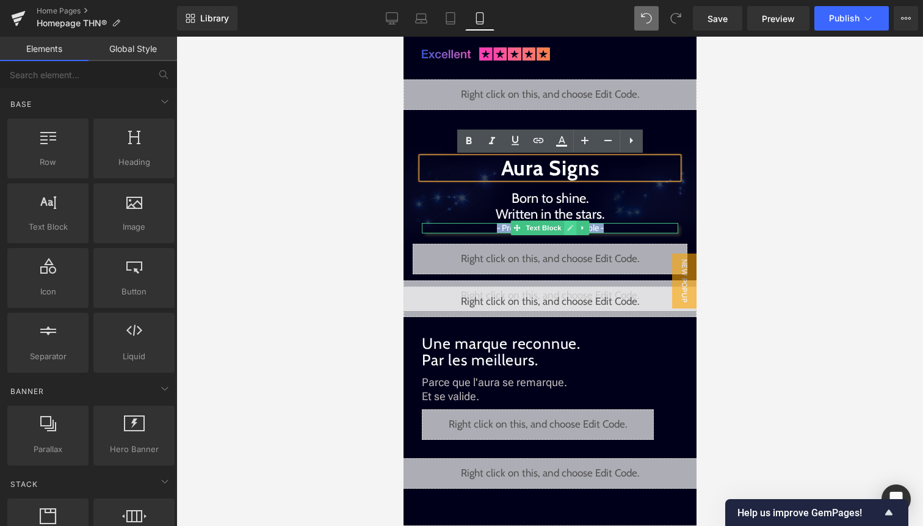
click at [573, 227] on icon at bounding box center [570, 227] width 7 height 7
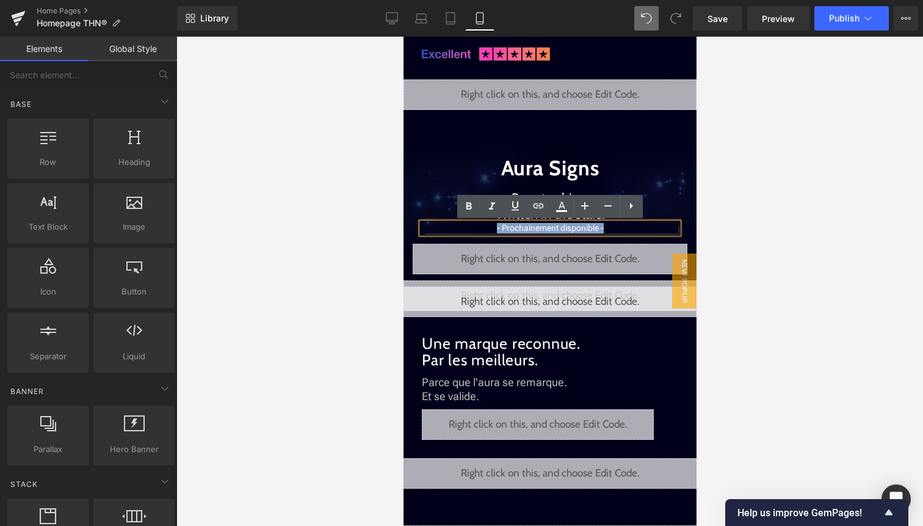
click at [567, 229] on p "- Prochainement disponible -" at bounding box center [549, 228] width 256 height 10
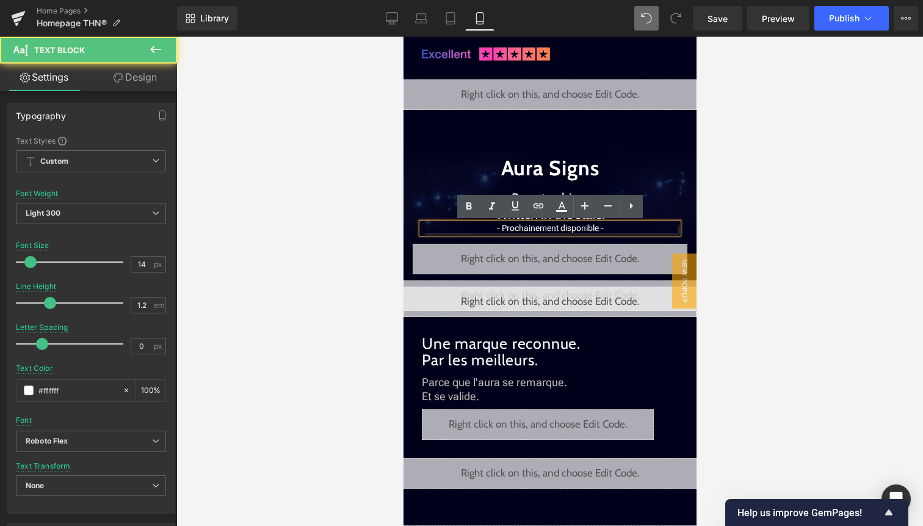
click at [737, 234] on div at bounding box center [549, 281] width 747 height 489
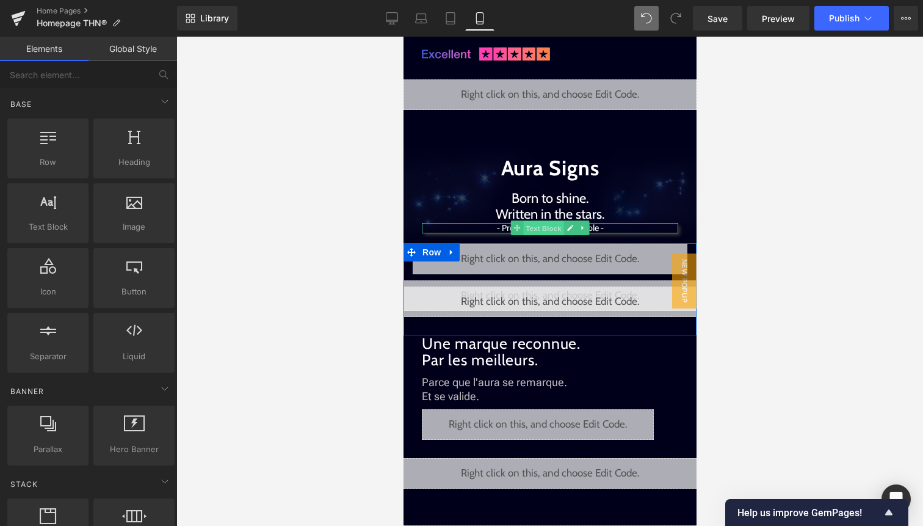
click at [547, 230] on span "Text Block" at bounding box center [543, 228] width 40 height 15
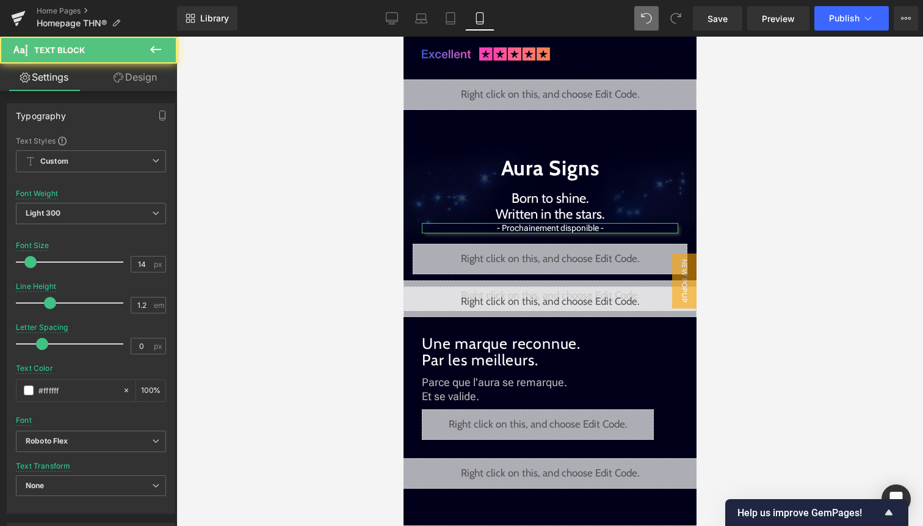
click at [155, 81] on link "Design" at bounding box center [135, 76] width 89 height 27
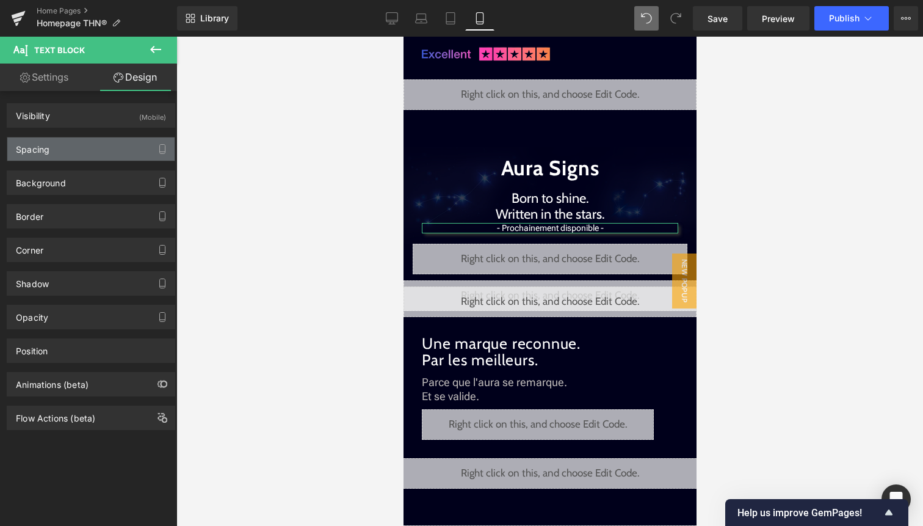
click at [97, 150] on div "Spacing" at bounding box center [90, 148] width 167 height 23
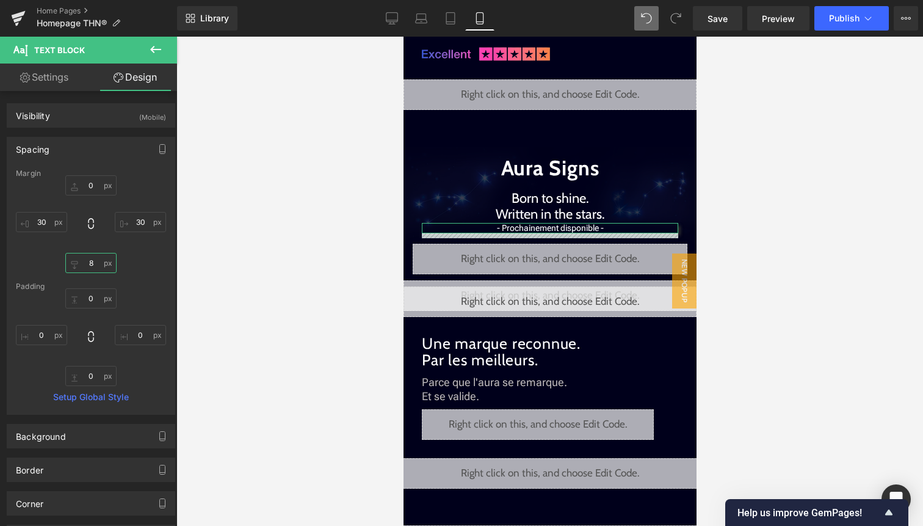
click at [93, 255] on input "8" at bounding box center [90, 263] width 51 height 20
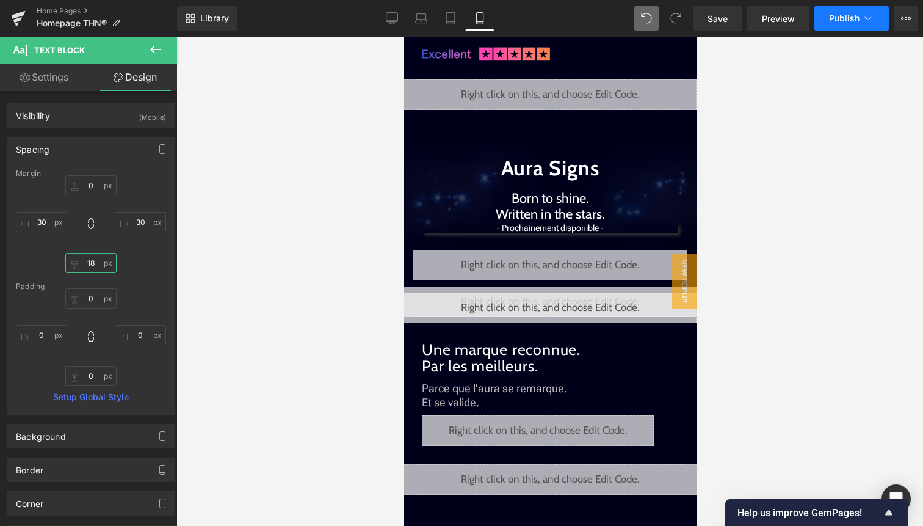
type input "18"
click at [857, 23] on span "Publish" at bounding box center [844, 18] width 31 height 10
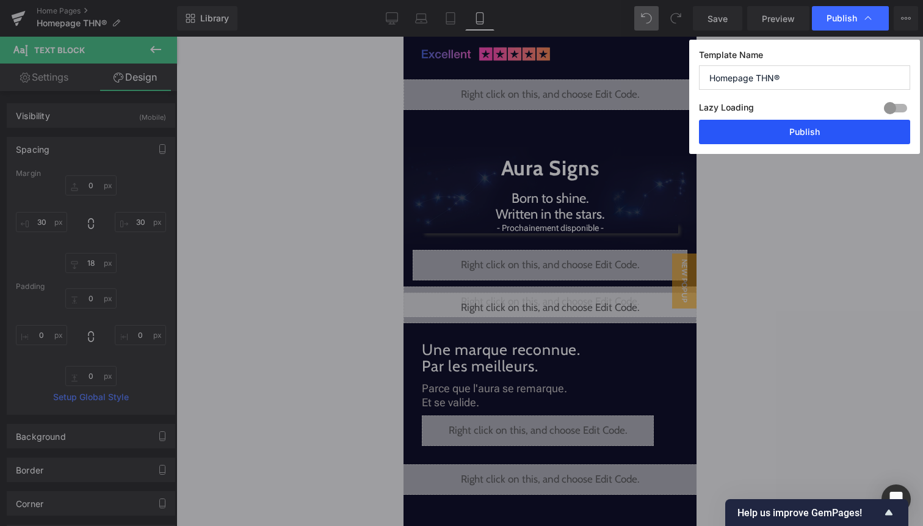
click at [841, 131] on button "Publish" at bounding box center [804, 132] width 211 height 24
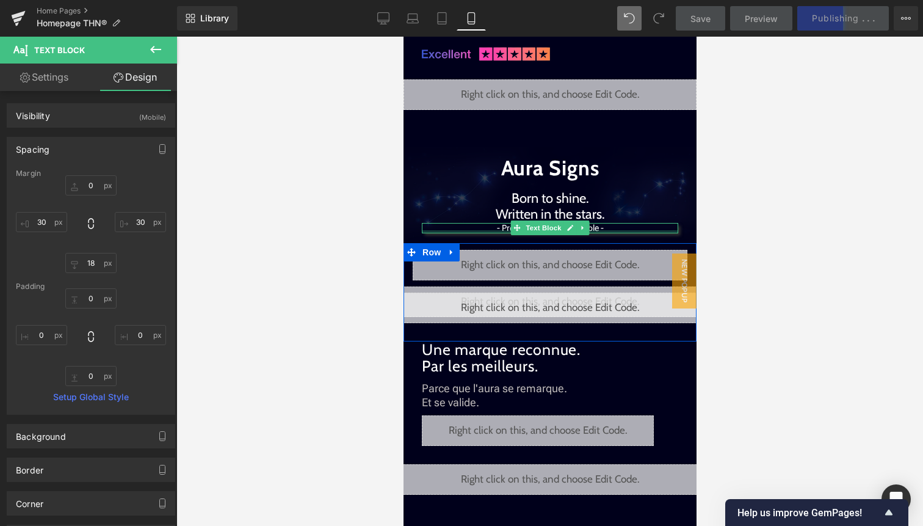
click at [663, 230] on div at bounding box center [549, 231] width 256 height 3
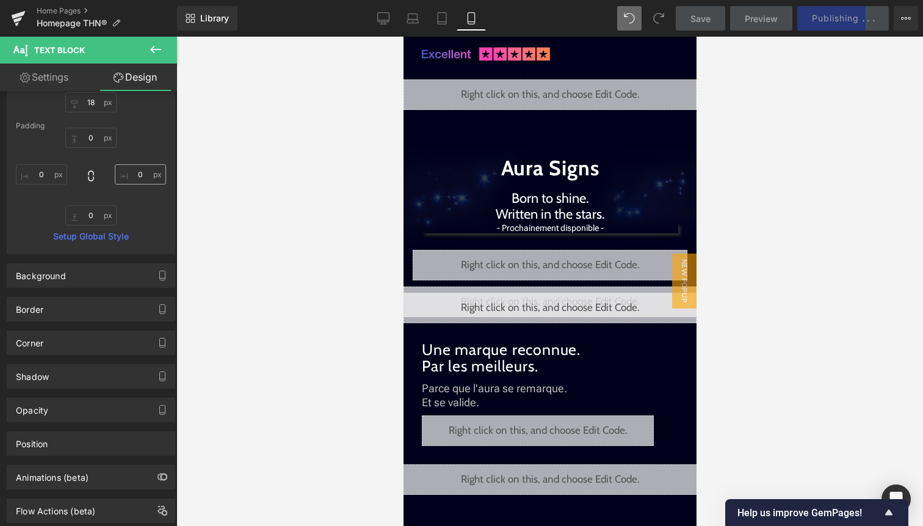
scroll to position [162, 0]
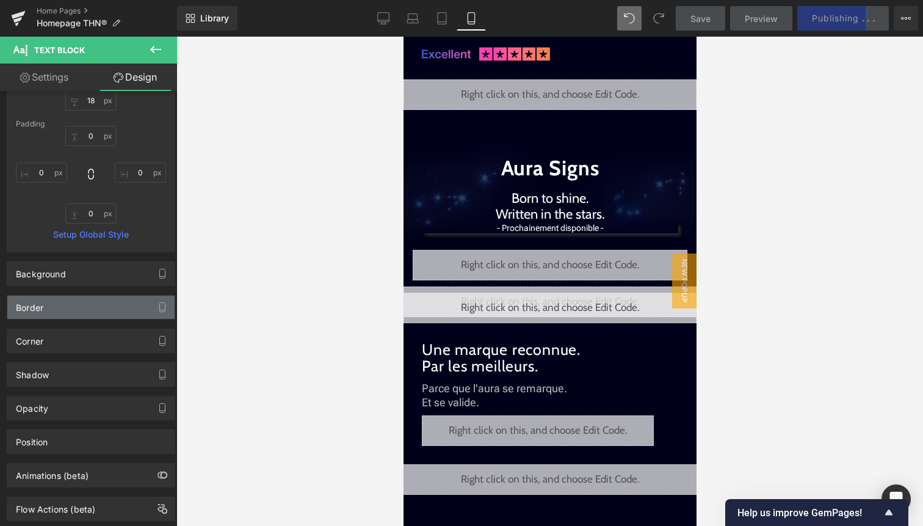
click at [109, 304] on div "Border" at bounding box center [90, 306] width 167 height 23
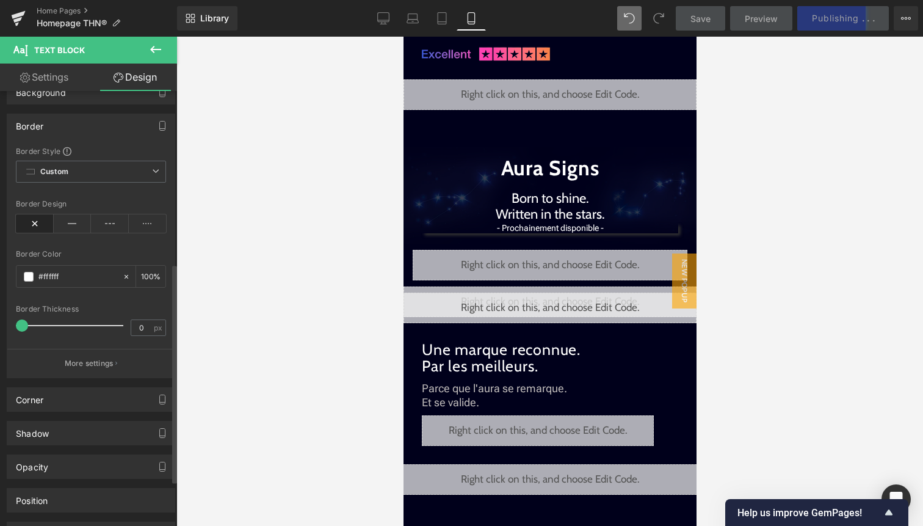
scroll to position [346, 0]
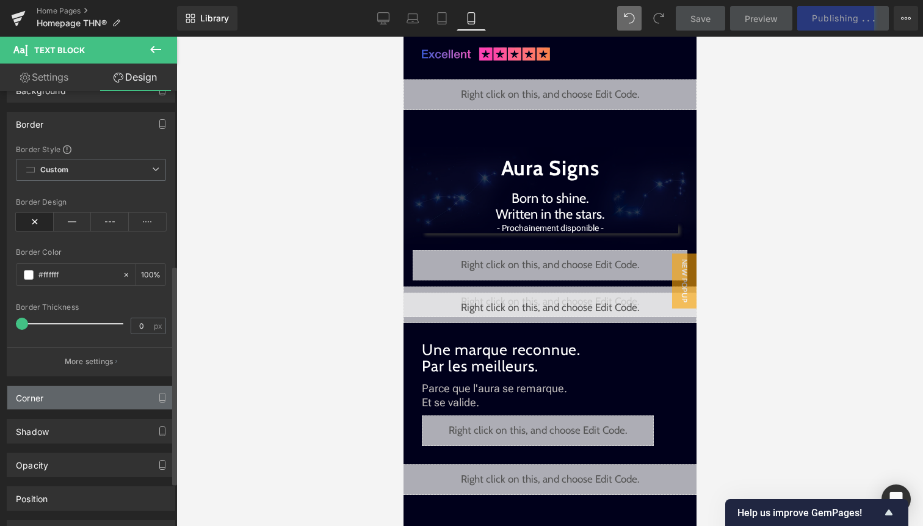
click at [95, 391] on div "Corner" at bounding box center [90, 397] width 167 height 23
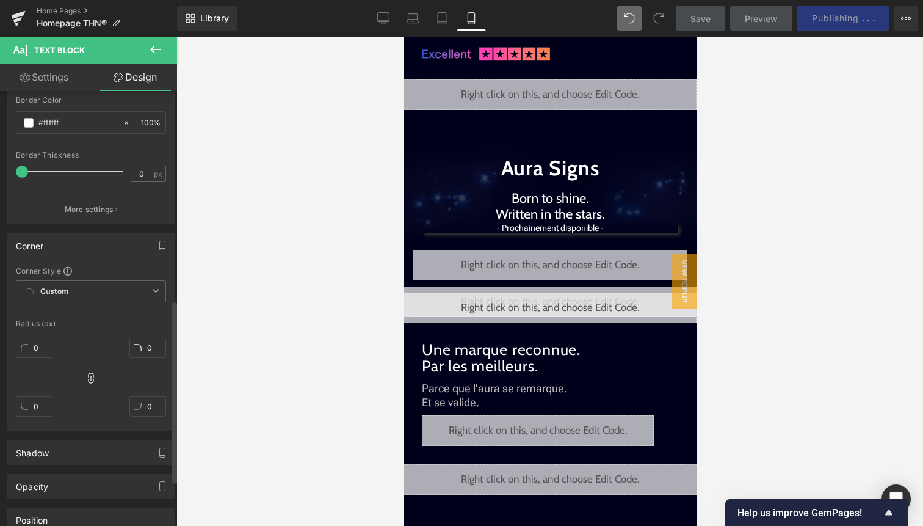
scroll to position [606, 0]
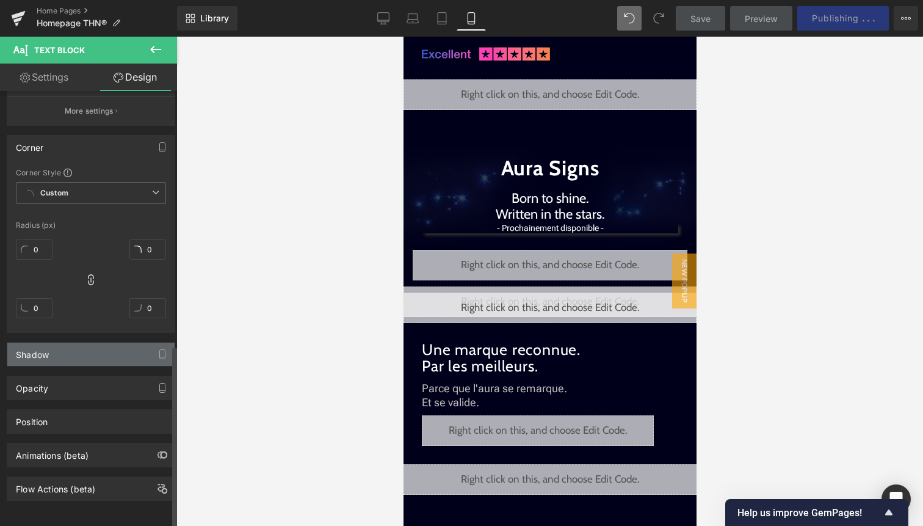
click at [96, 349] on div "Shadow" at bounding box center [90, 353] width 167 height 23
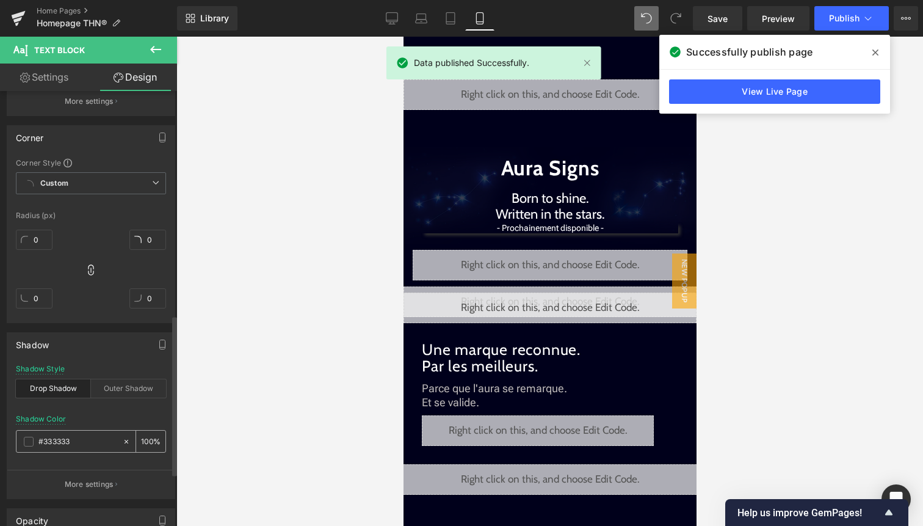
click at [122, 443] on icon at bounding box center [126, 441] width 9 height 9
type input "none"
type input "0"
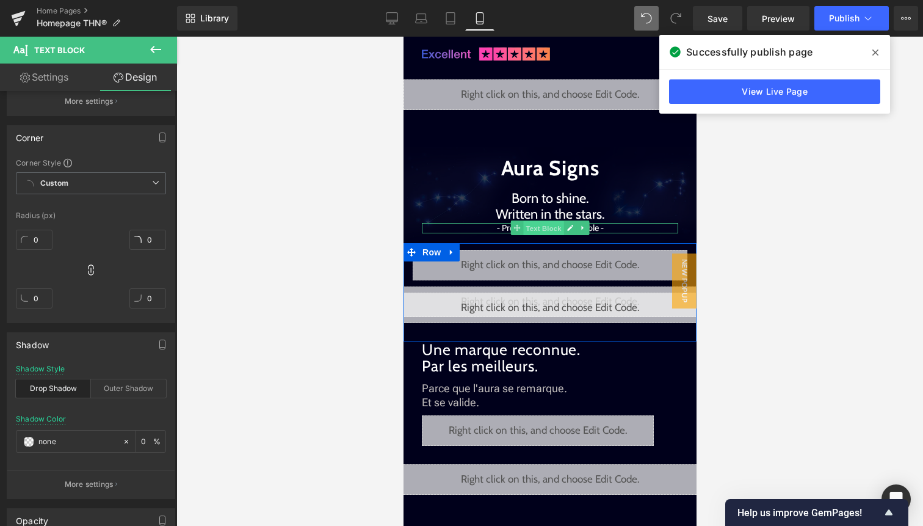
click at [554, 231] on span "Text Block" at bounding box center [543, 228] width 40 height 15
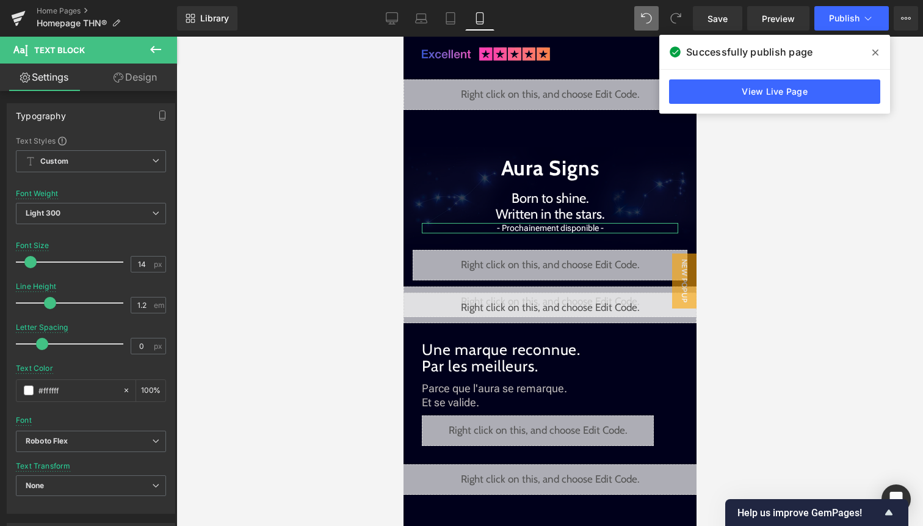
click at [152, 82] on link "Design" at bounding box center [135, 76] width 89 height 27
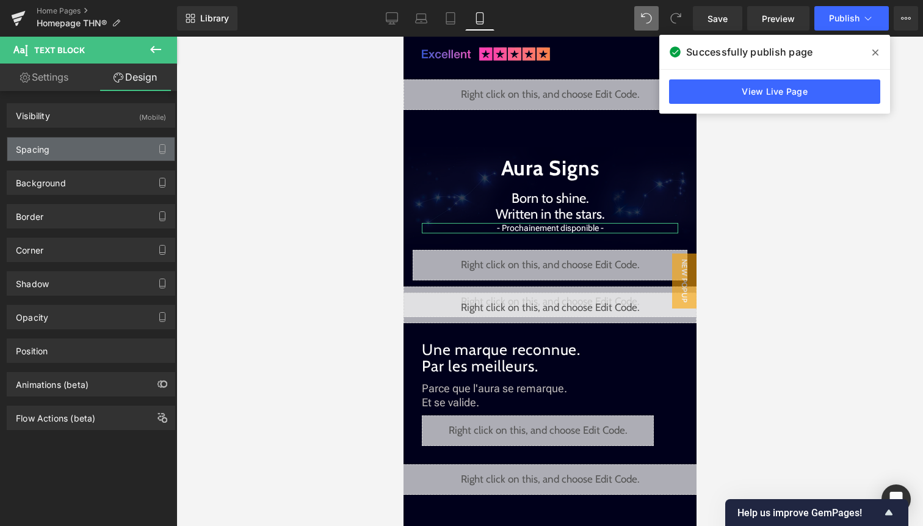
click at [101, 145] on div "Spacing" at bounding box center [90, 148] width 167 height 23
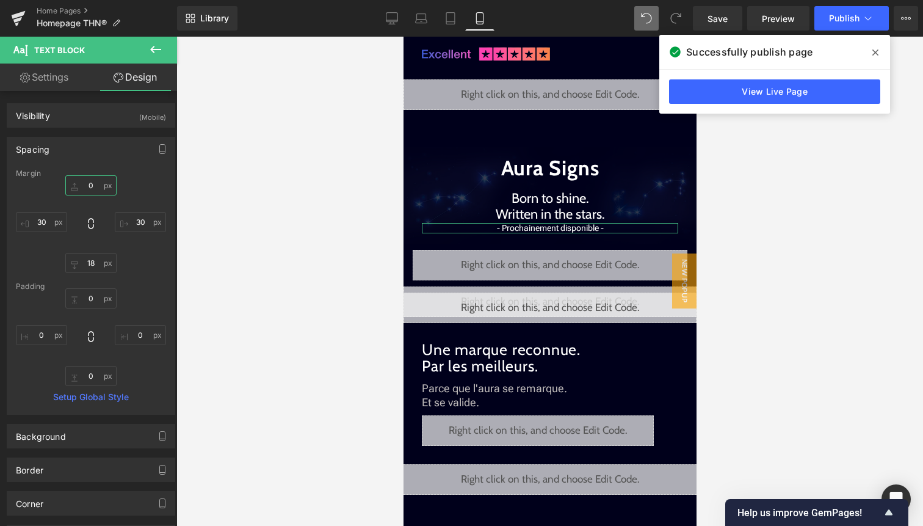
click at [87, 182] on input "0" at bounding box center [90, 185] width 51 height 20
type input "5"
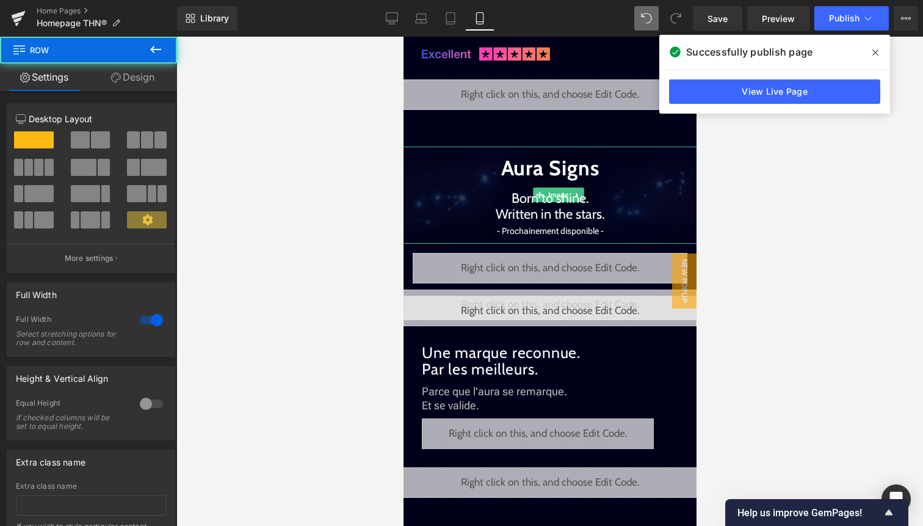
click at [556, 240] on div "Image Liquid Infinite Aura Text Block Impossible to ignore. All eyes on you . T…" at bounding box center [549, 145] width 293 height 2203
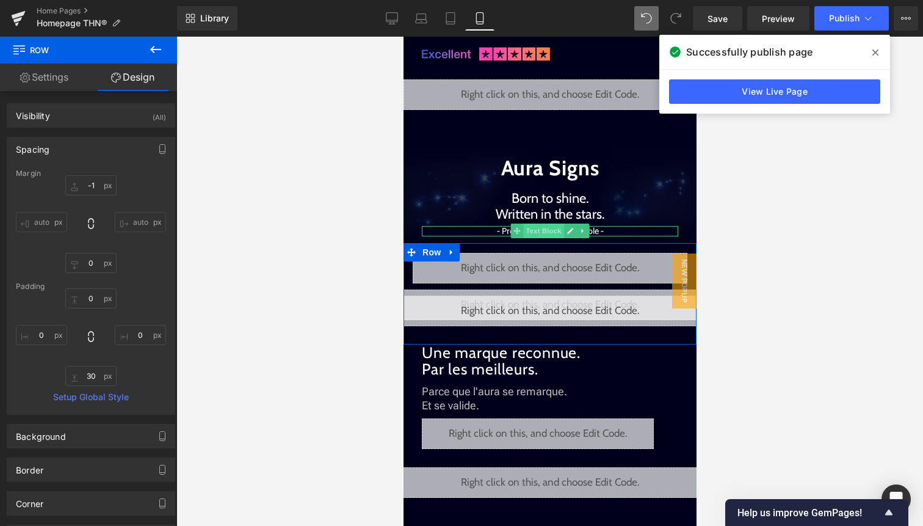
click at [552, 232] on span "Text Block" at bounding box center [543, 230] width 40 height 15
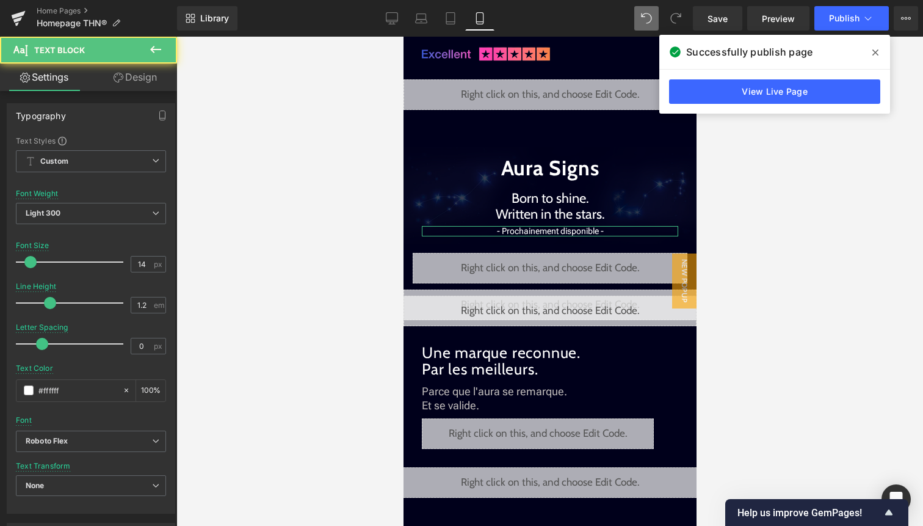
click at [154, 81] on link "Design" at bounding box center [135, 76] width 89 height 27
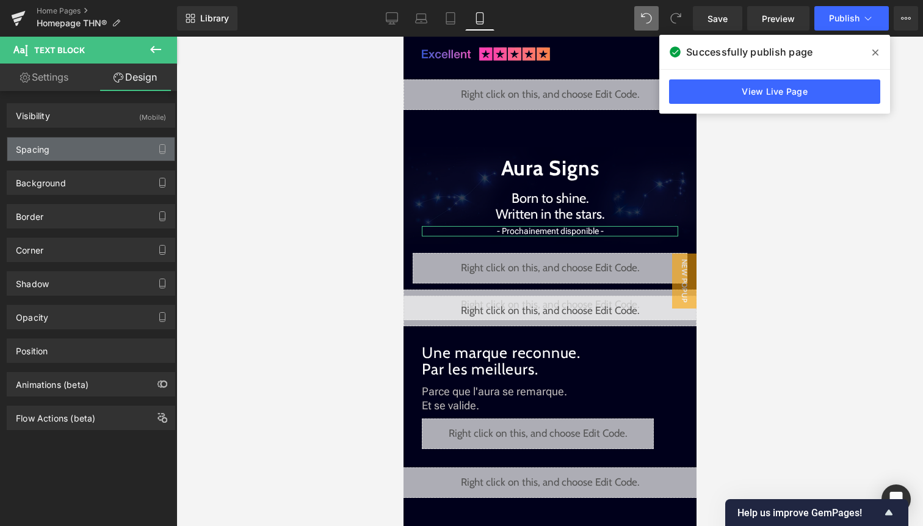
click at [103, 142] on div "Spacing" at bounding box center [90, 148] width 167 height 23
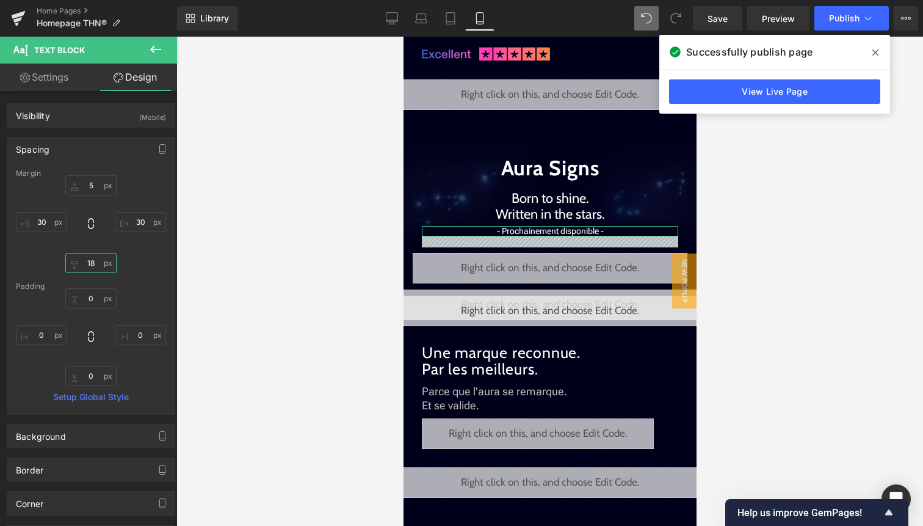
click at [92, 263] on input "18" at bounding box center [90, 263] width 51 height 20
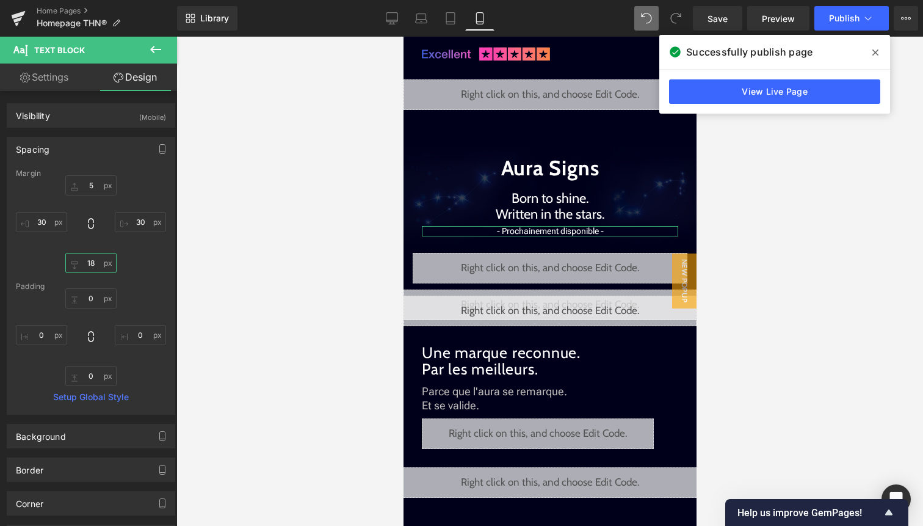
type input "8"
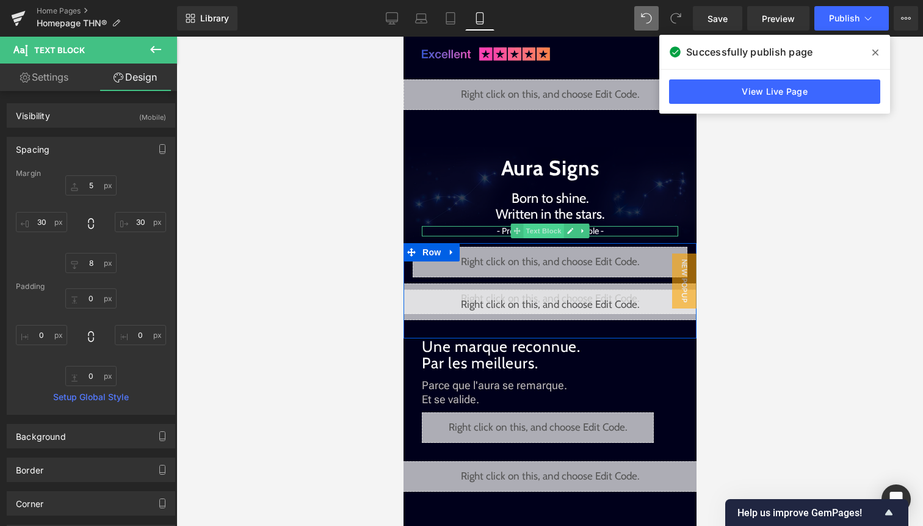
click at [552, 232] on span "Text Block" at bounding box center [543, 230] width 40 height 15
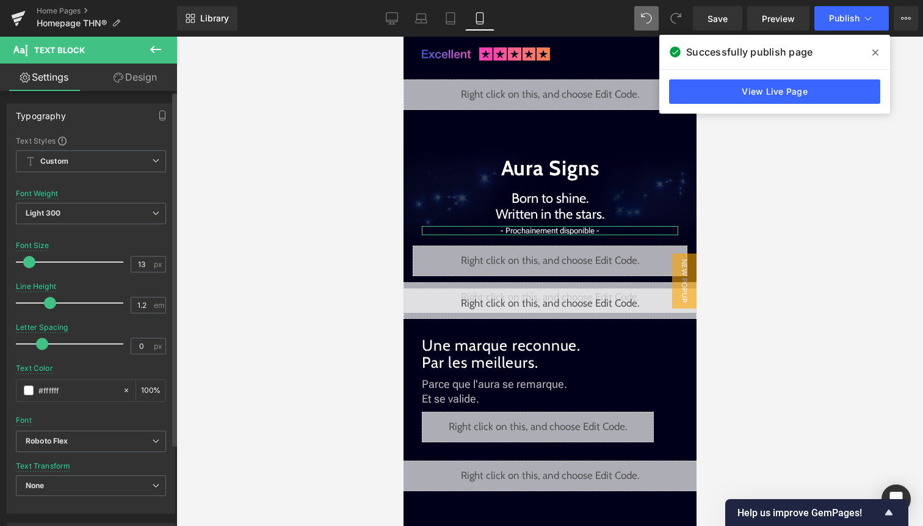
click at [26, 263] on span at bounding box center [29, 262] width 12 height 12
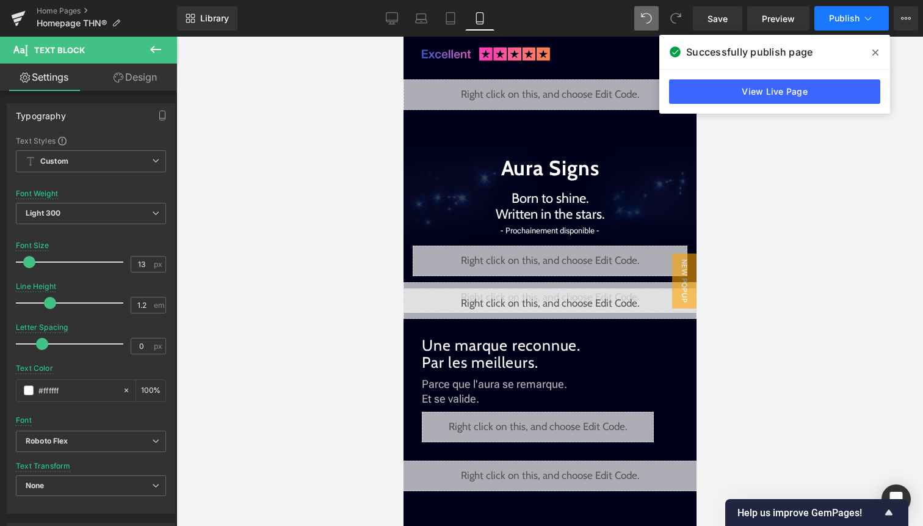
click at [874, 9] on button "Publish" at bounding box center [851, 18] width 74 height 24
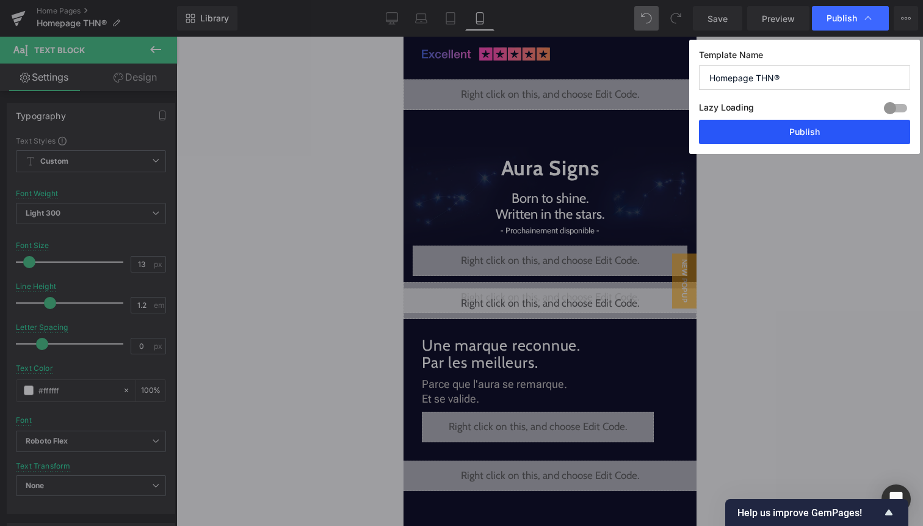
click at [845, 132] on button "Publish" at bounding box center [804, 132] width 211 height 24
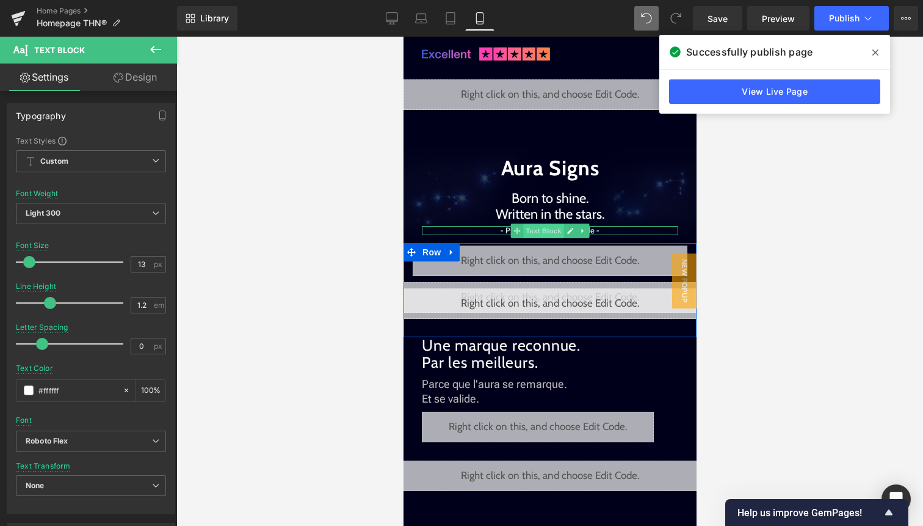
click at [557, 230] on span "Text Block" at bounding box center [543, 230] width 40 height 15
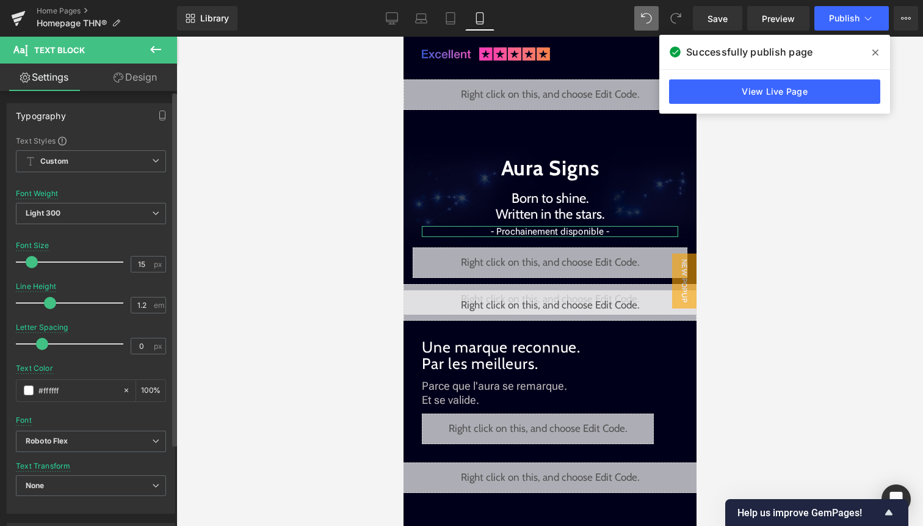
click at [31, 261] on span at bounding box center [32, 262] width 12 height 12
type input "14"
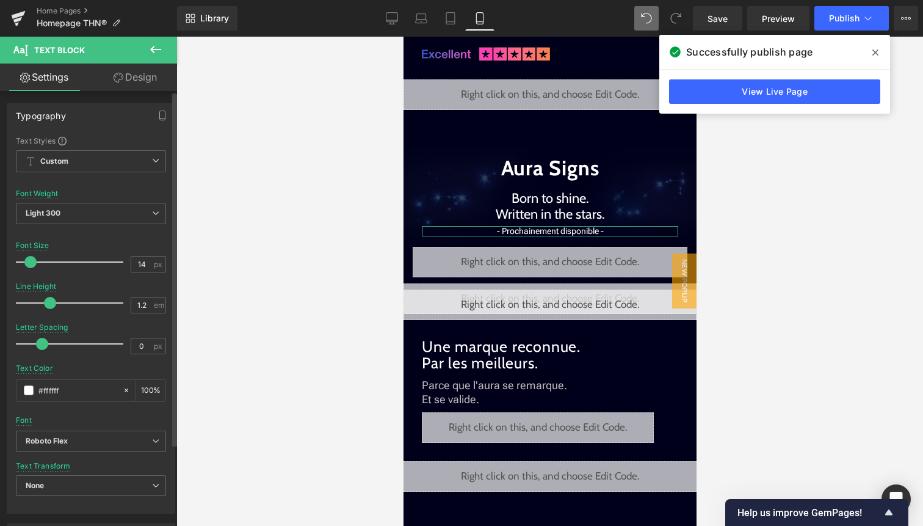
click at [31, 260] on span at bounding box center [30, 262] width 12 height 12
click at [142, 78] on link "Design" at bounding box center [135, 76] width 89 height 27
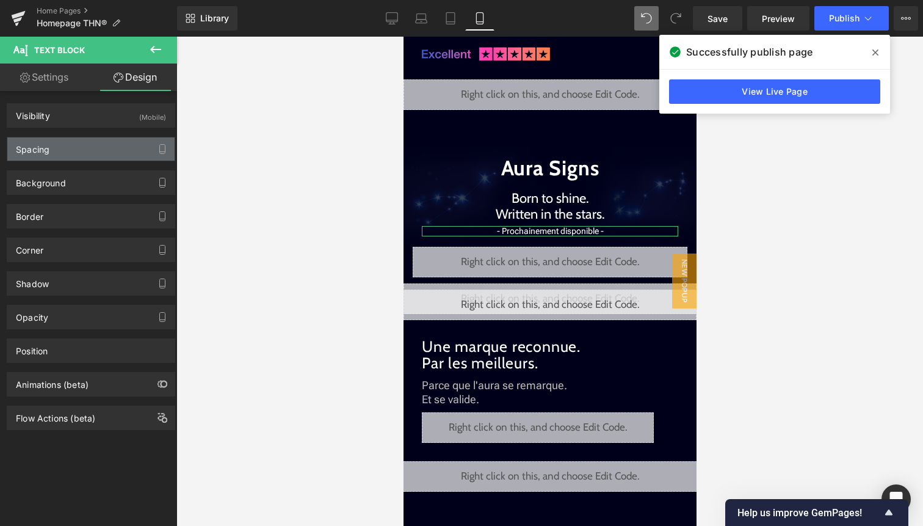
click at [106, 151] on div "Spacing" at bounding box center [90, 148] width 167 height 23
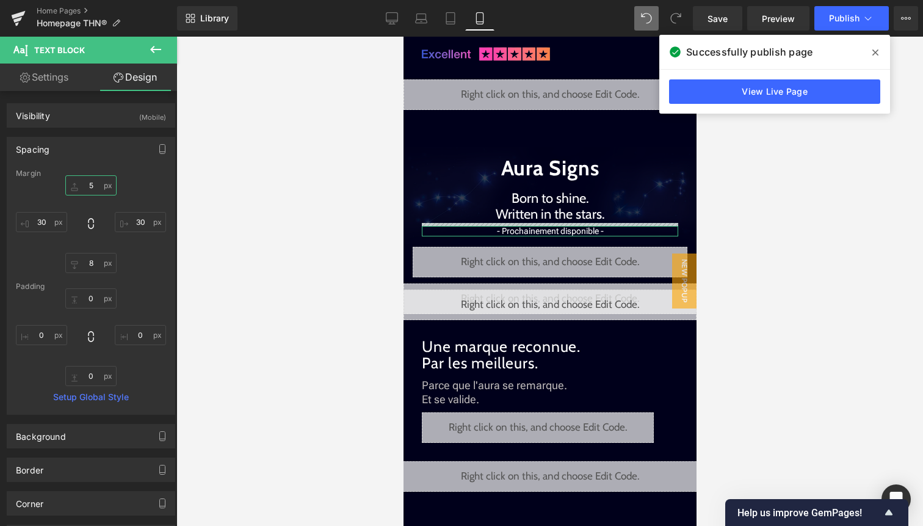
click at [92, 190] on input "5" at bounding box center [90, 185] width 51 height 20
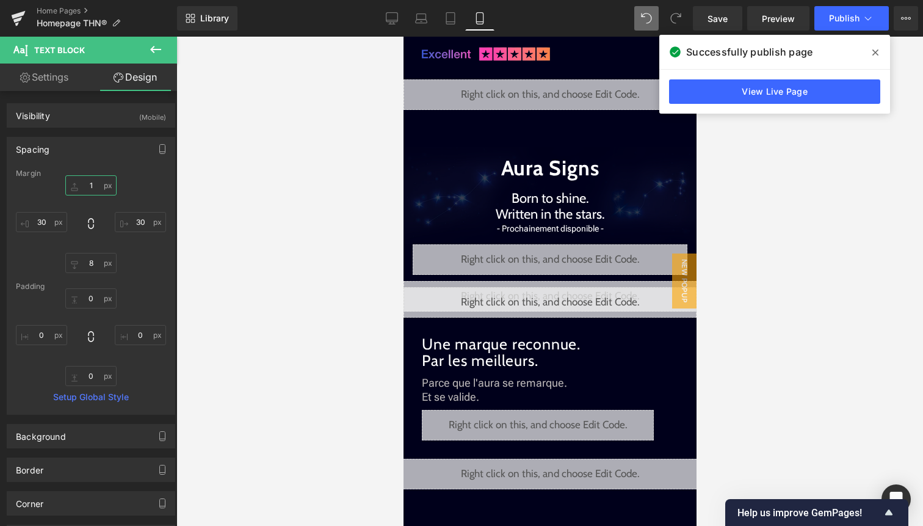
type input "12"
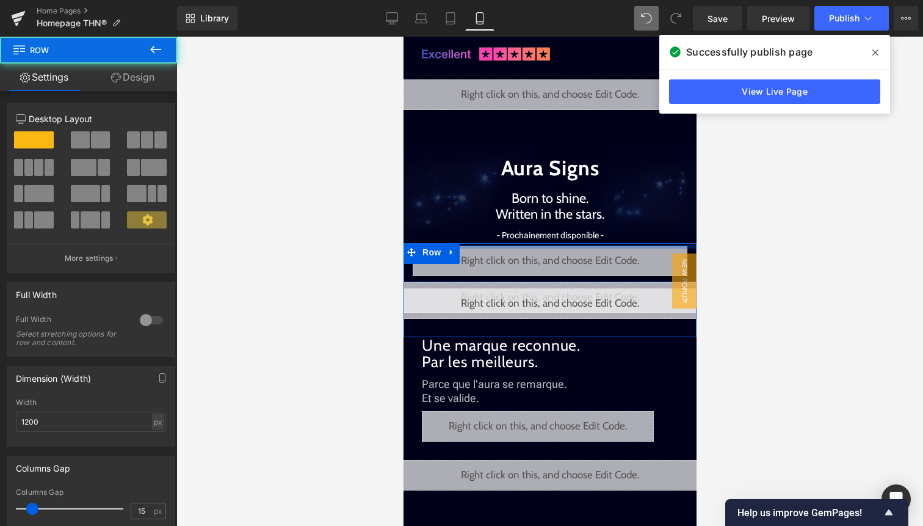
drag, startPoint x: 551, startPoint y: 247, endPoint x: 551, endPoint y: 239, distance: 8.5
click at [551, 243] on div "Aura Signs Heading Born to shine. Written in the stars. Text Block - Prochainem…" at bounding box center [549, 281] width 293 height 76
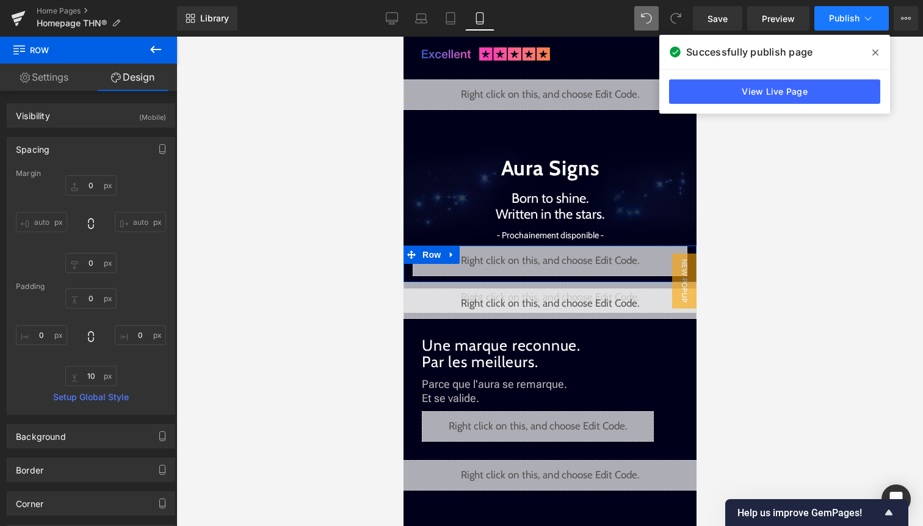
click at [862, 20] on icon at bounding box center [868, 18] width 12 height 12
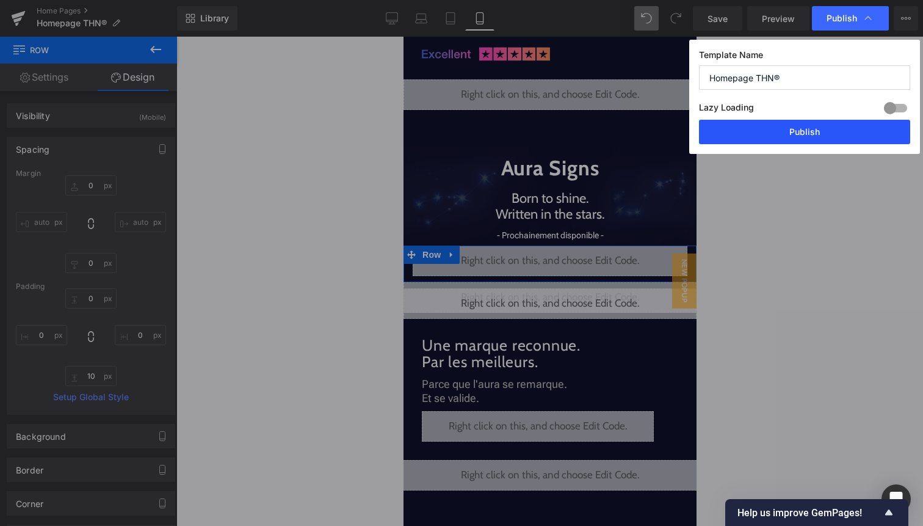
click at [830, 135] on button "Publish" at bounding box center [804, 132] width 211 height 24
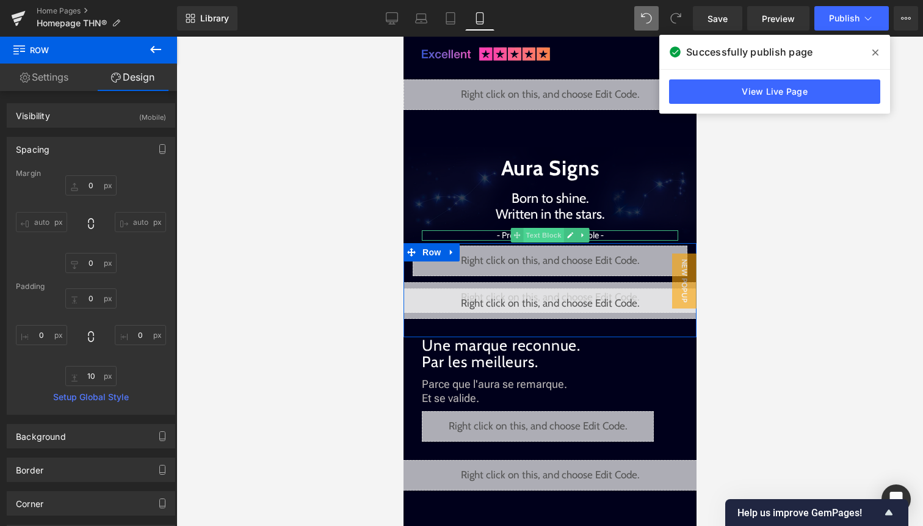
click at [542, 236] on span "Text Block" at bounding box center [543, 235] width 40 height 15
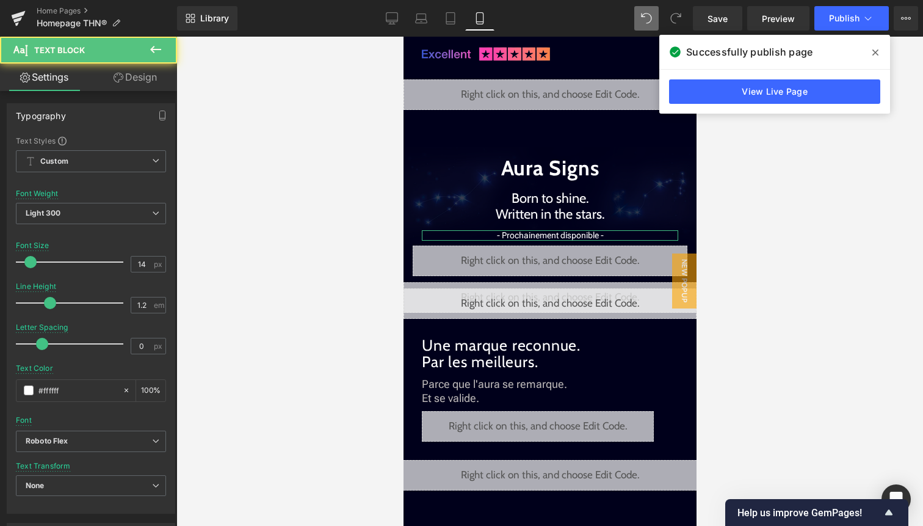
click at [141, 80] on link "Design" at bounding box center [135, 76] width 89 height 27
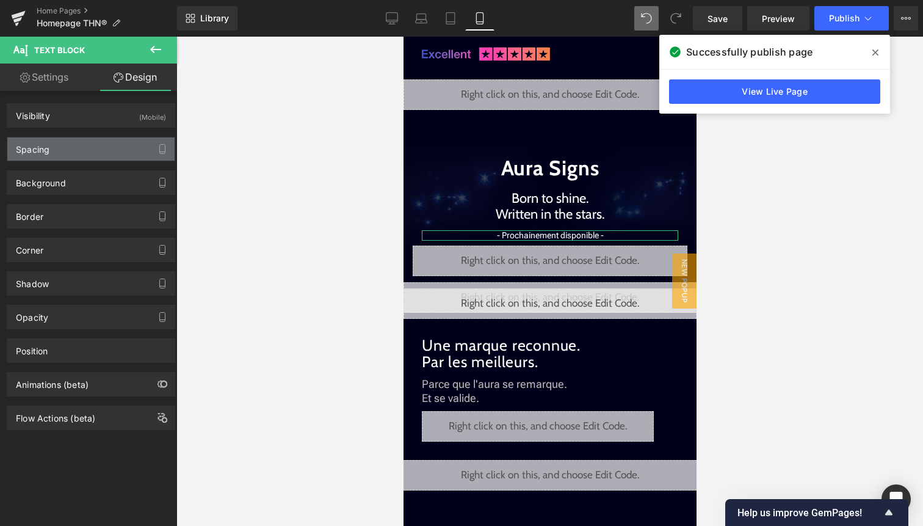
click at [90, 141] on div "Spacing" at bounding box center [90, 148] width 167 height 23
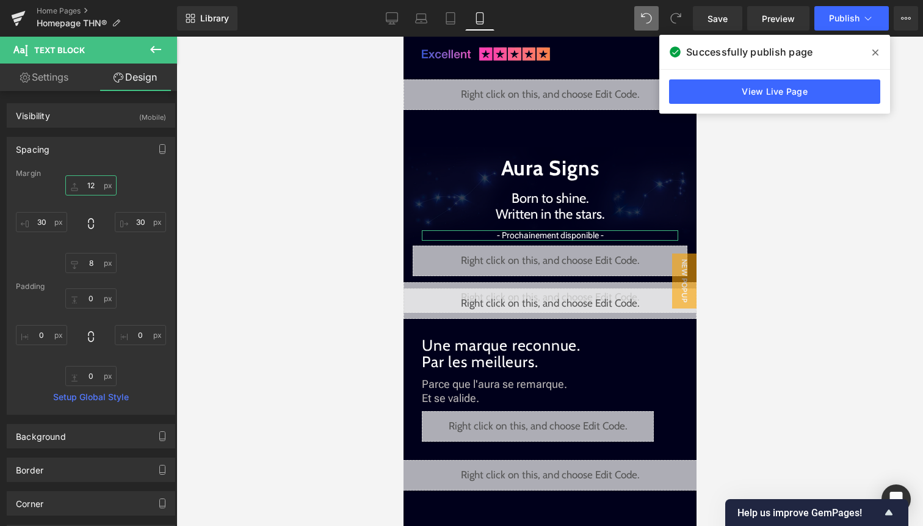
click at [90, 182] on input "12" at bounding box center [90, 185] width 51 height 20
click at [89, 264] on input "8" at bounding box center [90, 263] width 51 height 20
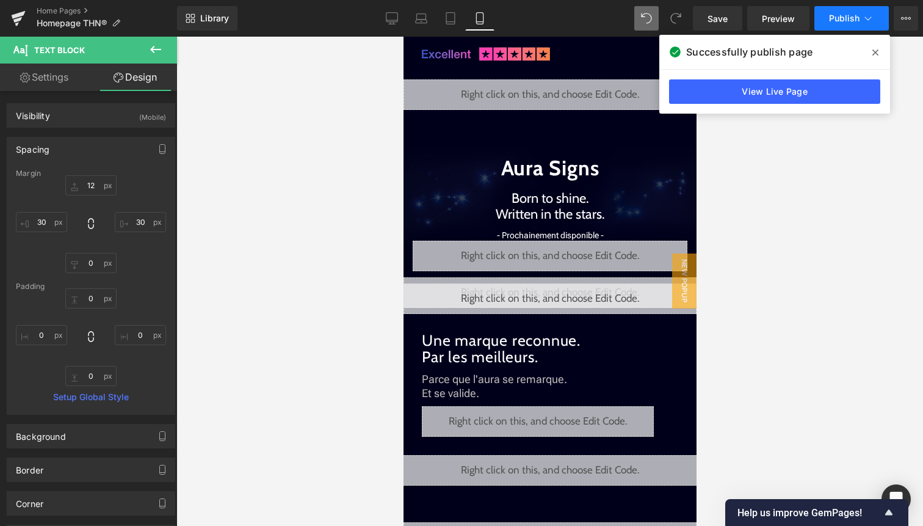
click at [842, 24] on button "Publish" at bounding box center [851, 18] width 74 height 24
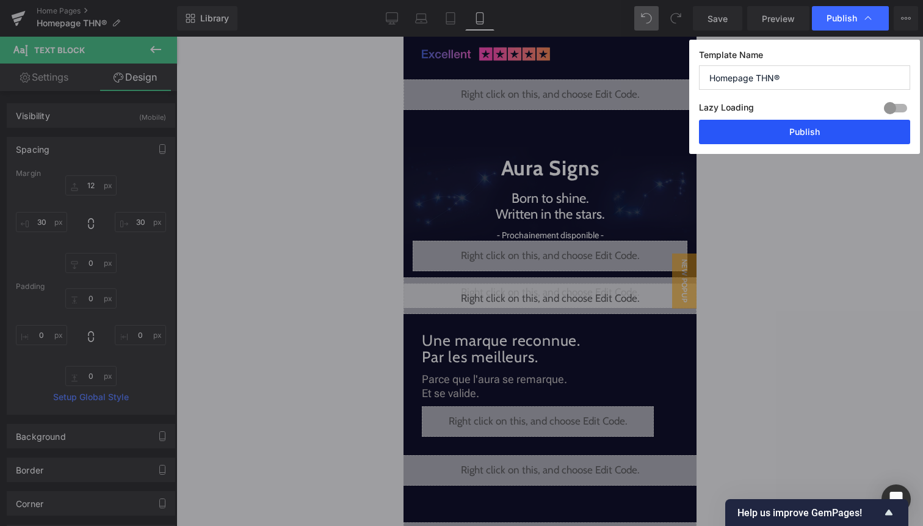
click at [811, 124] on button "Publish" at bounding box center [804, 132] width 211 height 24
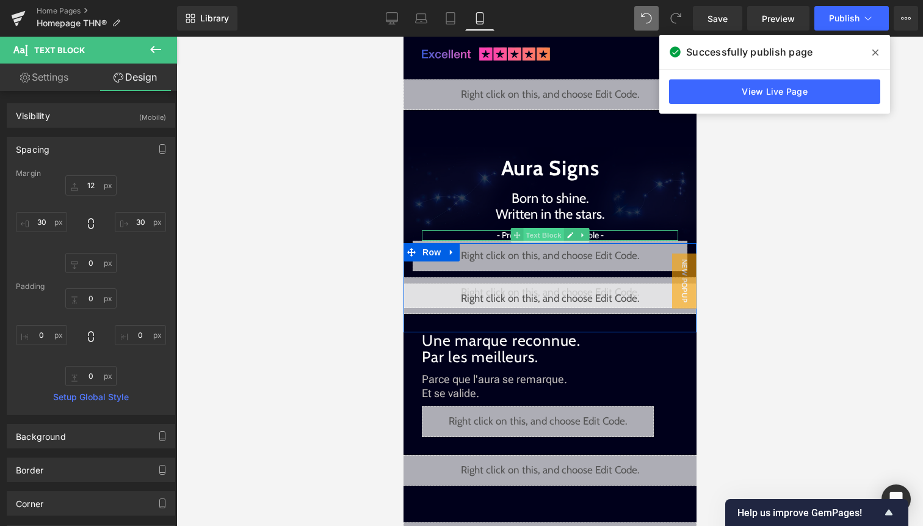
click at [541, 233] on span "Text Block" at bounding box center [543, 235] width 40 height 15
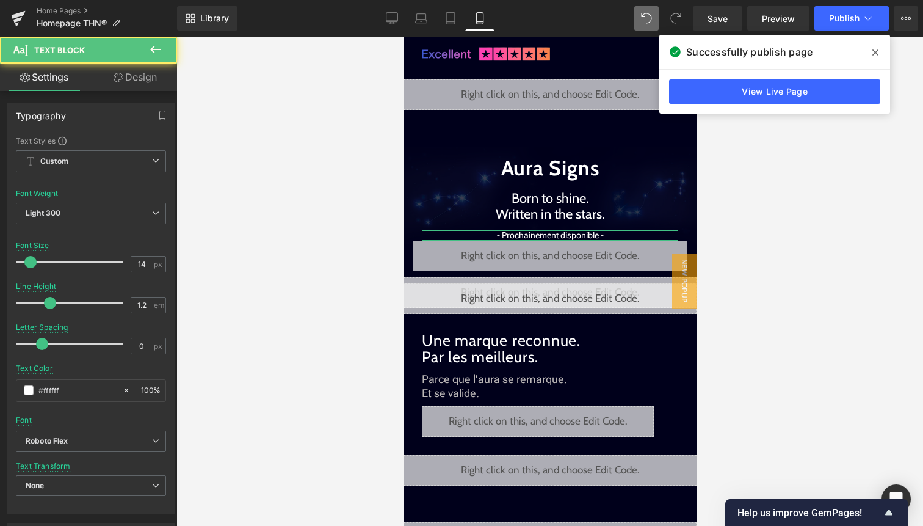
click at [143, 80] on link "Design" at bounding box center [135, 76] width 89 height 27
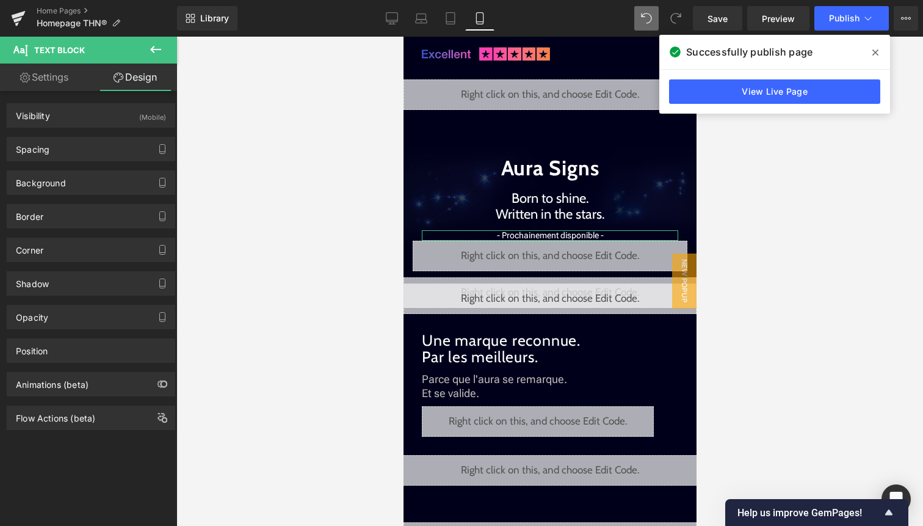
type input "12"
type input "30"
type input "0"
type input "30"
type input "0"
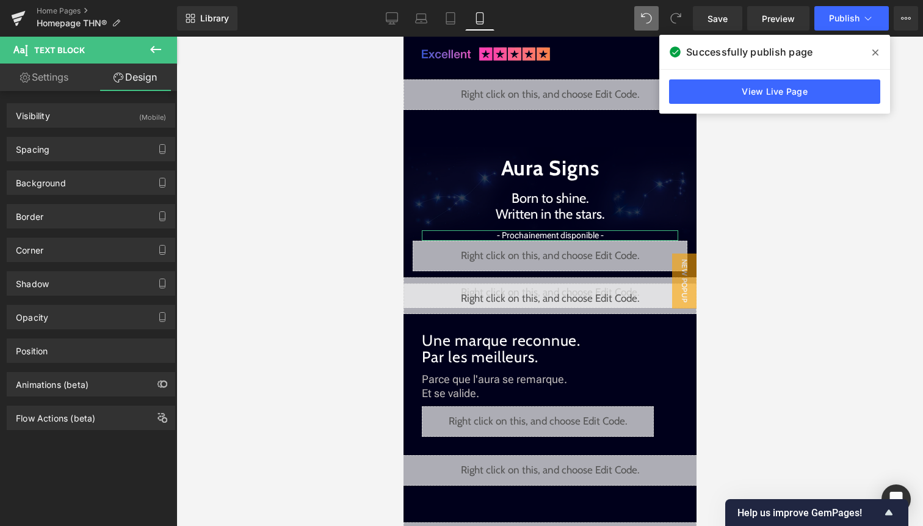
type input "0"
click at [130, 134] on div "Spacing Margin 12px 12 30px 30 0px 0 30px 30 Padding 0px 0 0px 0 0px 0 0px 0" at bounding box center [91, 145] width 183 height 34
click at [125, 150] on div "Spacing" at bounding box center [90, 148] width 167 height 23
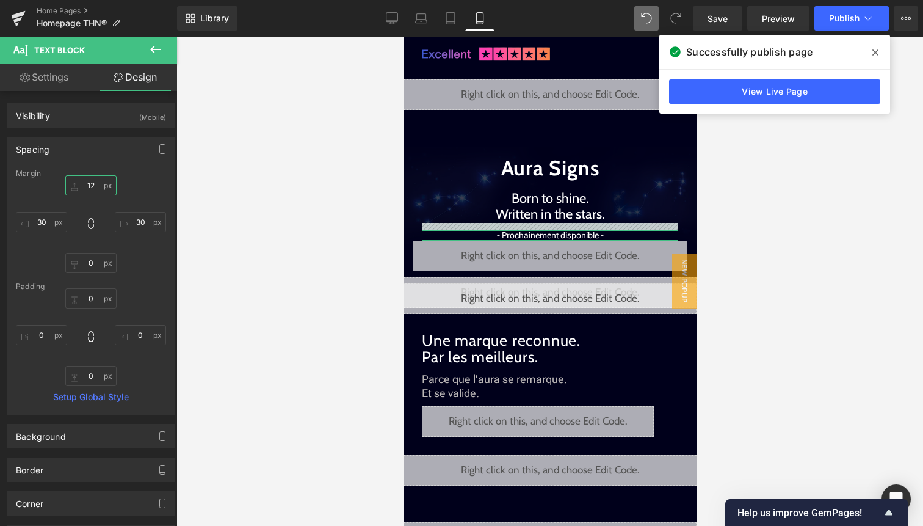
drag, startPoint x: 95, startPoint y: 189, endPoint x: 95, endPoint y: 198, distance: 9.2
click at [95, 189] on input "12" at bounding box center [90, 185] width 51 height 20
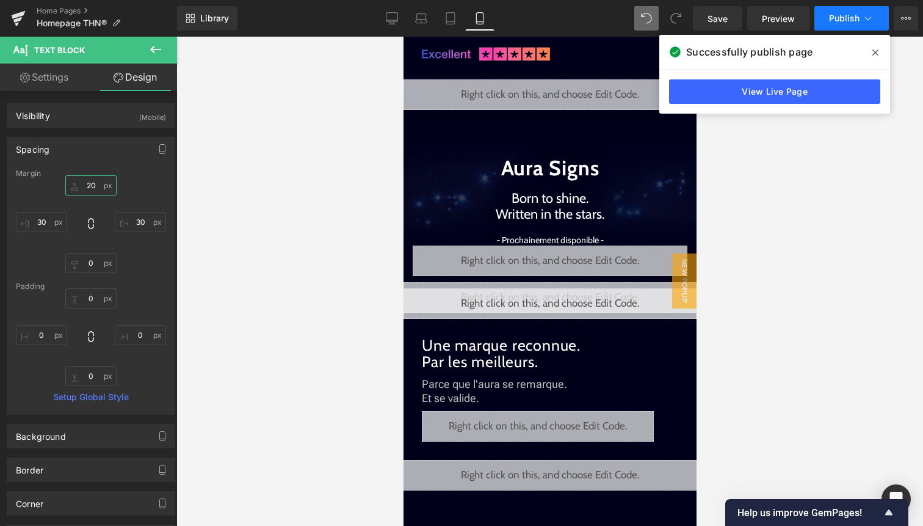
type input "20"
click at [855, 20] on span "Publish" at bounding box center [844, 18] width 31 height 10
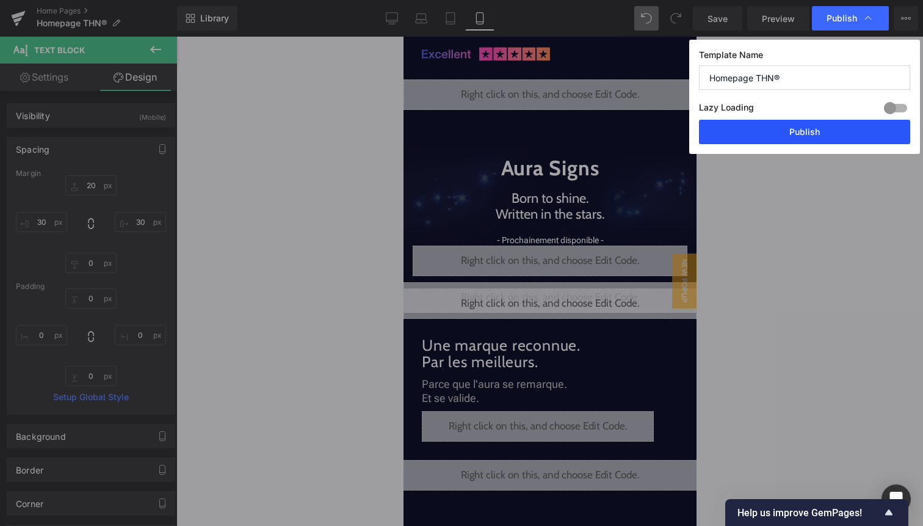
click at [842, 128] on button "Publish" at bounding box center [804, 132] width 211 height 24
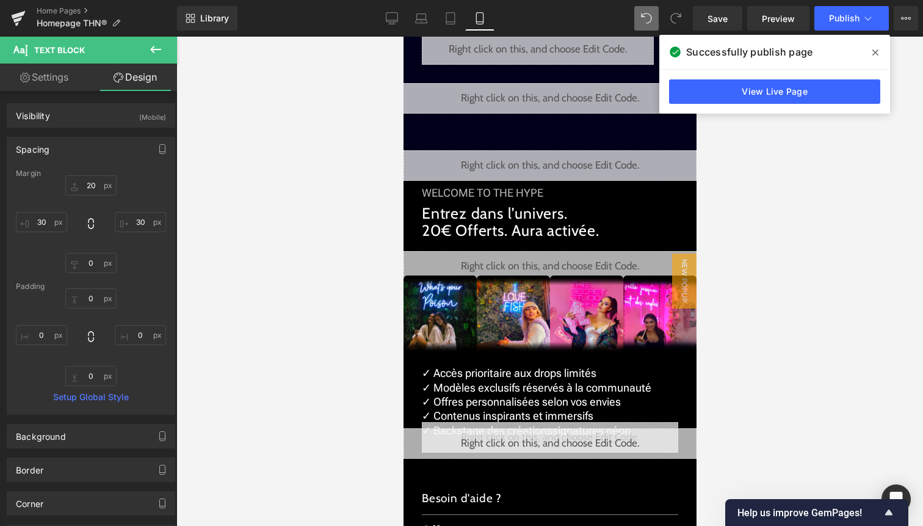
scroll to position [1400, 0]
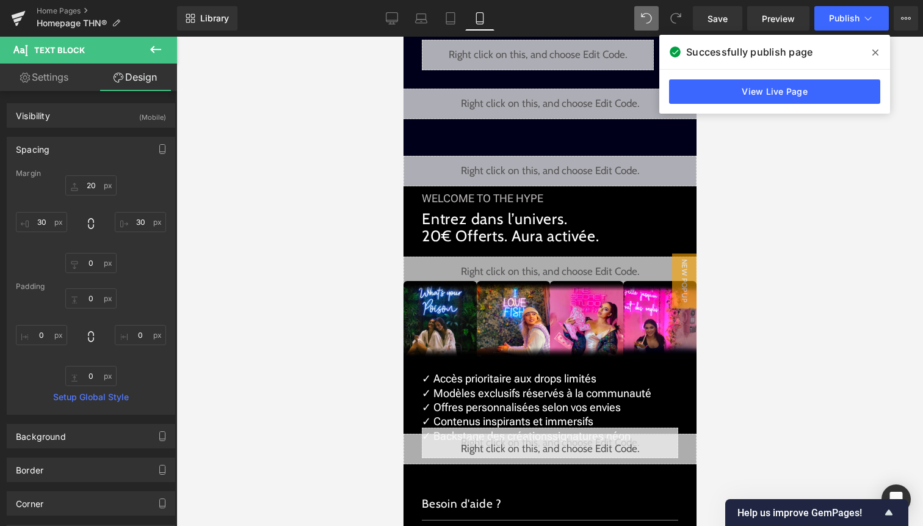
click at [566, 167] on icon at bounding box center [563, 165] width 7 height 7
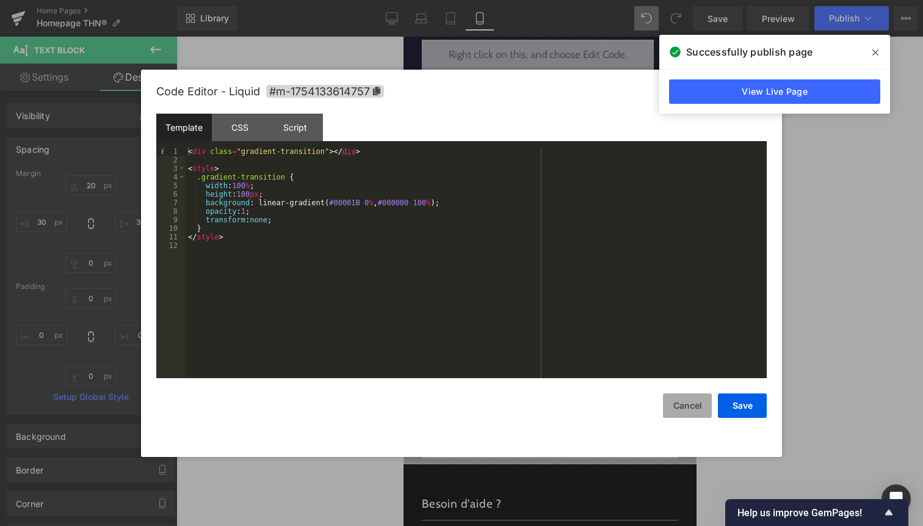
click at [676, 405] on button "Cancel" at bounding box center [687, 405] width 49 height 24
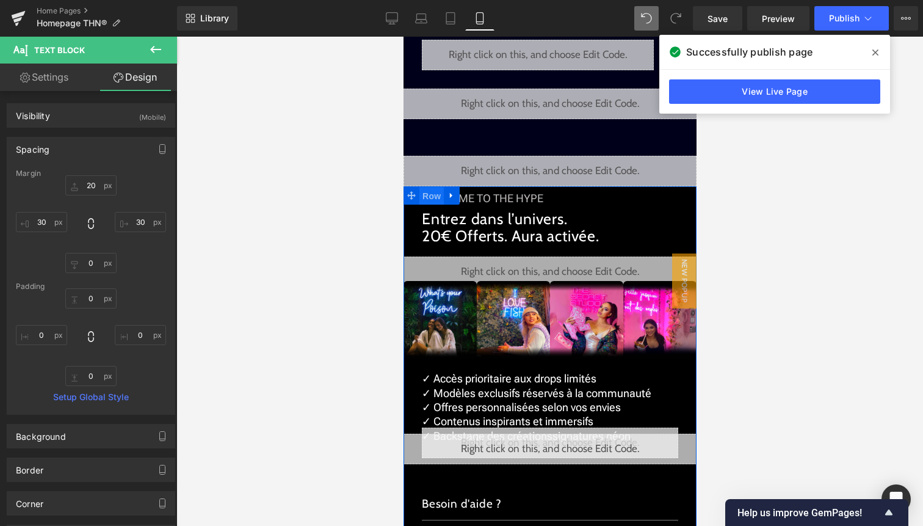
click at [430, 196] on span "Row" at bounding box center [431, 196] width 24 height 18
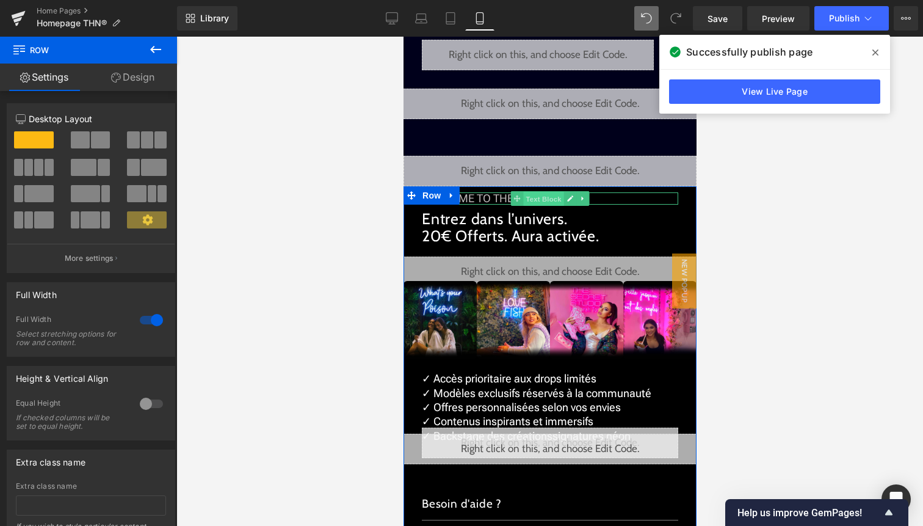
click at [530, 197] on span "Text Block" at bounding box center [543, 199] width 40 height 15
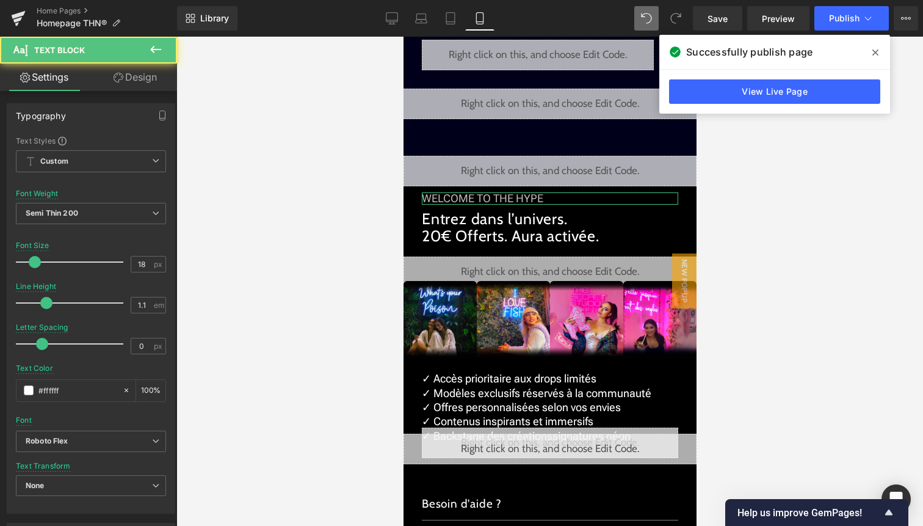
click at [146, 77] on link "Design" at bounding box center [135, 76] width 89 height 27
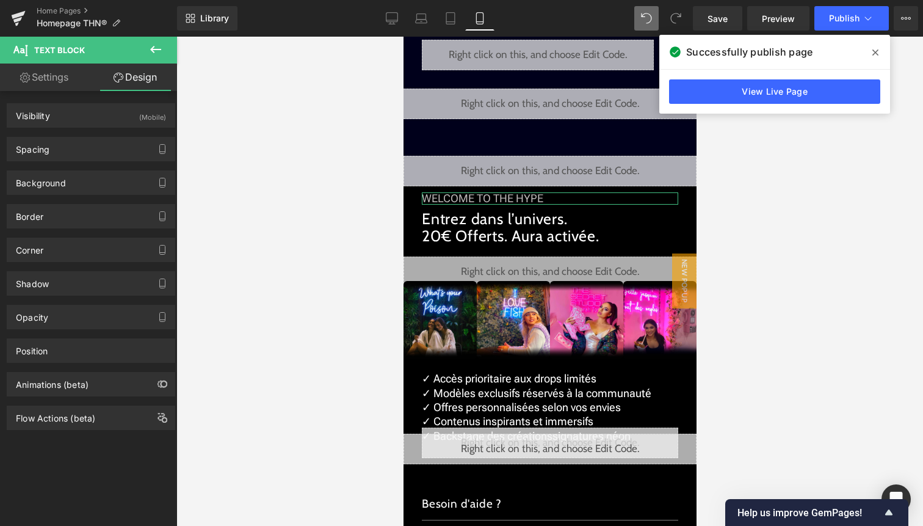
click at [104, 130] on div "Spacing Margin 10px 10 30px 30 10px 10 30px 30 Padding 0px 0 0px 0 0px 0 0px 0 …" at bounding box center [91, 145] width 183 height 34
click at [103, 149] on div "Spacing" at bounding box center [90, 148] width 167 height 23
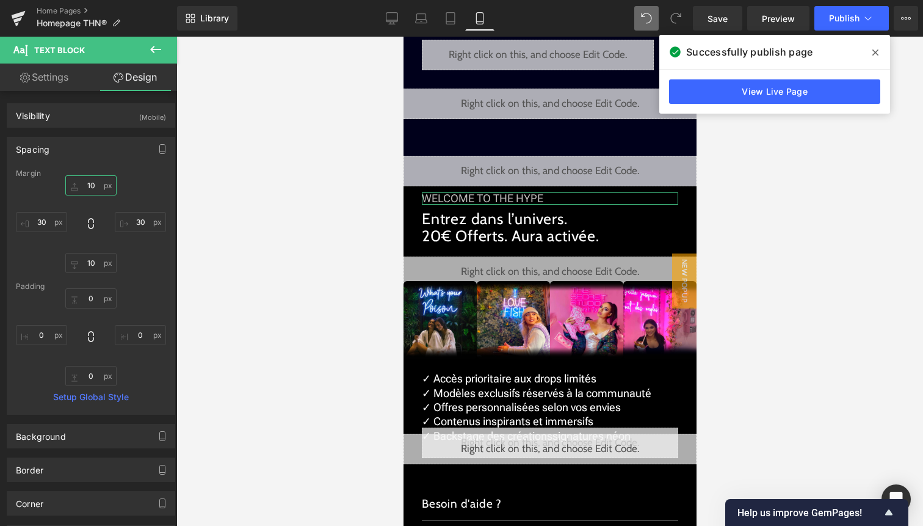
click at [90, 187] on input "10" at bounding box center [90, 185] width 51 height 20
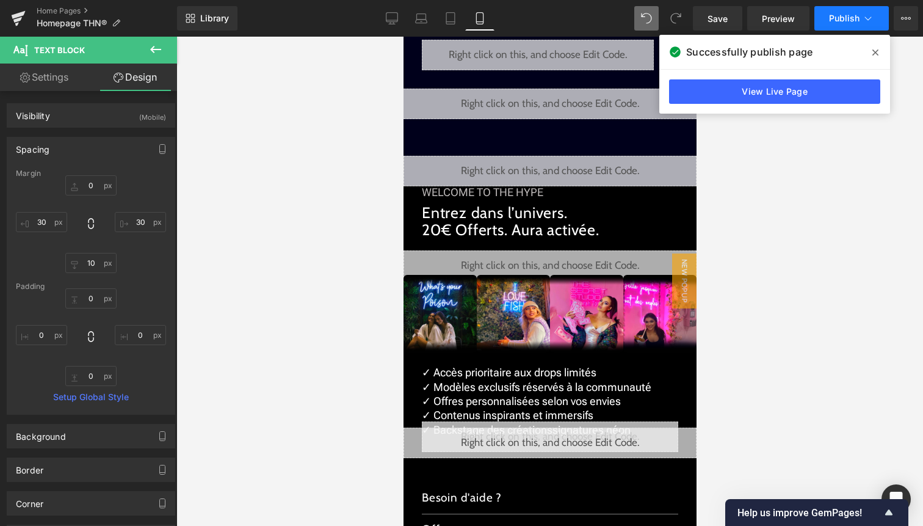
click at [832, 17] on span "Publish" at bounding box center [844, 18] width 31 height 10
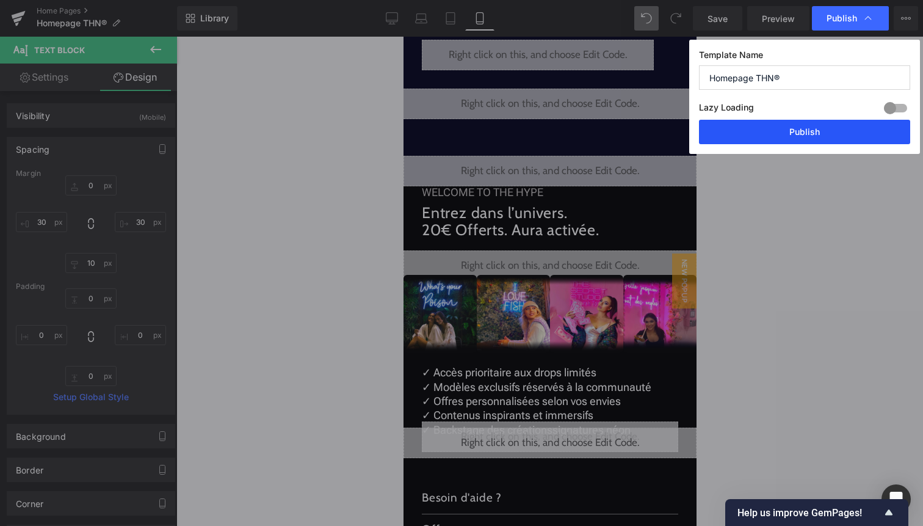
click at [822, 140] on button "Publish" at bounding box center [804, 132] width 211 height 24
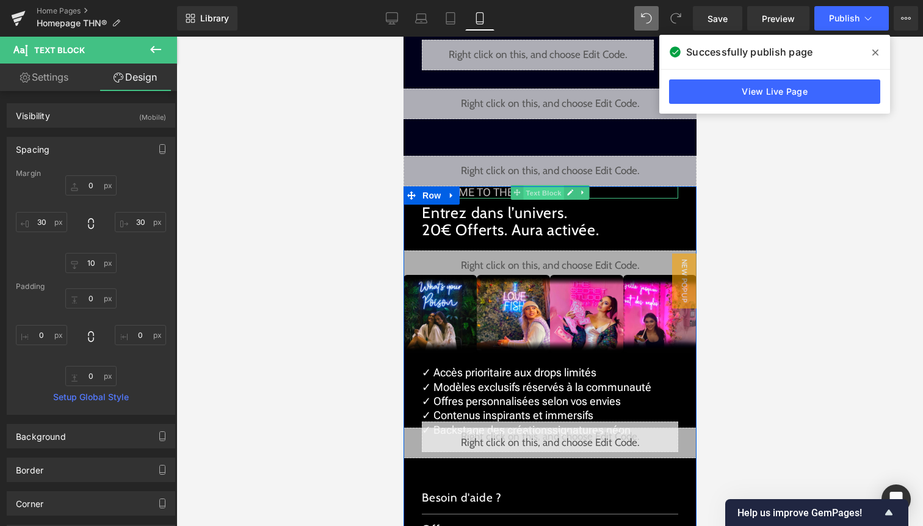
click at [526, 192] on span "Text Block" at bounding box center [543, 193] width 40 height 15
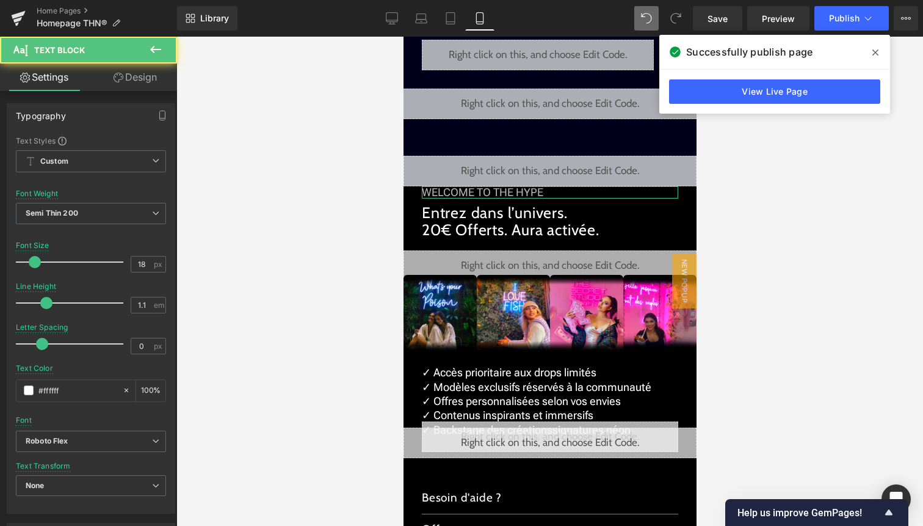
click at [148, 76] on link "Design" at bounding box center [135, 76] width 89 height 27
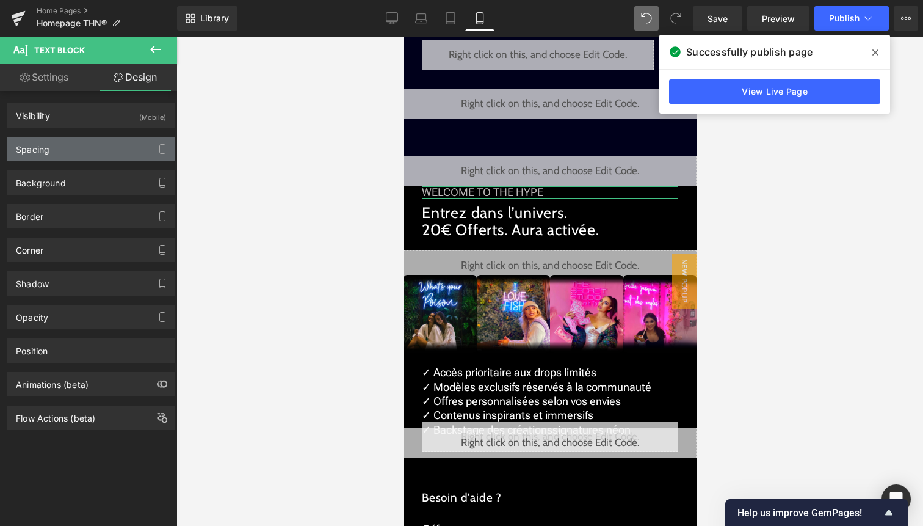
click at [92, 156] on div "Spacing" at bounding box center [90, 148] width 167 height 23
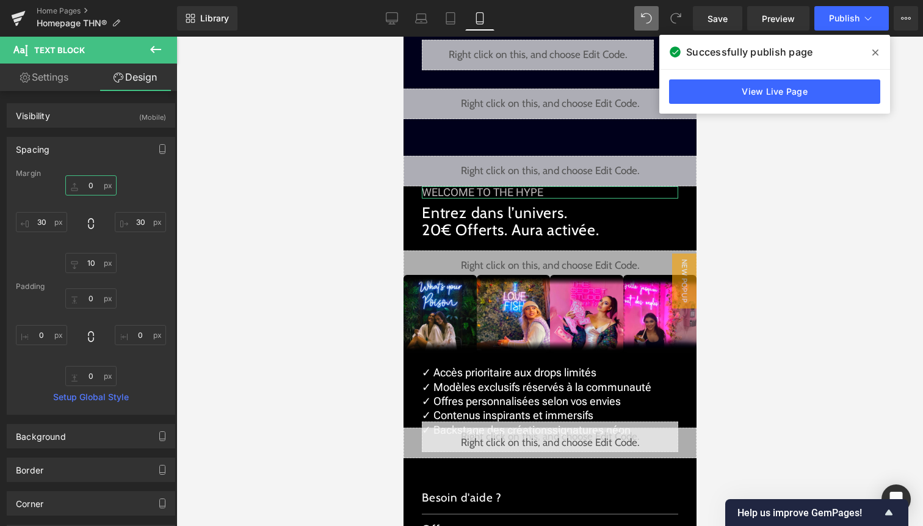
click at [87, 184] on input "0" at bounding box center [90, 185] width 51 height 20
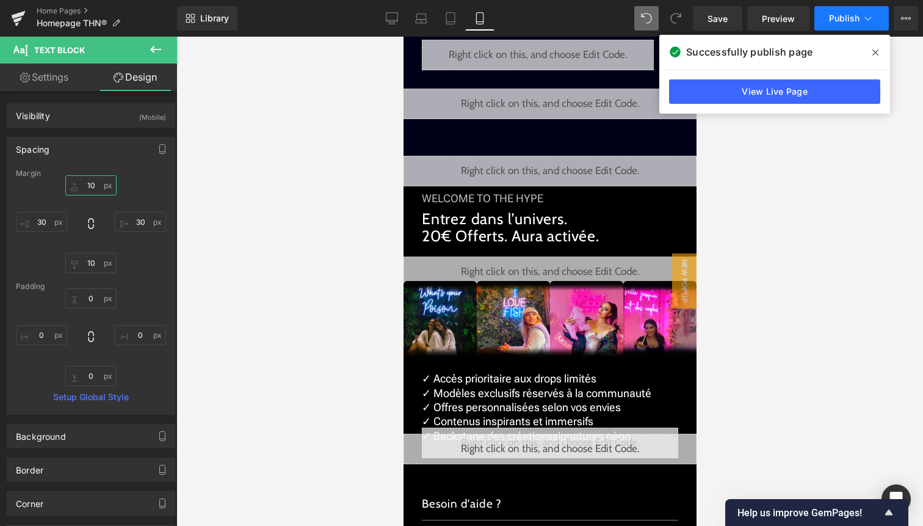
type input "10"
click at [842, 17] on span "Publish" at bounding box center [844, 18] width 31 height 10
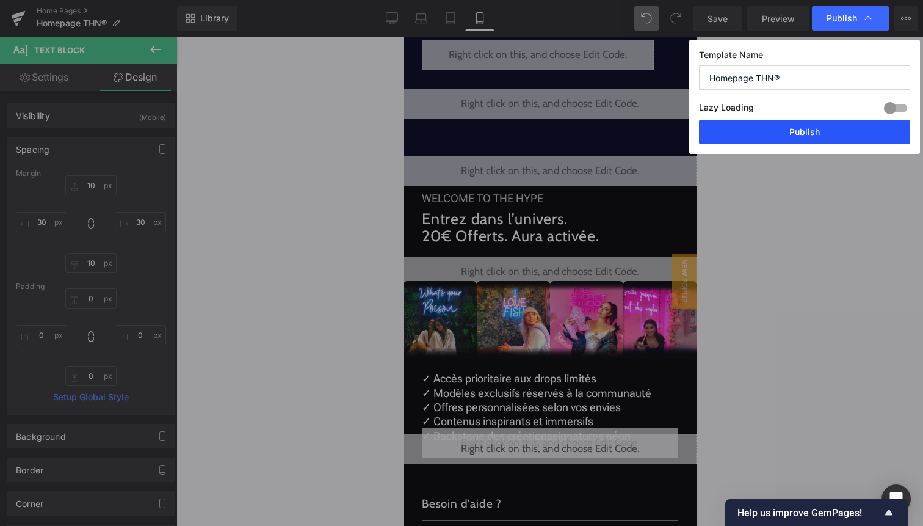
click at [809, 125] on button "Publish" at bounding box center [804, 132] width 211 height 24
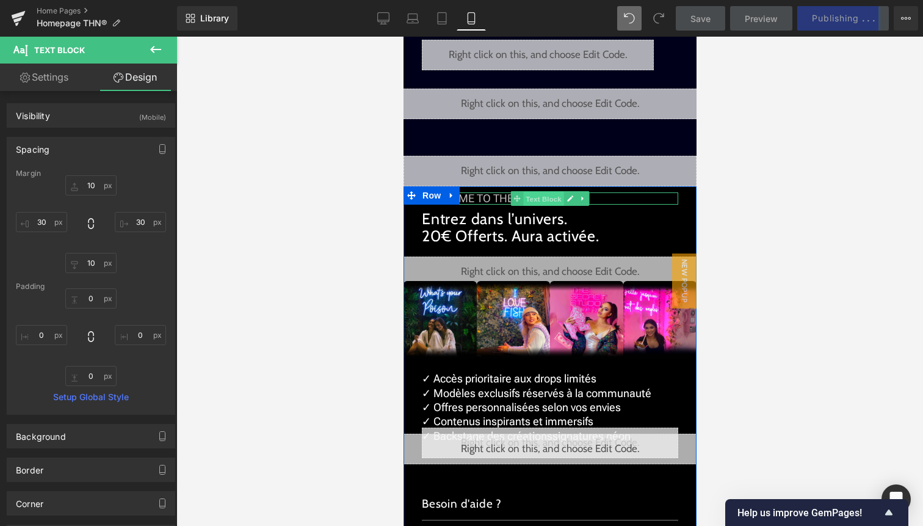
click at [531, 194] on span "Text Block" at bounding box center [543, 199] width 40 height 15
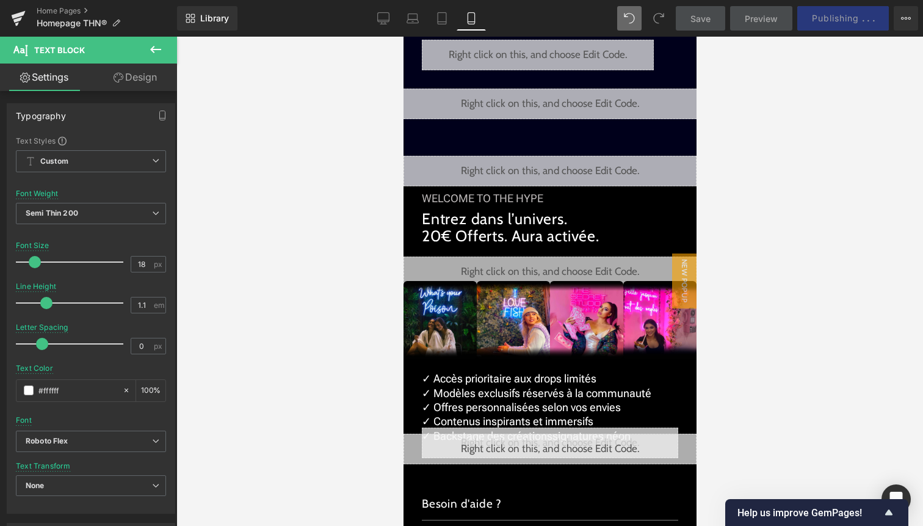
click at [153, 78] on link "Design" at bounding box center [135, 76] width 89 height 27
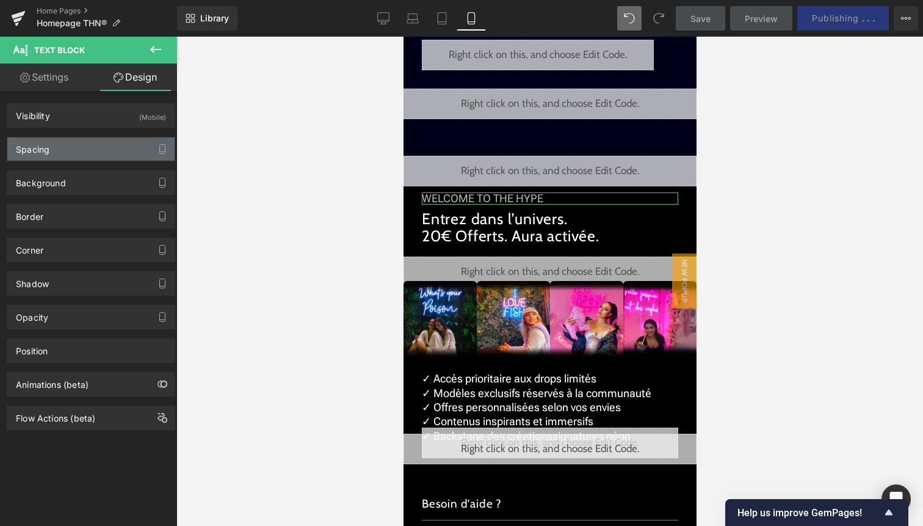
type input "10"
type input "30"
type input "10"
type input "30"
type input "0"
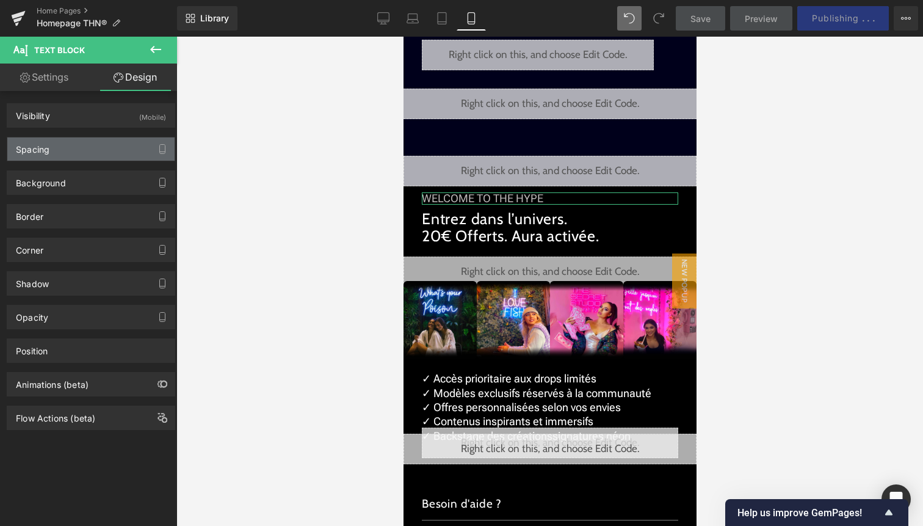
type input "0"
click at [78, 154] on div "Spacing" at bounding box center [90, 148] width 167 height 23
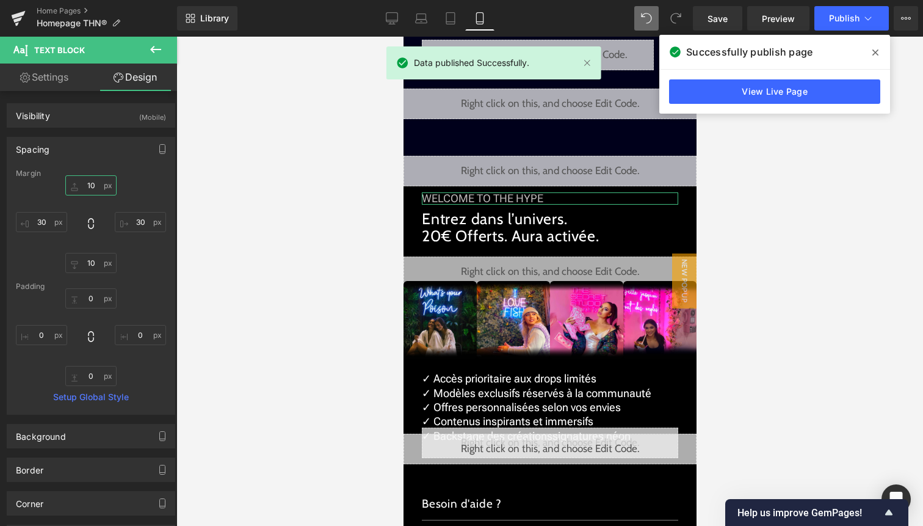
click at [93, 187] on input "10" at bounding box center [90, 185] width 51 height 20
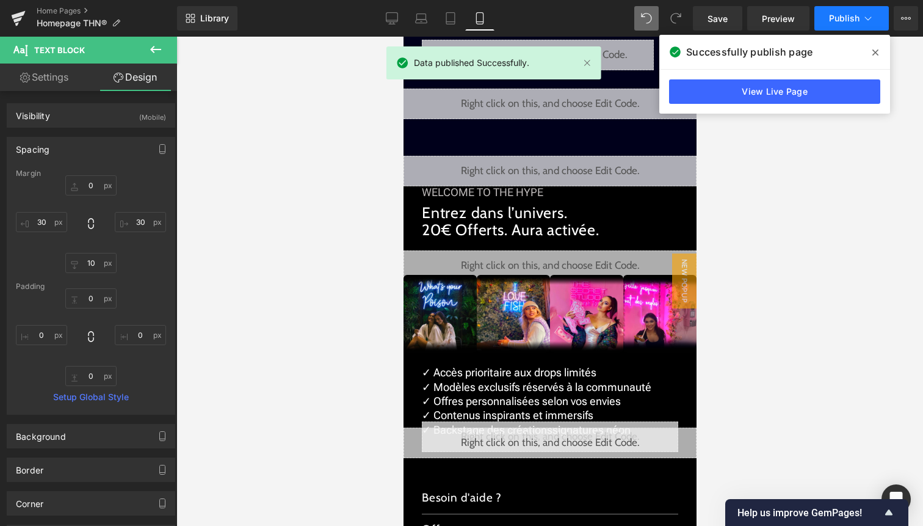
click at [834, 19] on span "Publish" at bounding box center [844, 18] width 31 height 10
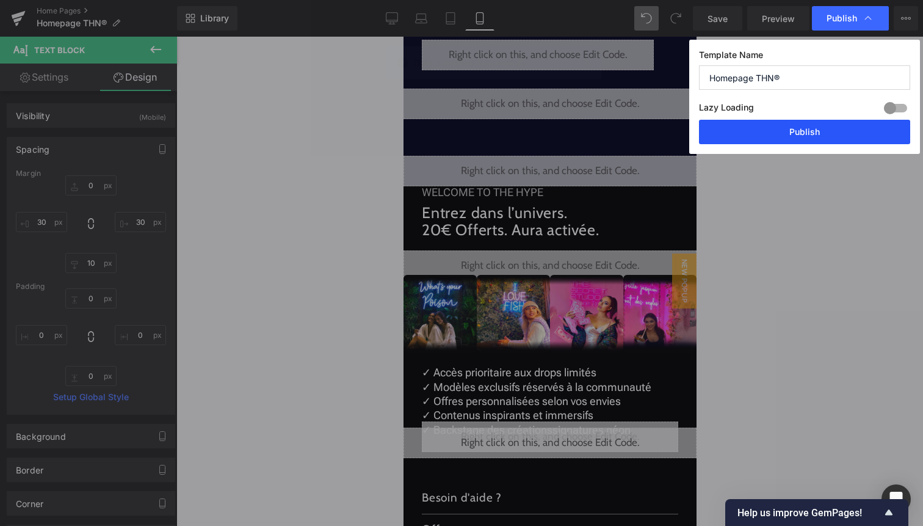
click at [801, 136] on button "Publish" at bounding box center [804, 132] width 211 height 24
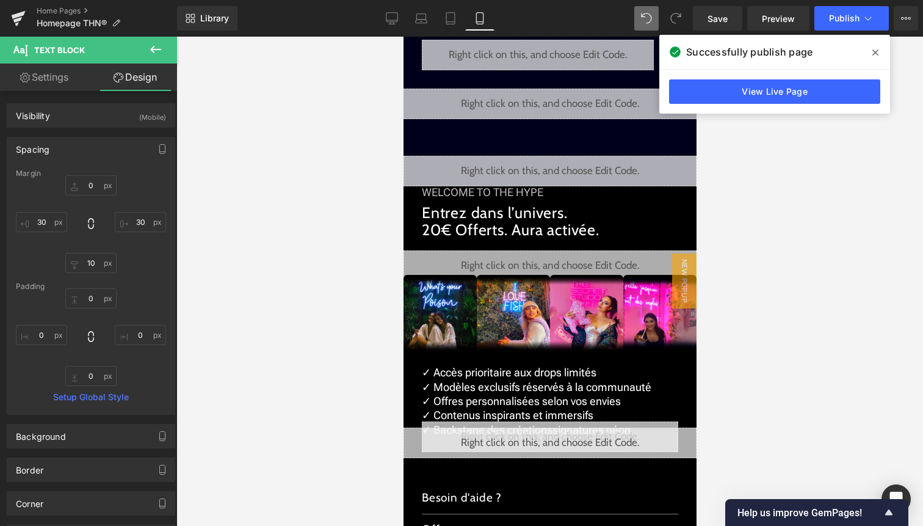
click at [877, 51] on icon at bounding box center [875, 53] width 6 height 10
